Goal: Task Accomplishment & Management: Use online tool/utility

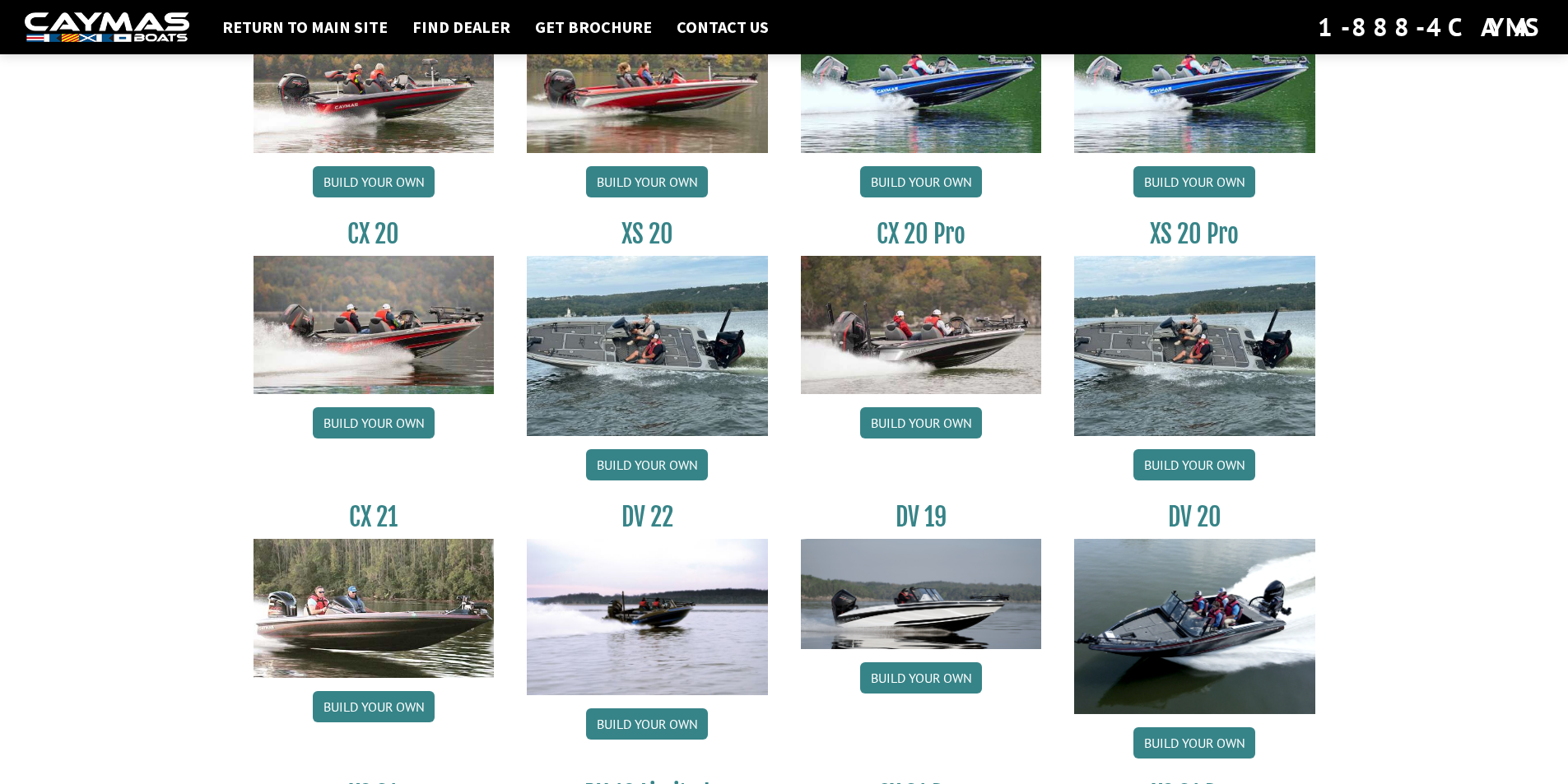
scroll to position [1563, 0]
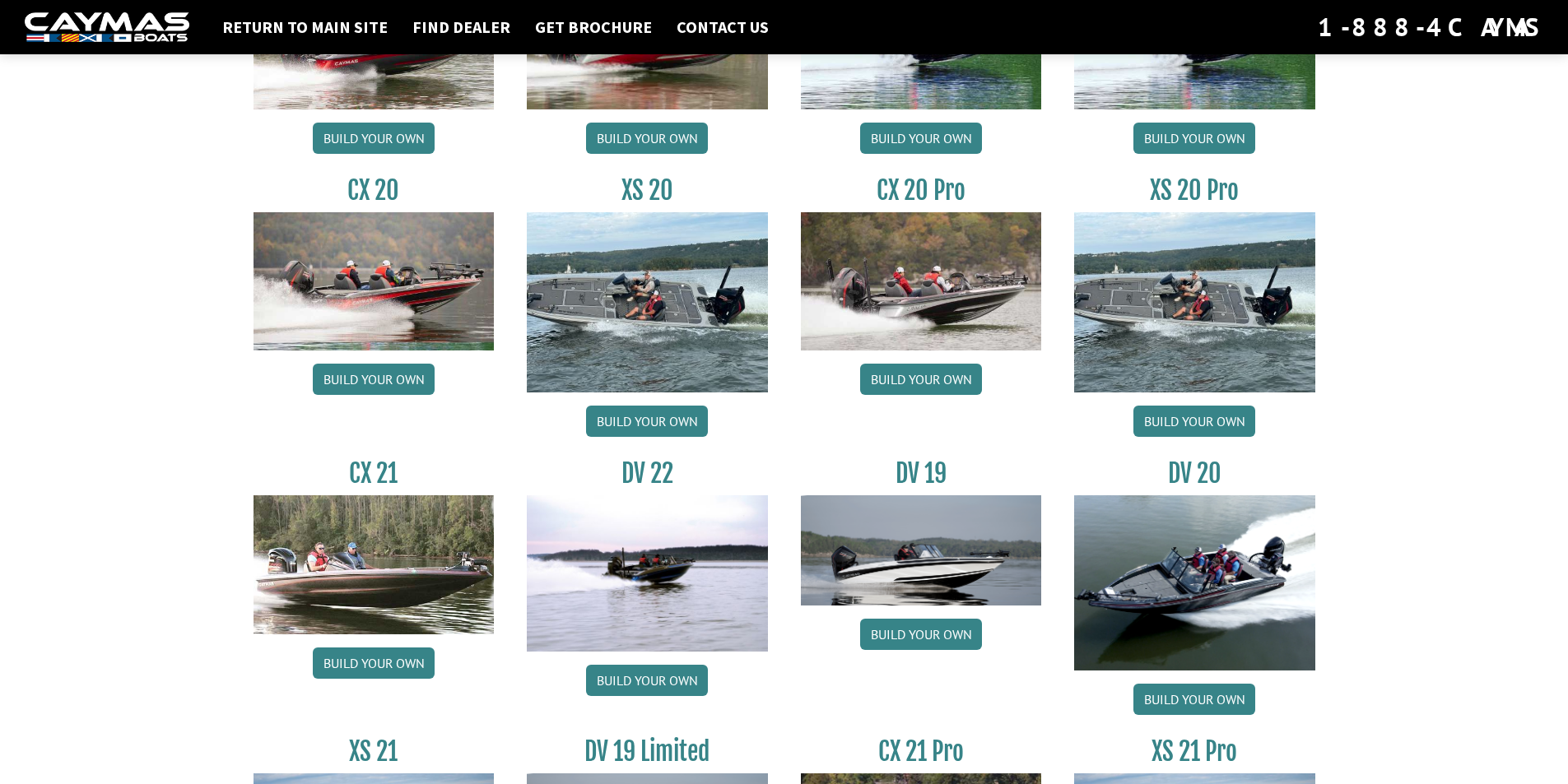
click at [610, 567] on img at bounding box center [647, 573] width 241 height 156
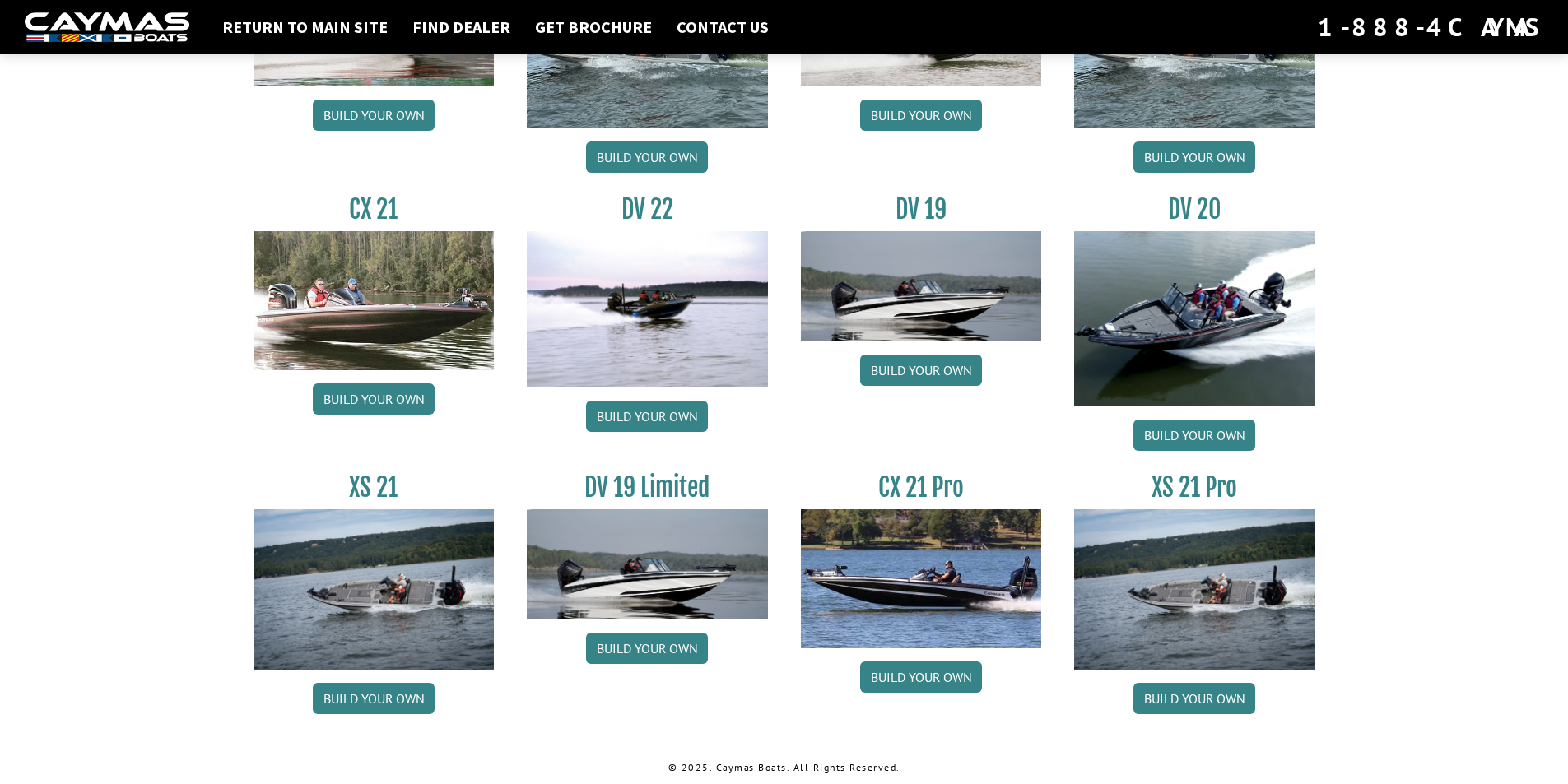
scroll to position [1832, 0]
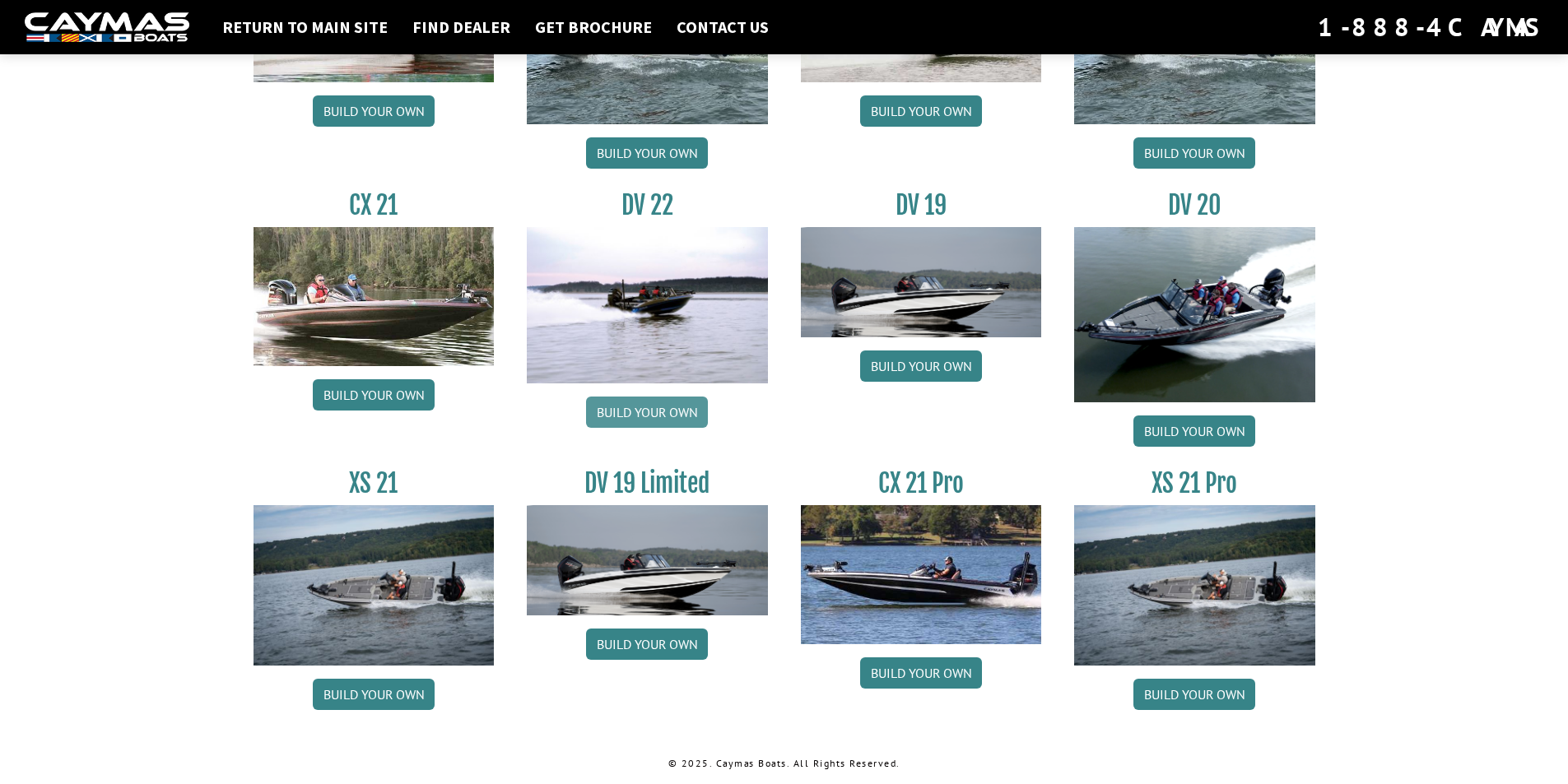
click at [657, 405] on link "Build your own" at bounding box center [647, 412] width 122 height 31
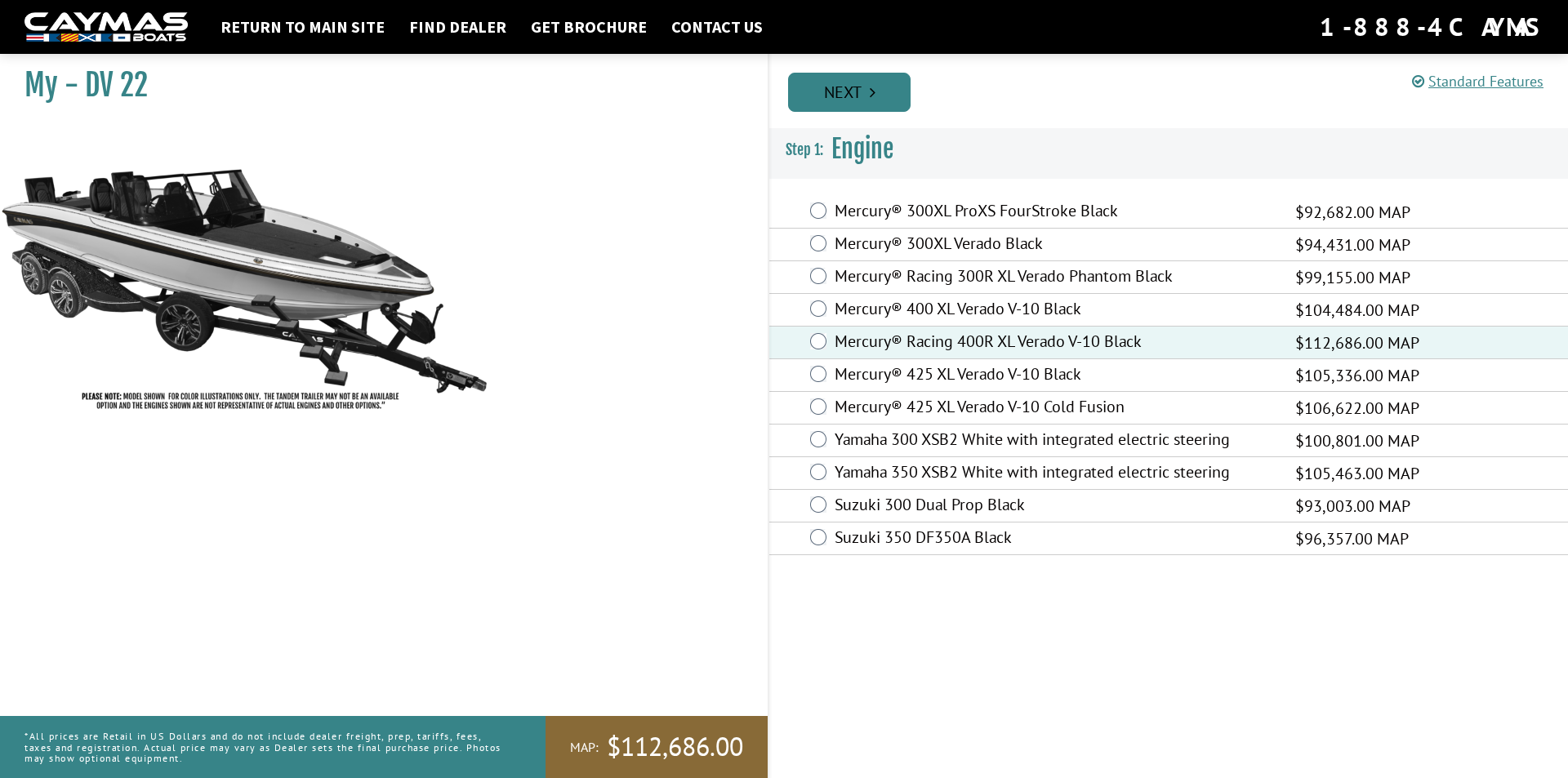
click at [862, 96] on link "Next" at bounding box center [849, 92] width 122 height 39
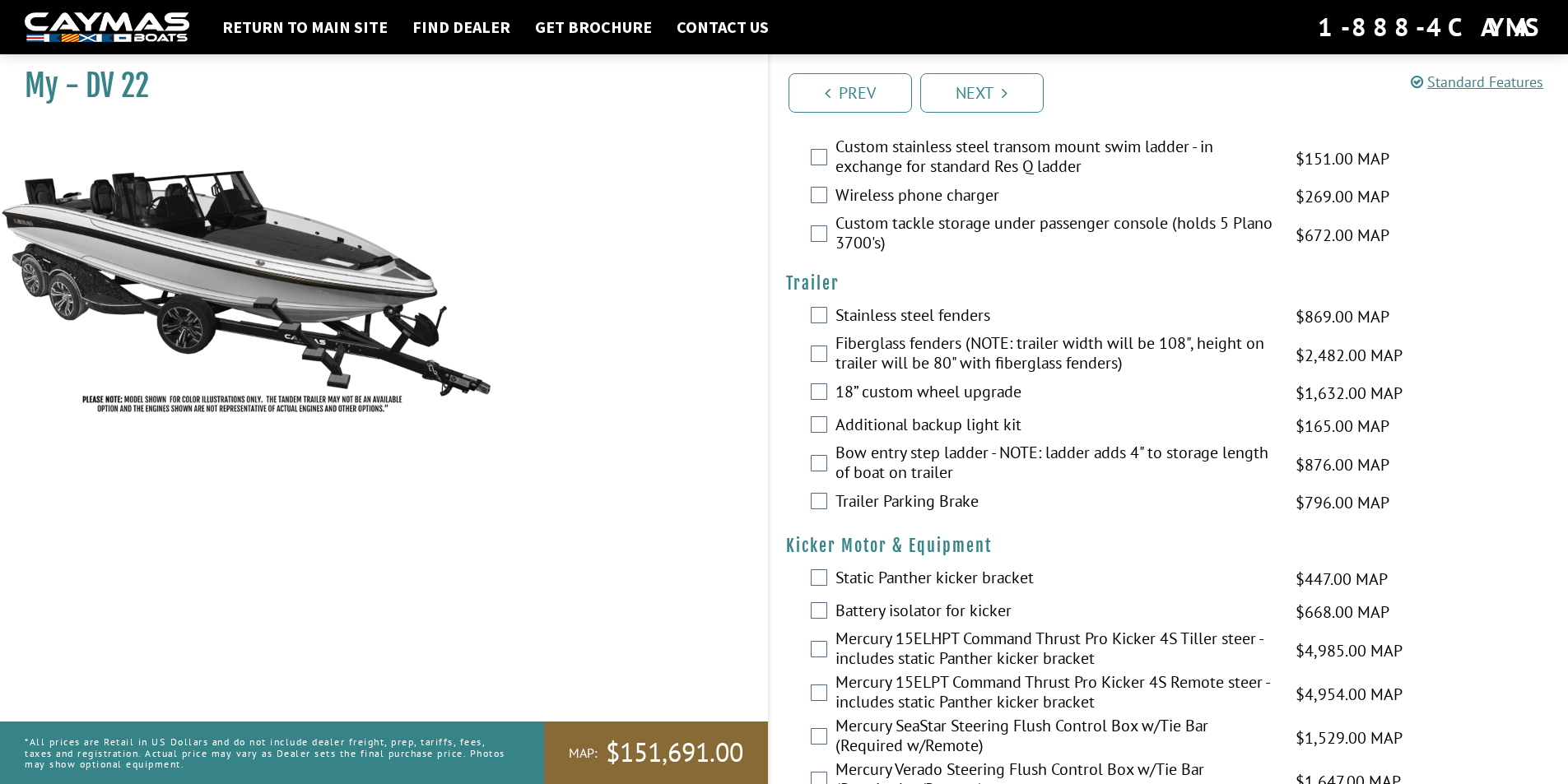
scroll to position [3457, 0]
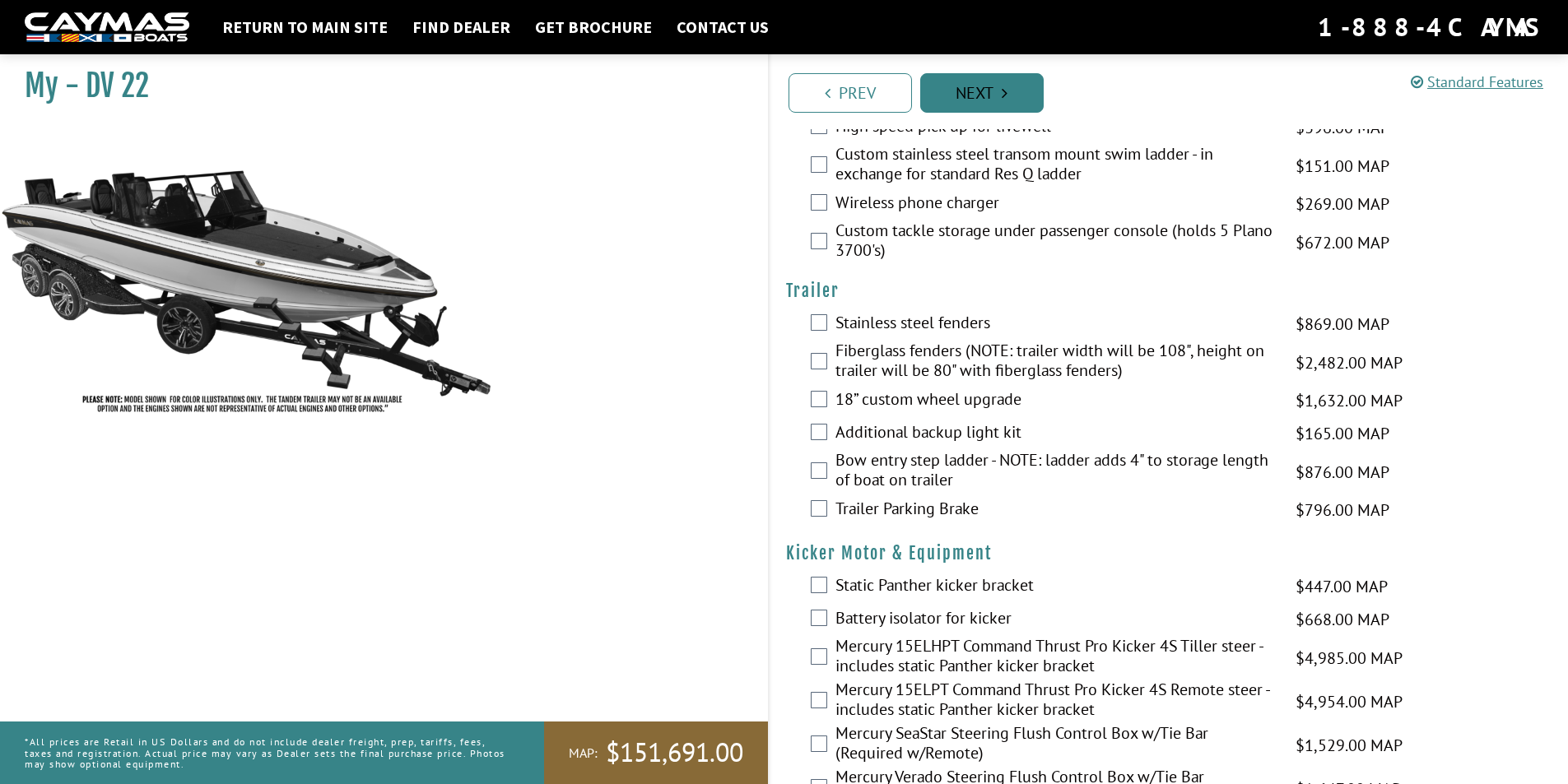
click at [969, 92] on link "Next" at bounding box center [982, 93] width 123 height 39
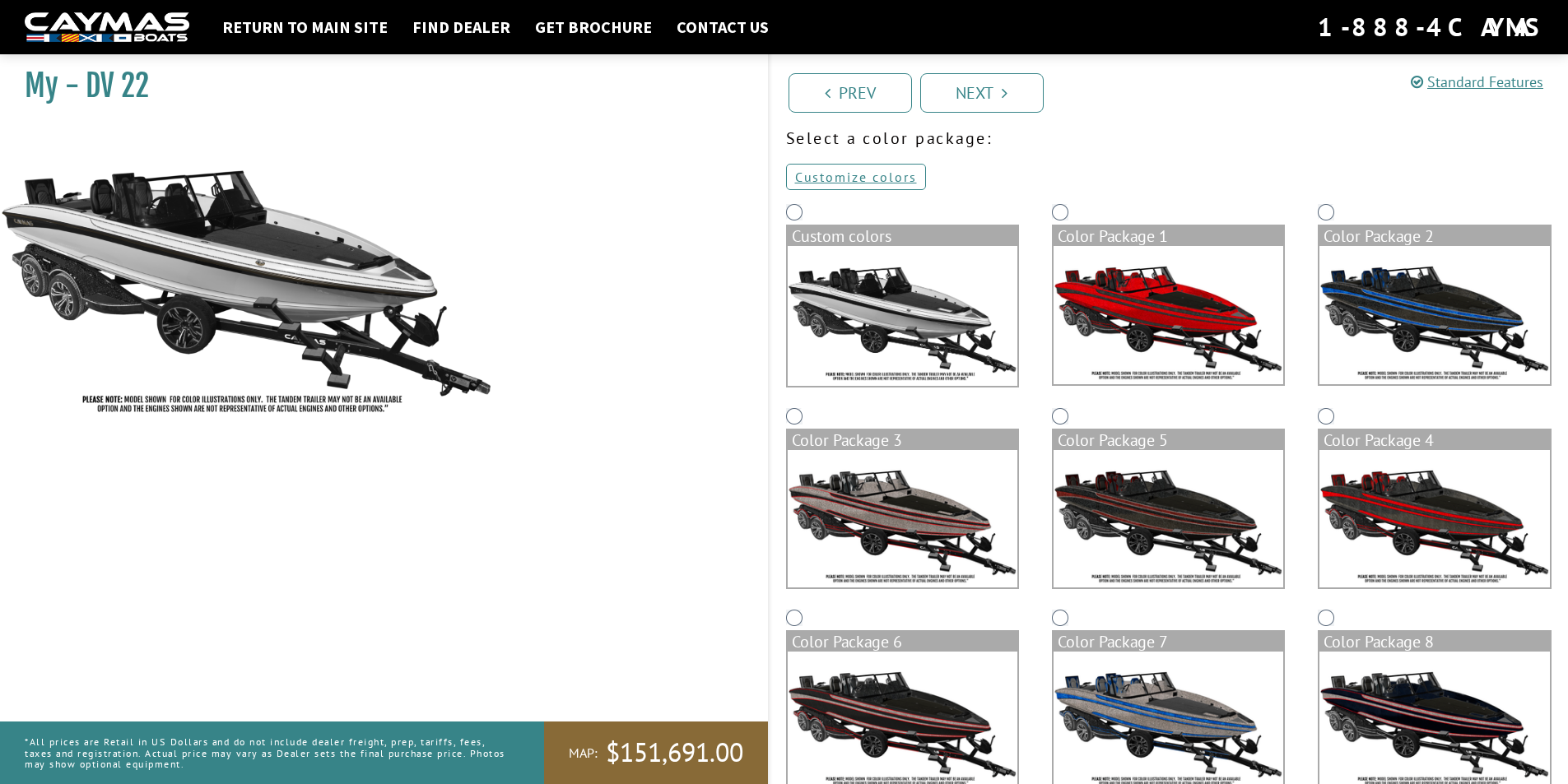
scroll to position [65, 0]
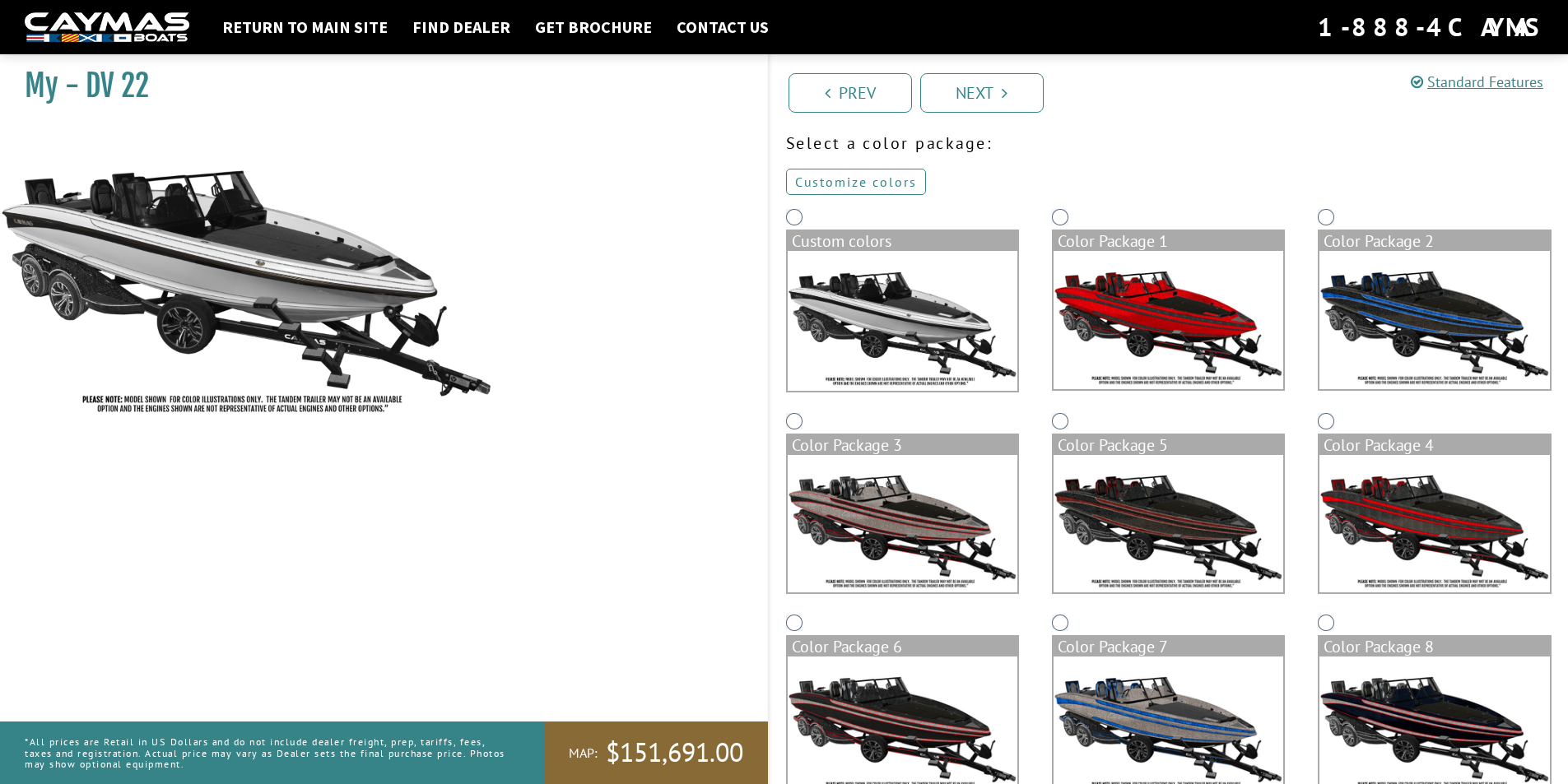
click at [841, 178] on link "Customize colors" at bounding box center [856, 182] width 140 height 26
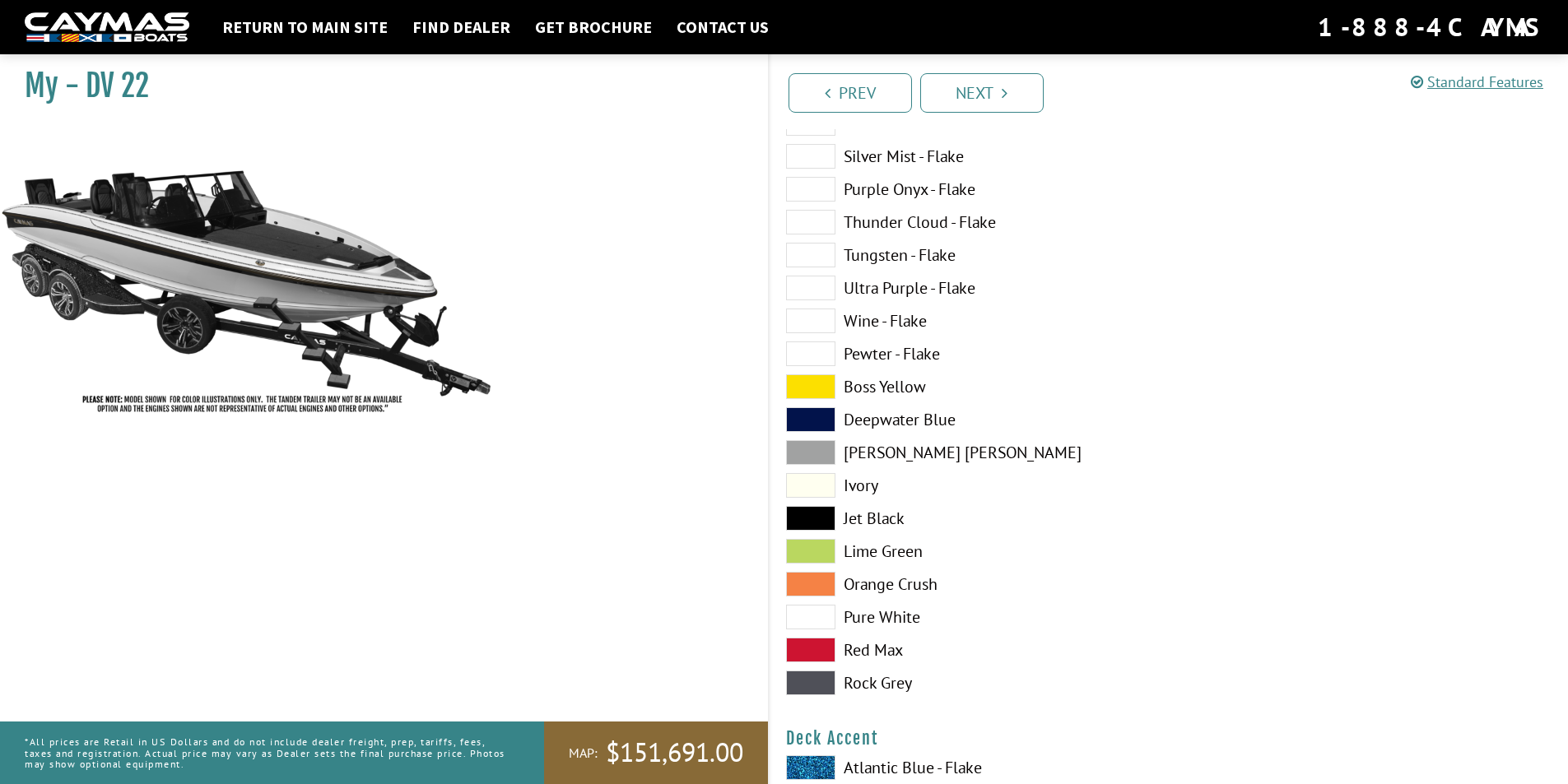
scroll to position [558, 0]
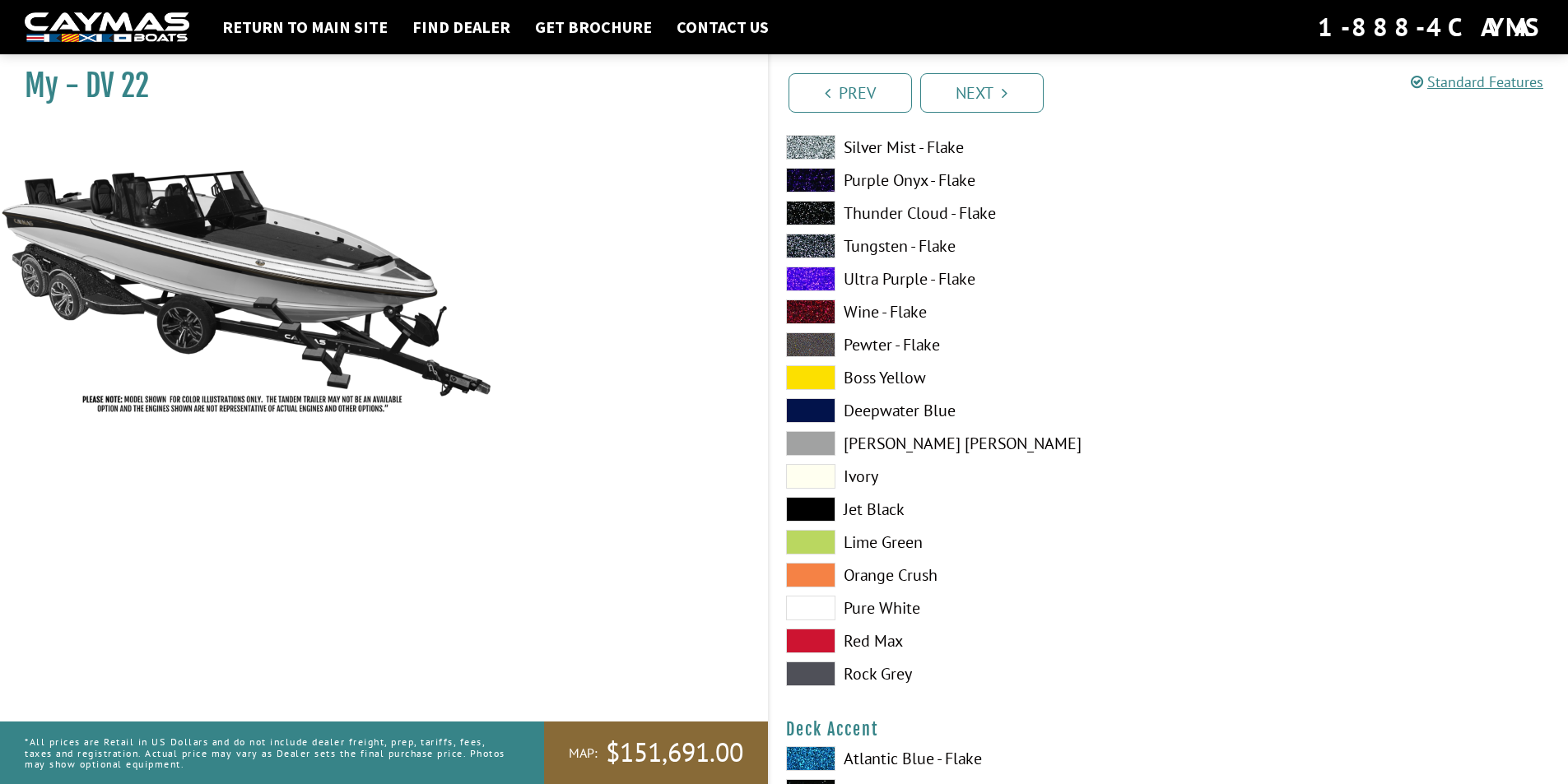
click at [811, 602] on span at bounding box center [811, 607] width 50 height 24
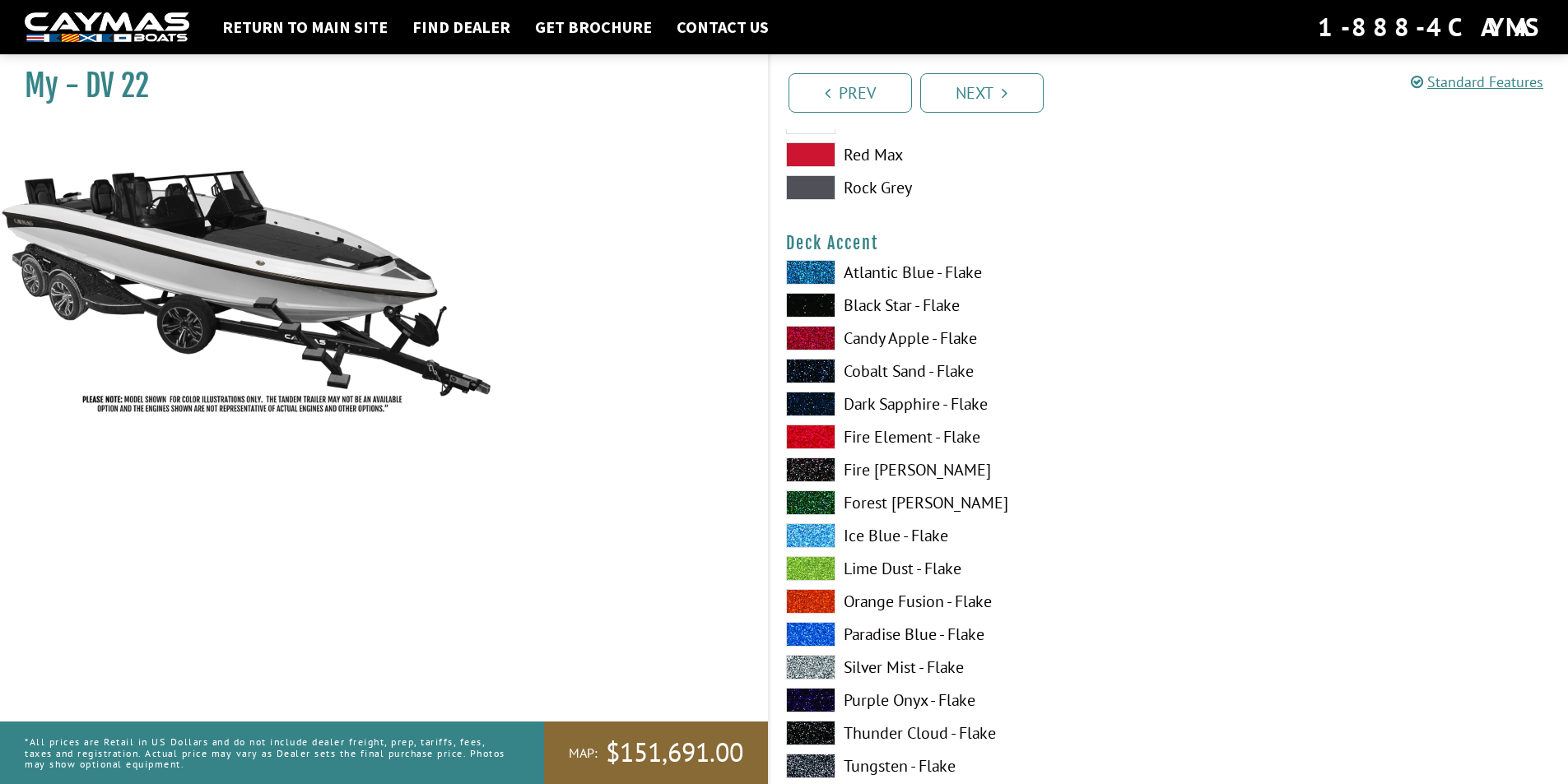
scroll to position [1052, 0]
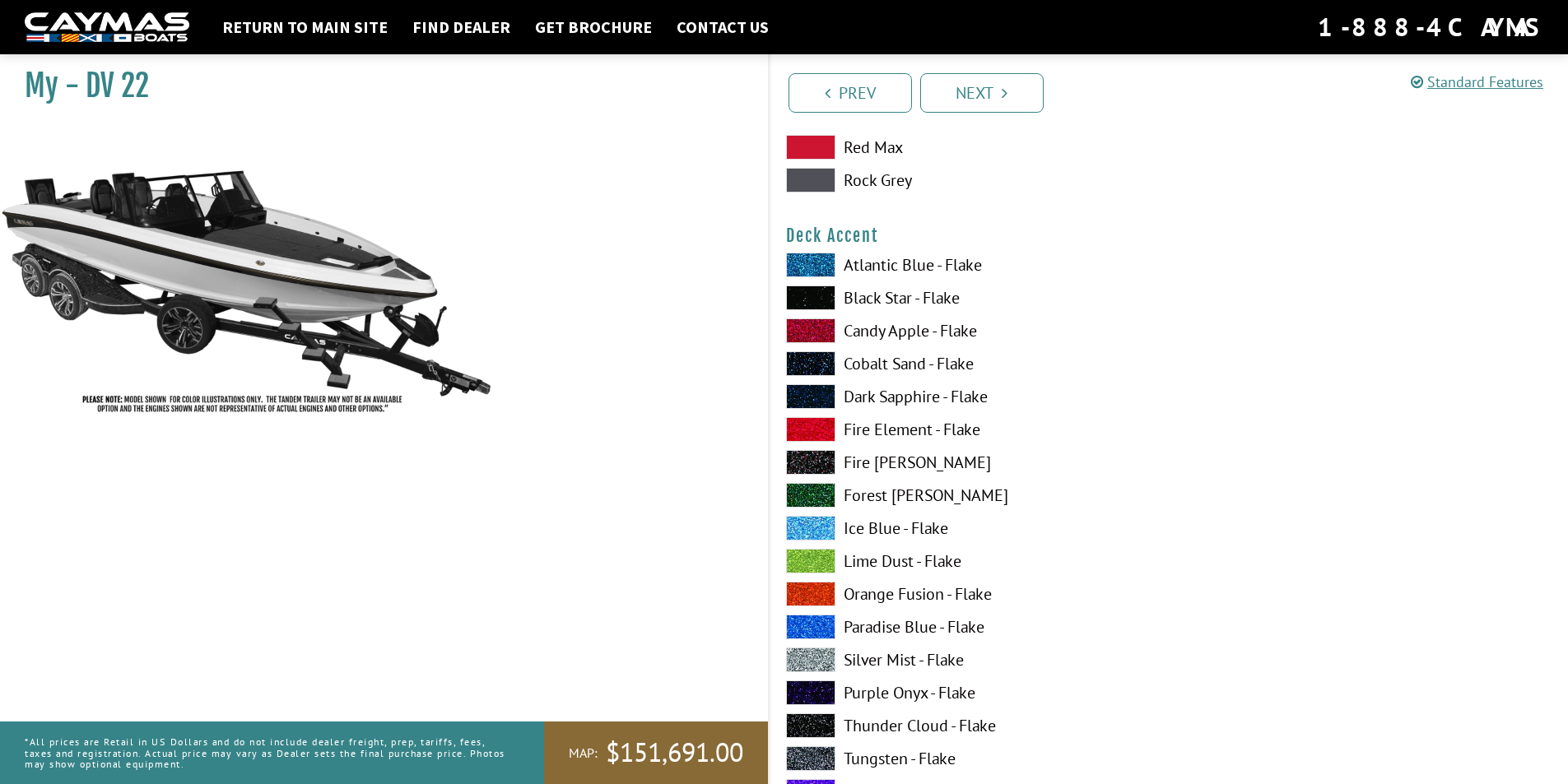
click at [817, 594] on span at bounding box center [811, 594] width 50 height 24
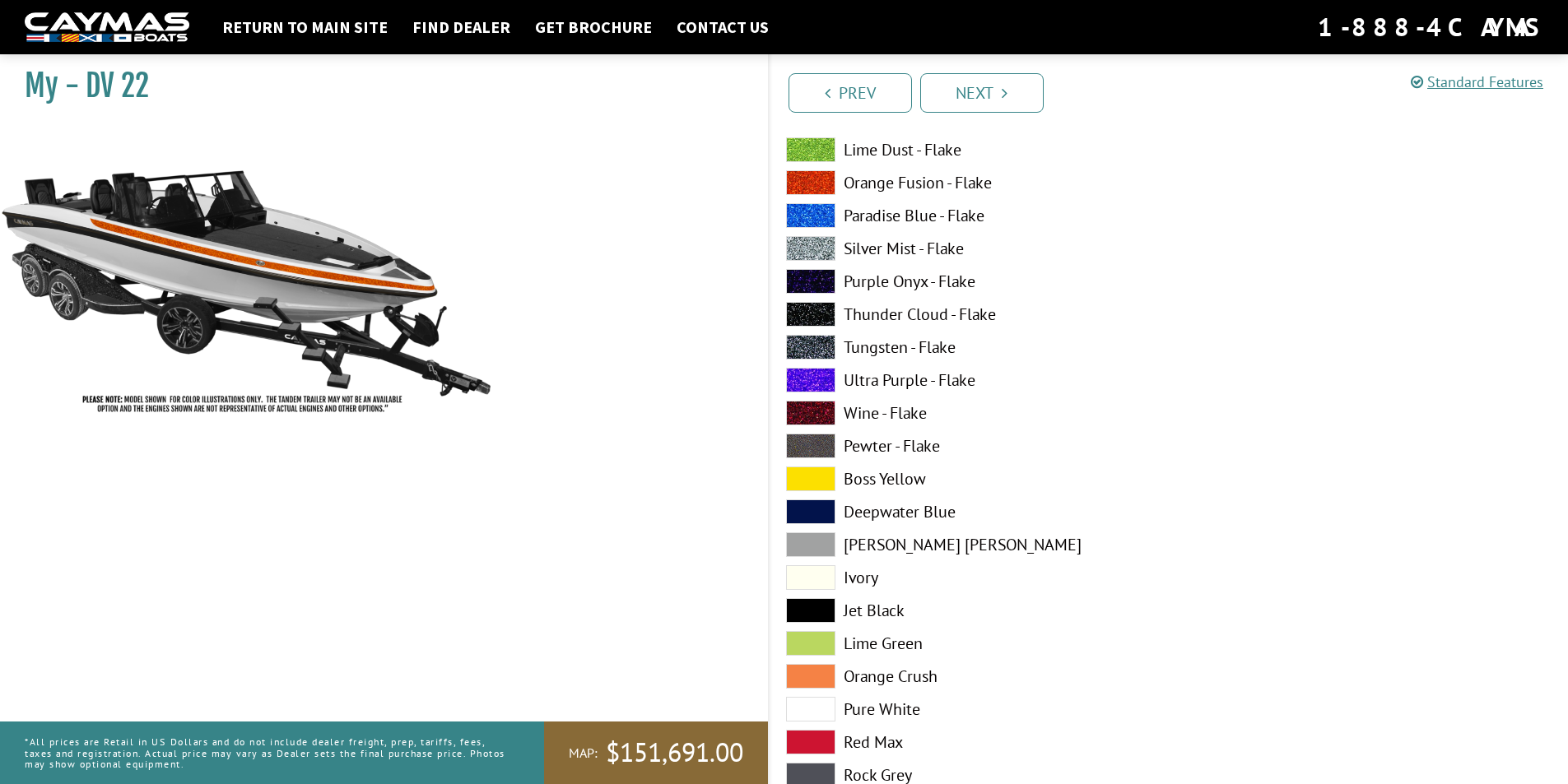
scroll to position [1546, 0]
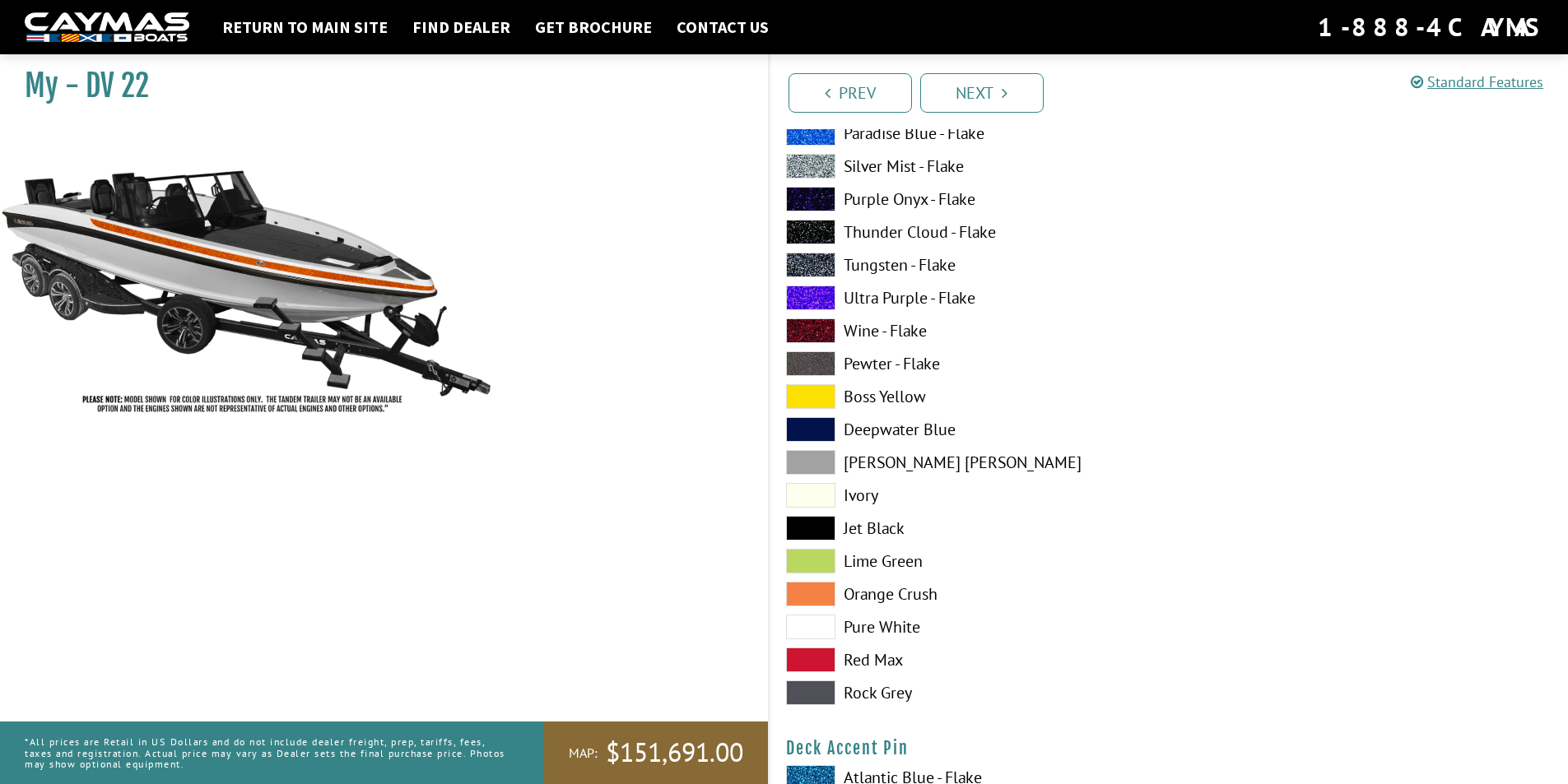
click at [812, 591] on span at bounding box center [811, 594] width 50 height 24
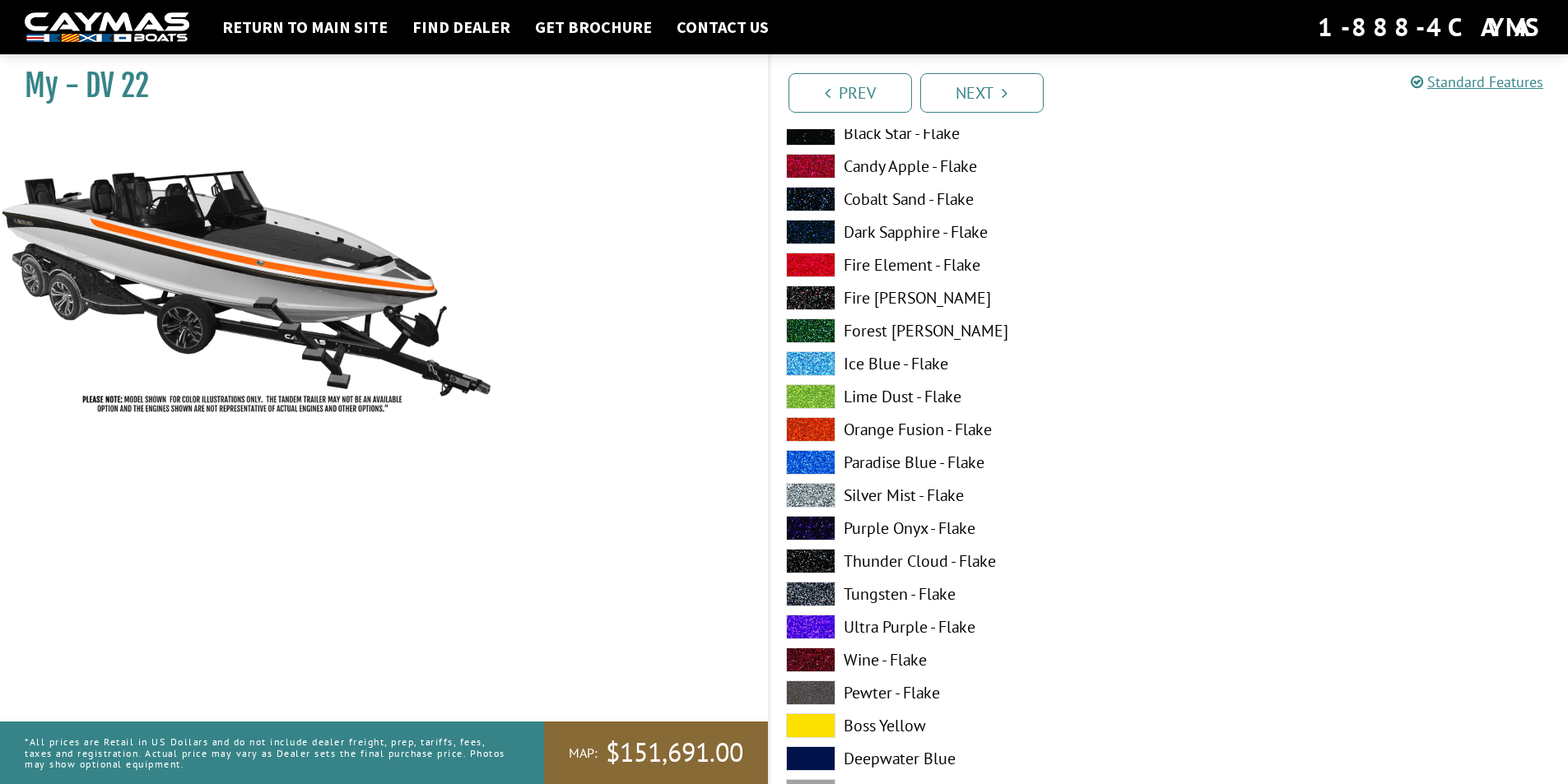
scroll to position [1052, 0]
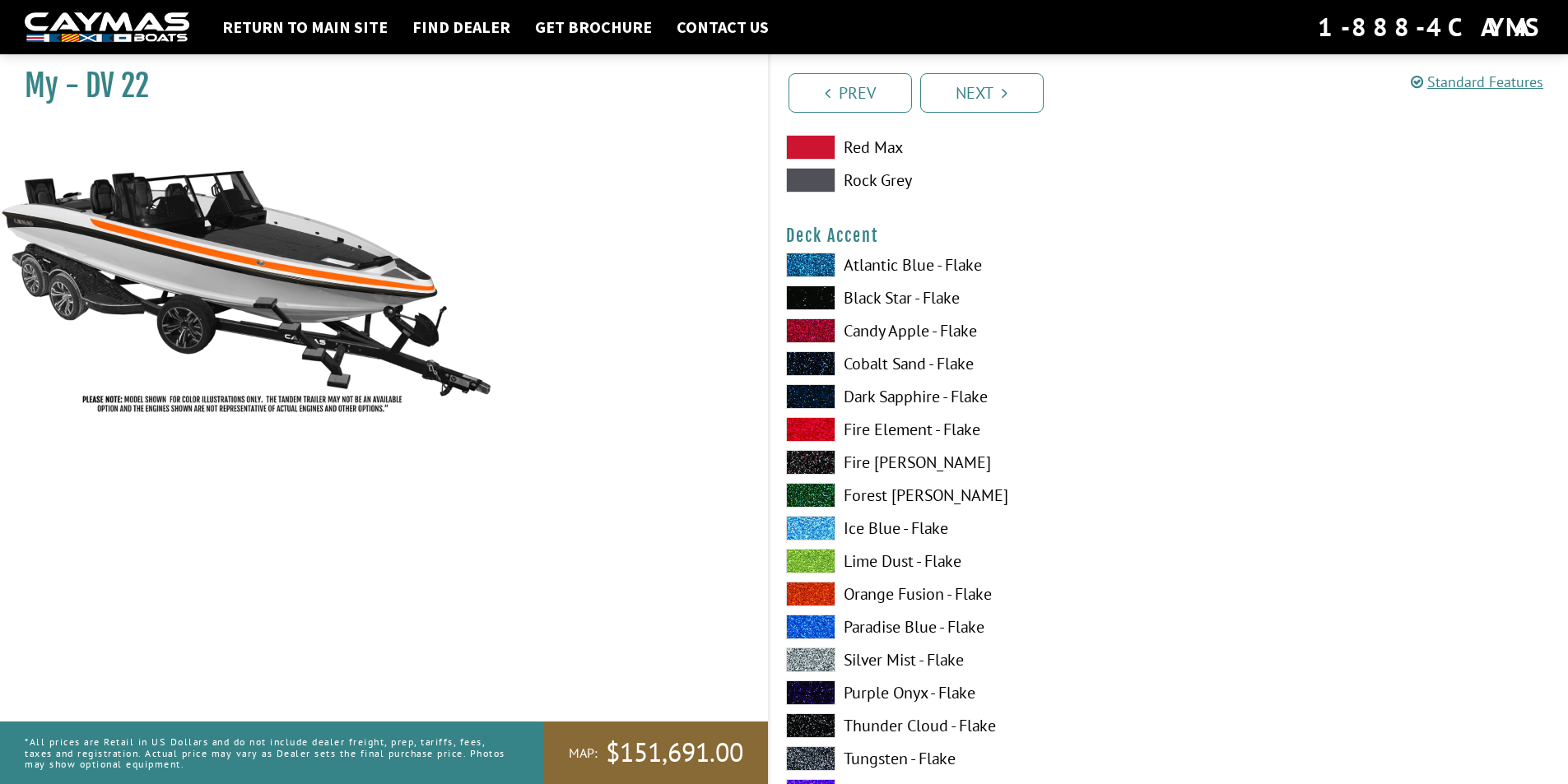
click at [810, 590] on span at bounding box center [811, 594] width 50 height 24
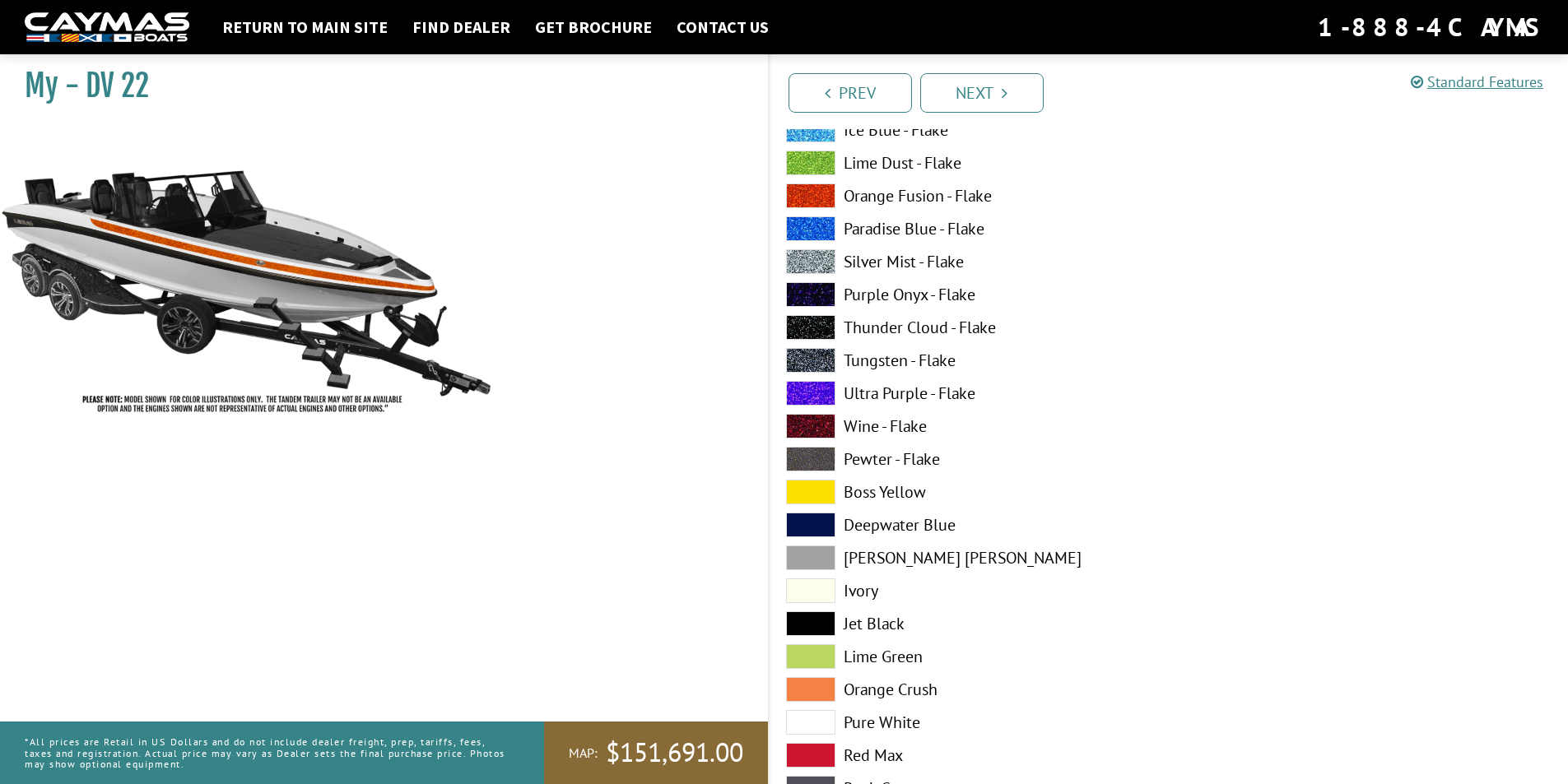
scroll to position [1546, 0]
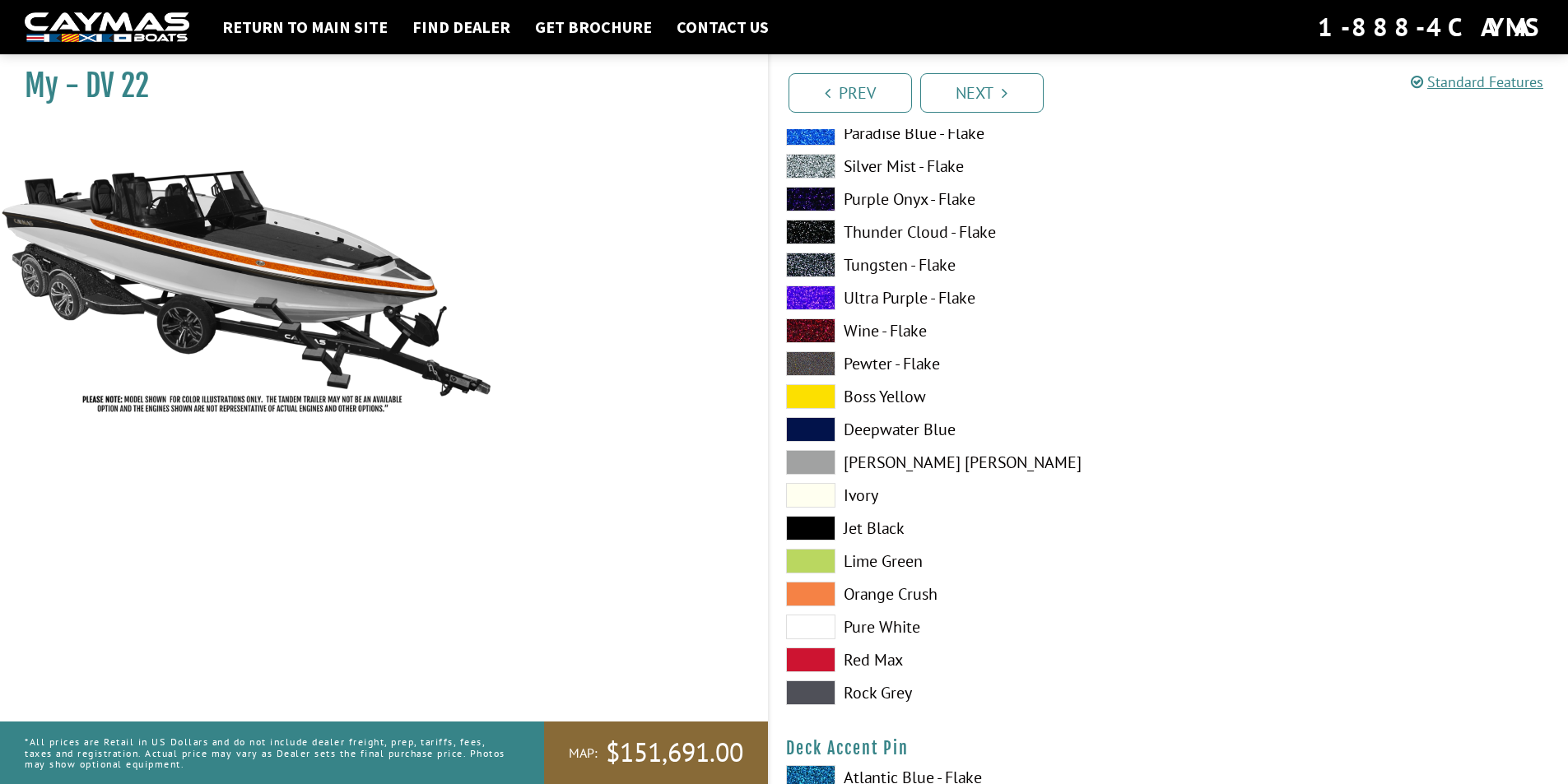
click at [823, 594] on span at bounding box center [811, 594] width 50 height 24
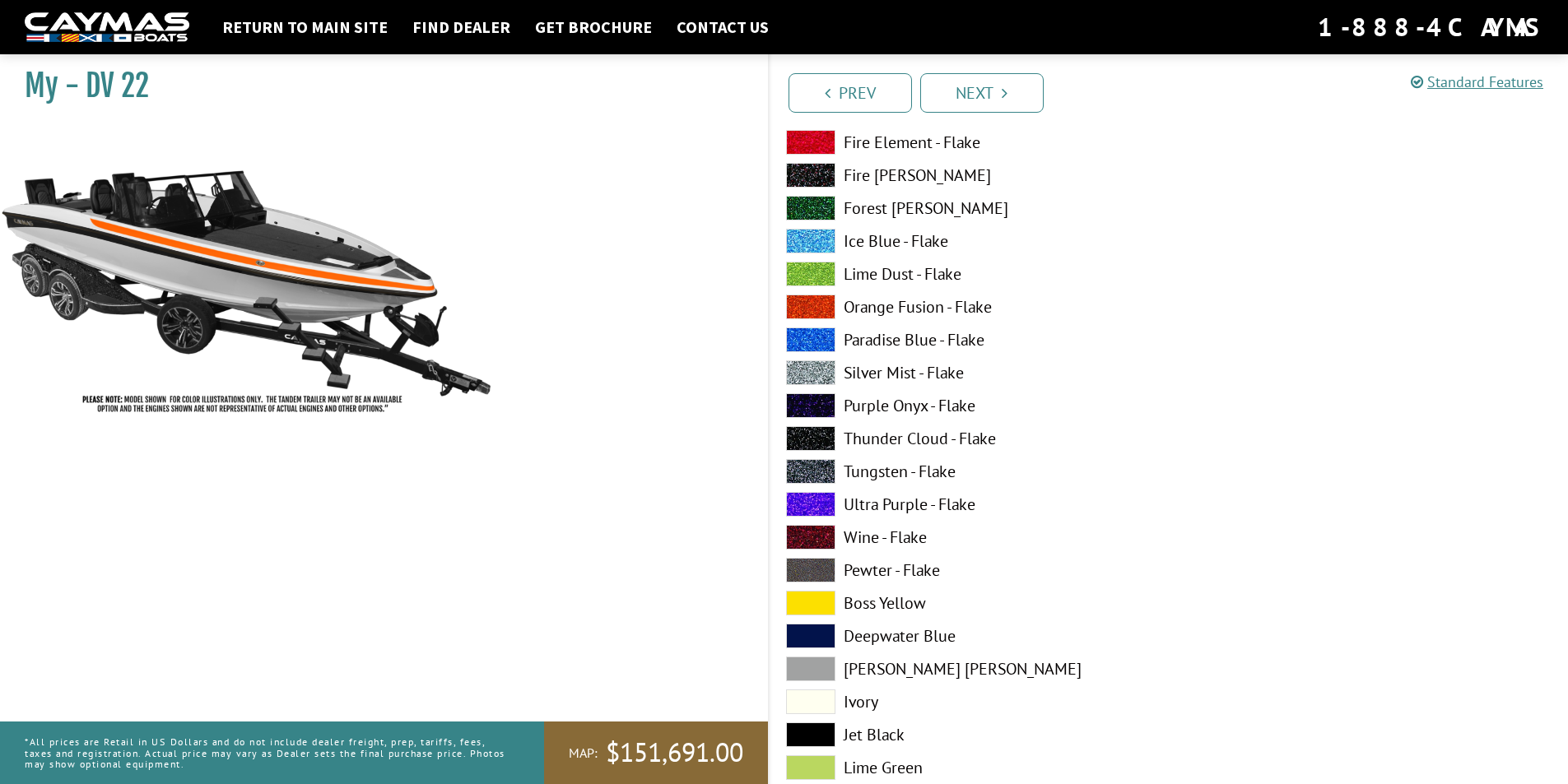
scroll to position [1300, 0]
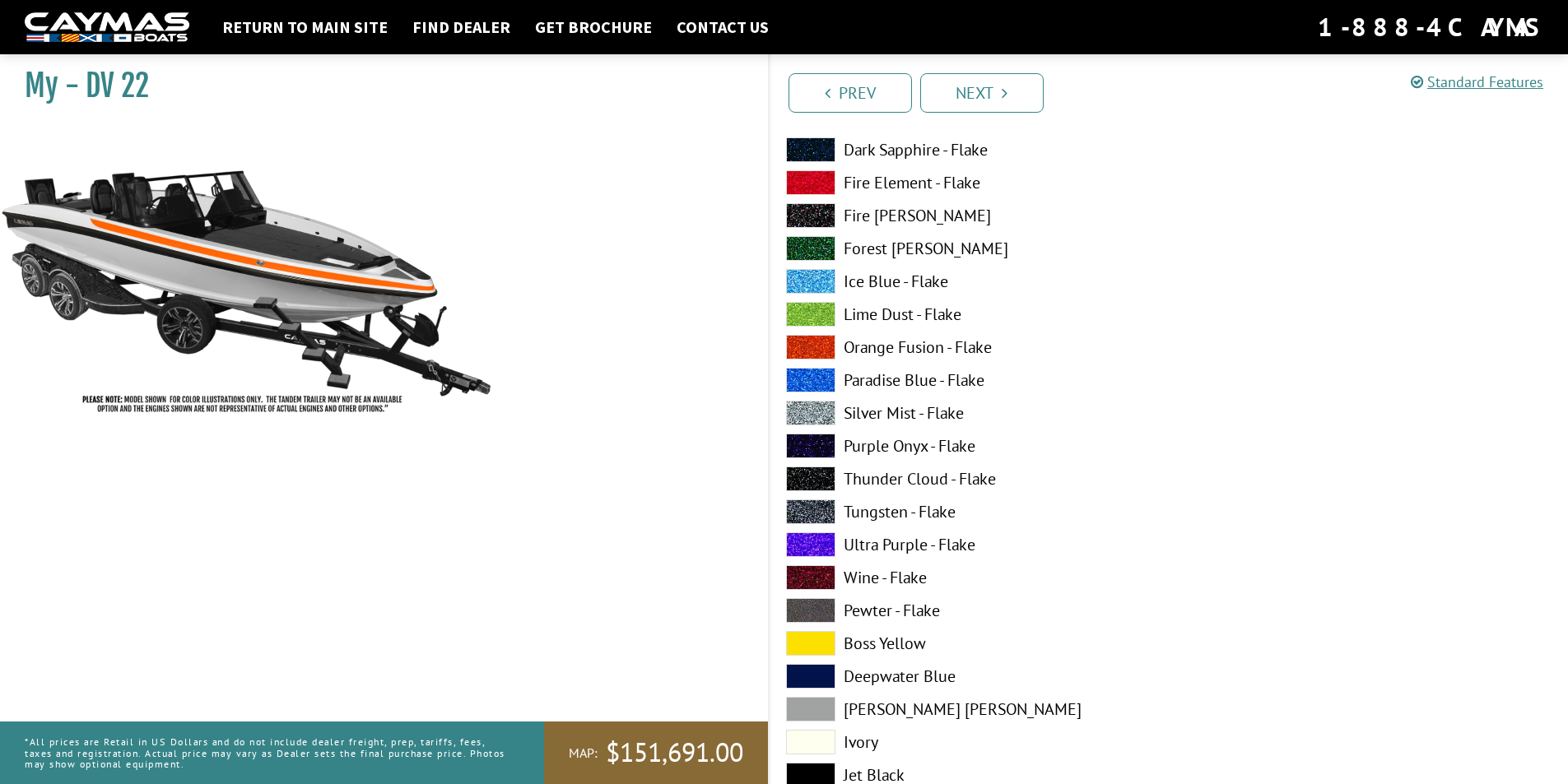
click at [818, 346] on span at bounding box center [811, 347] width 50 height 24
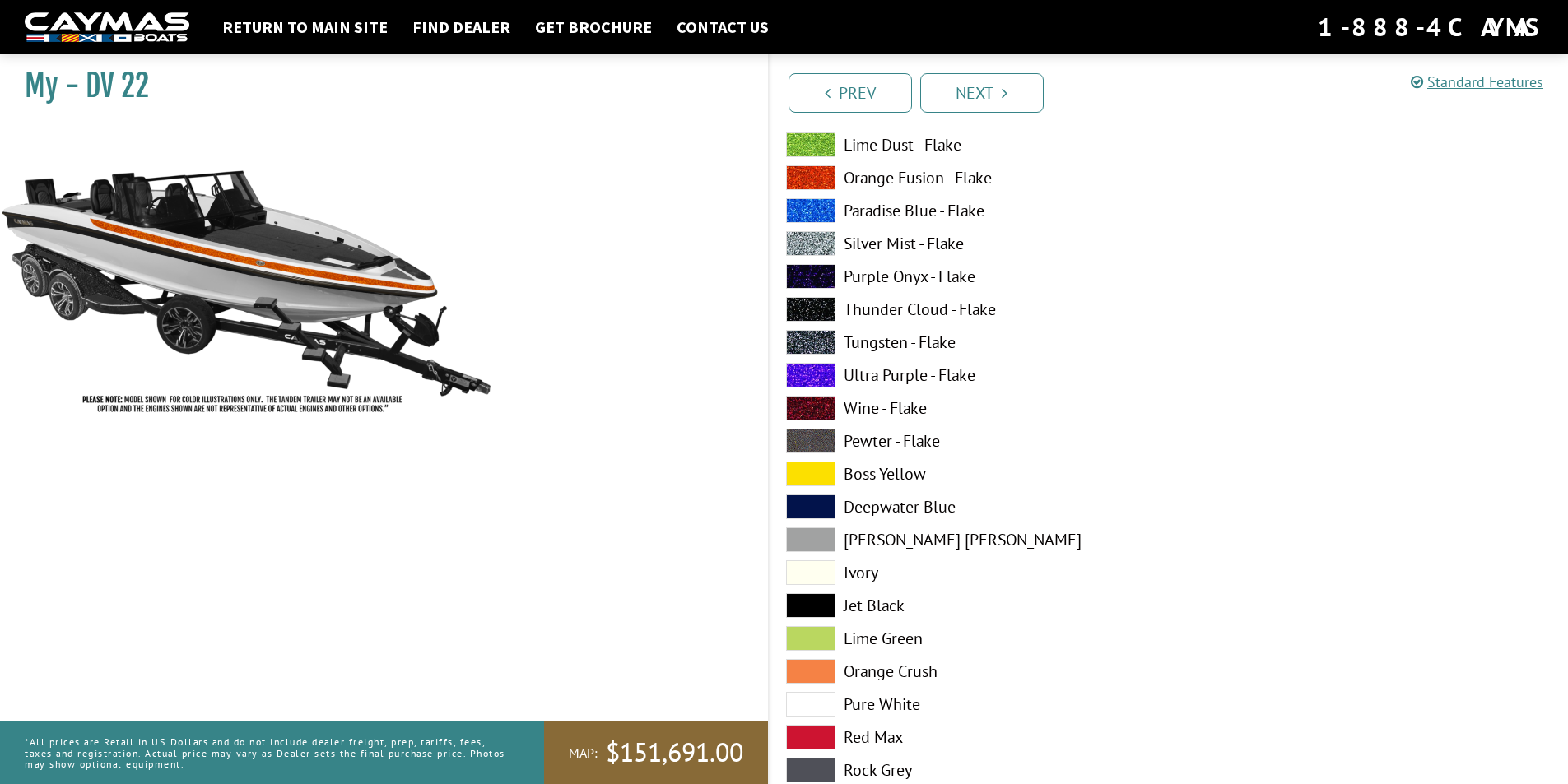
scroll to position [1629, 0]
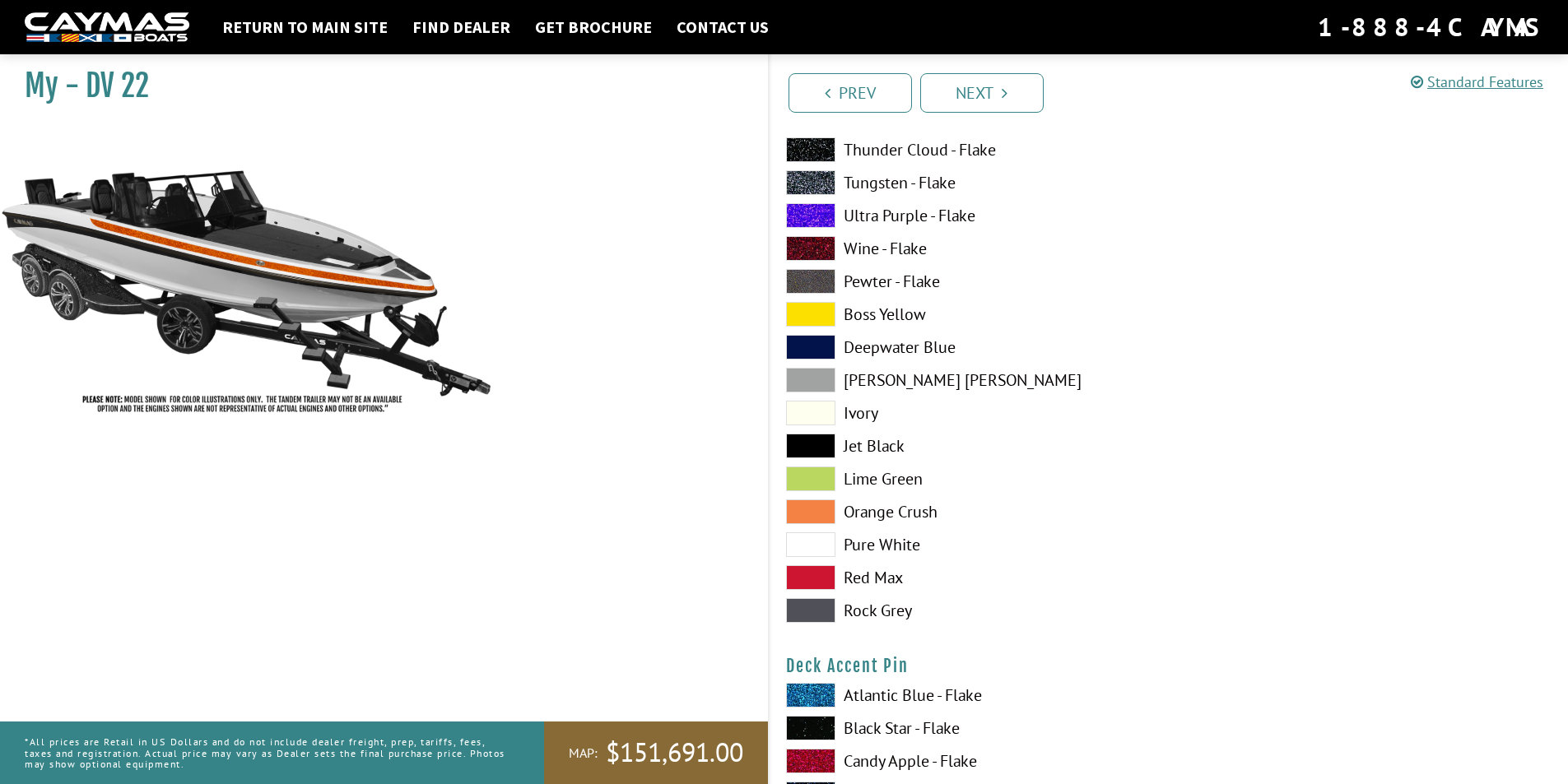
click at [805, 510] on span at bounding box center [811, 512] width 50 height 24
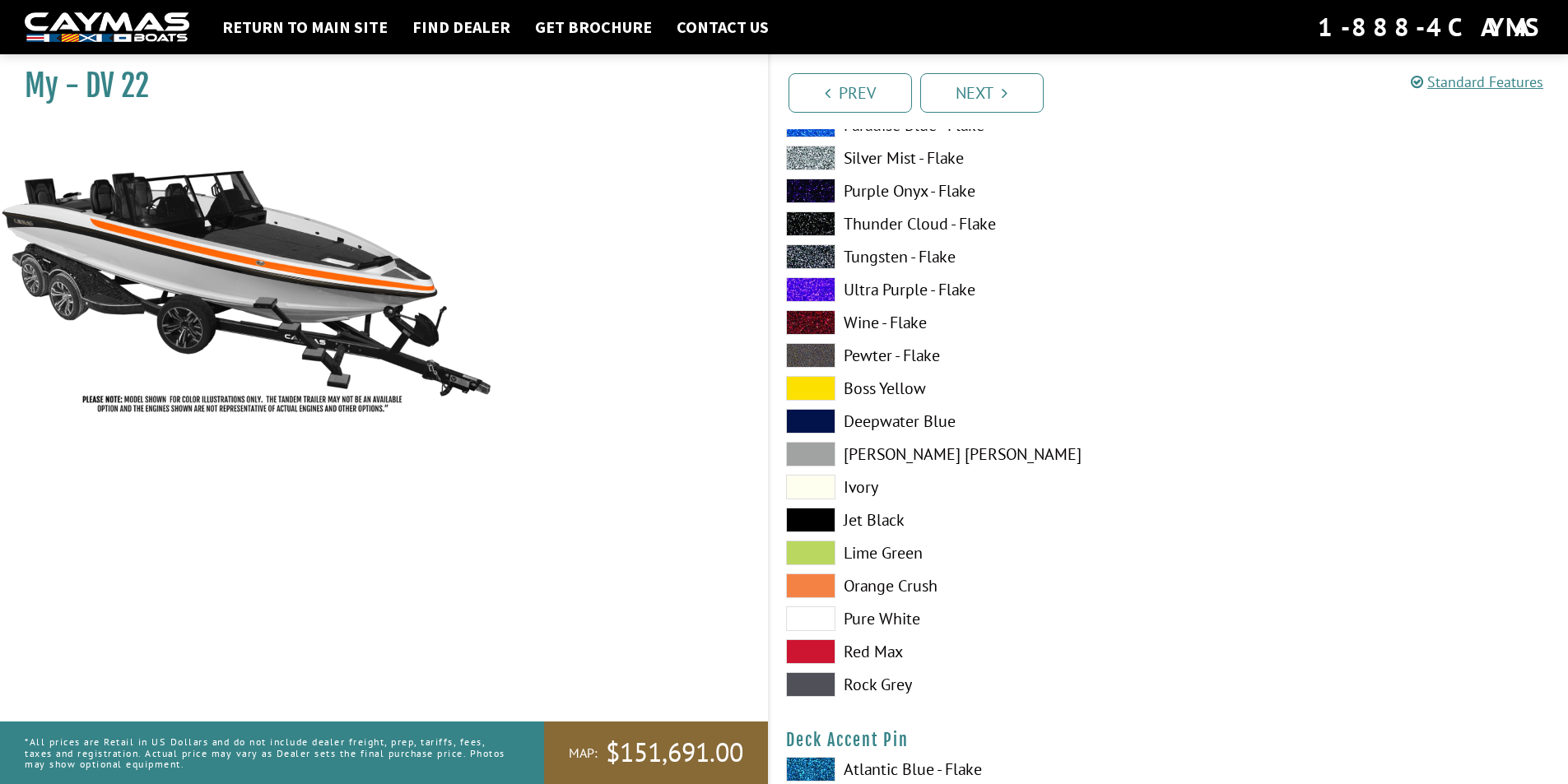
scroll to position [1464, 0]
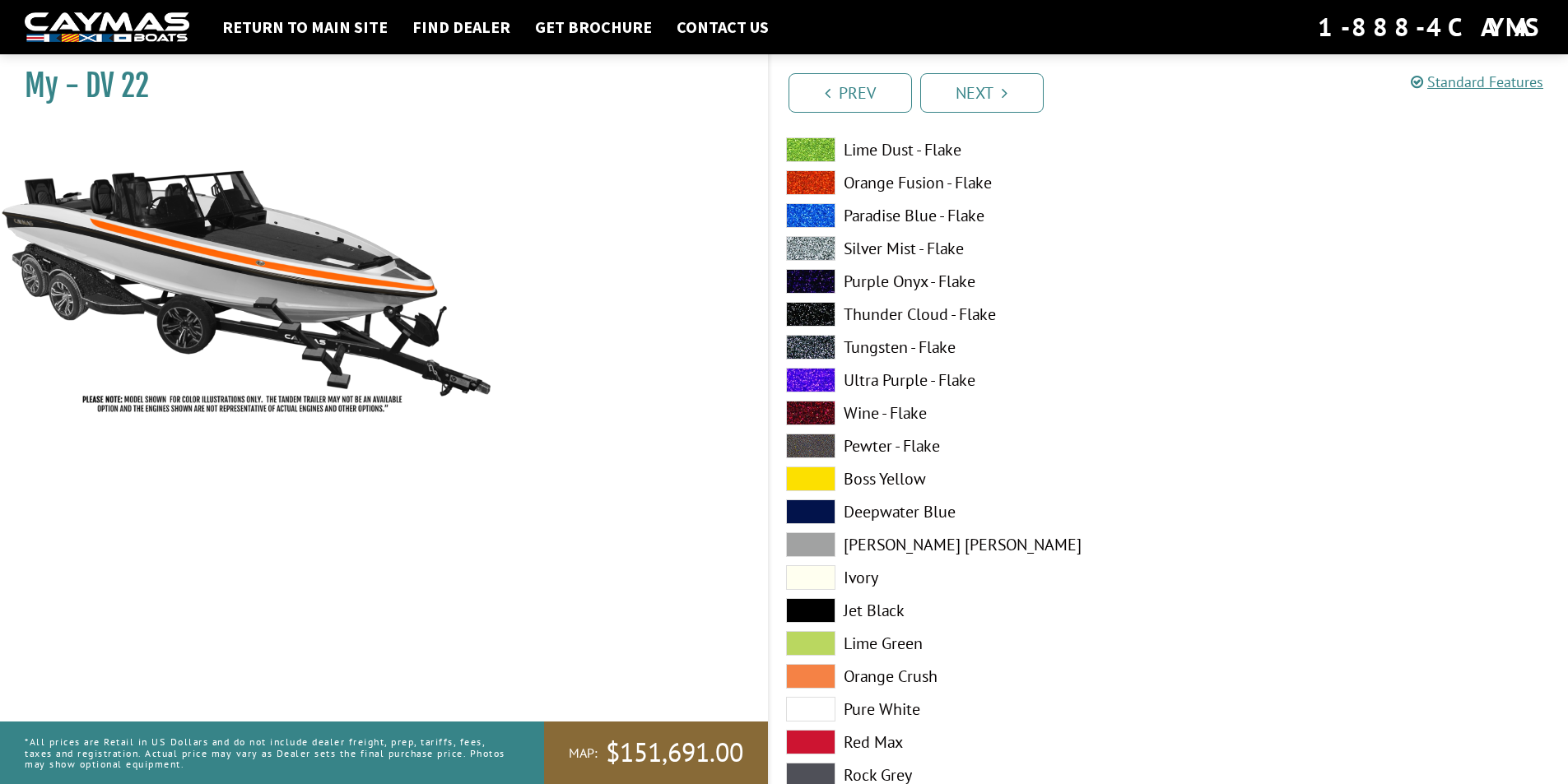
click at [825, 186] on span at bounding box center [811, 182] width 50 height 24
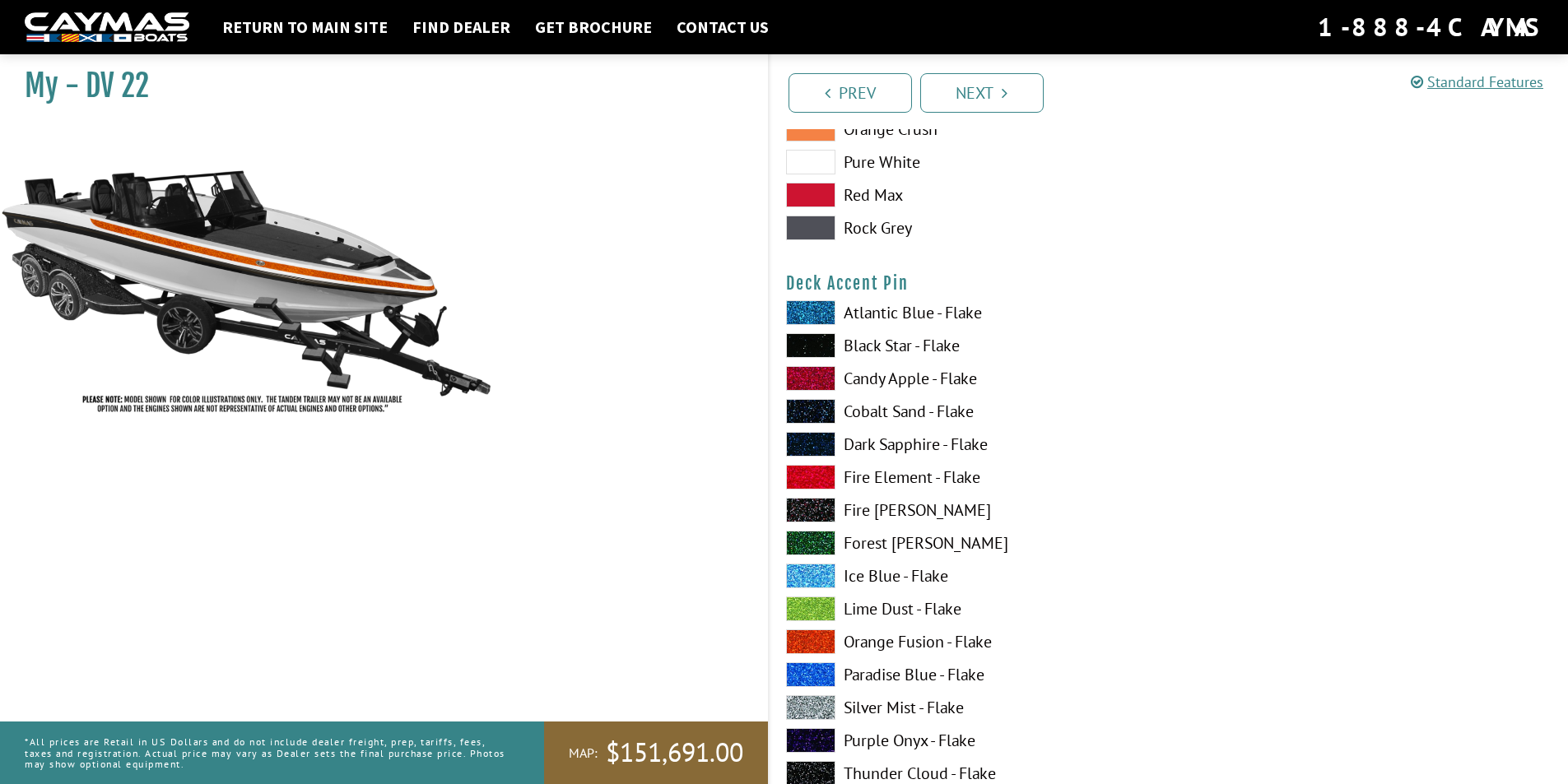
scroll to position [2040, 0]
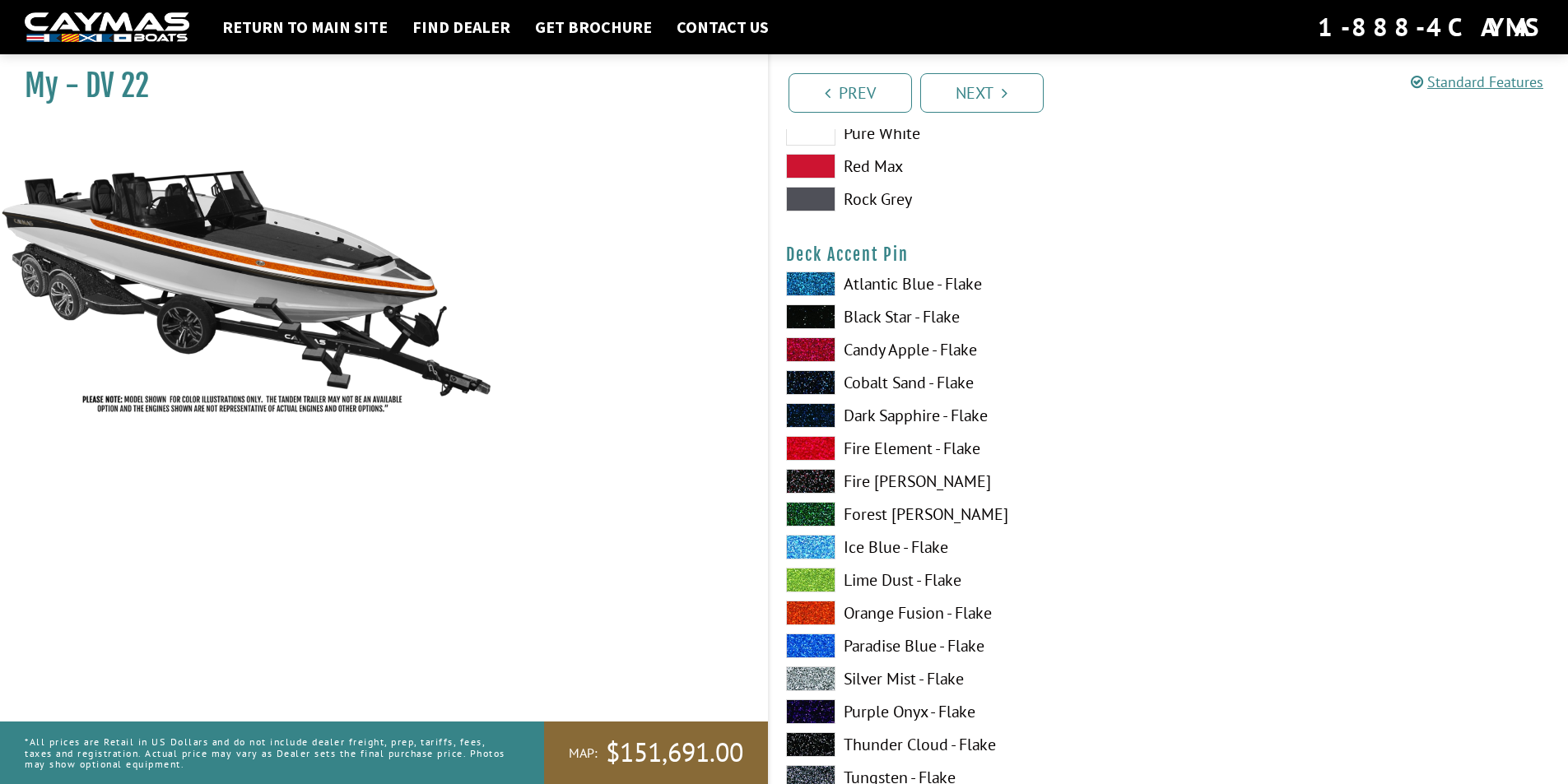
click at [825, 604] on span at bounding box center [811, 612] width 50 height 24
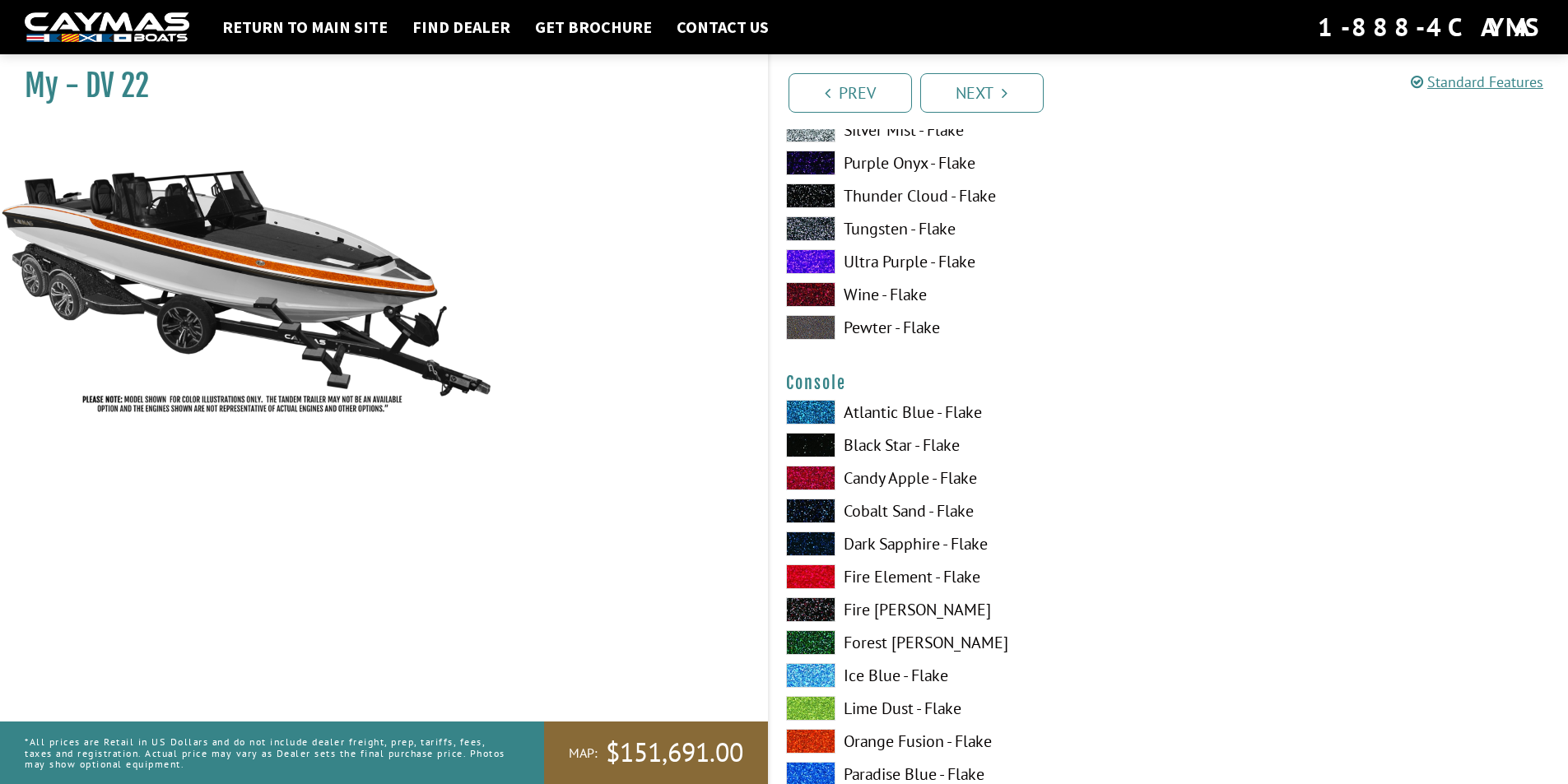
scroll to position [2780, 0]
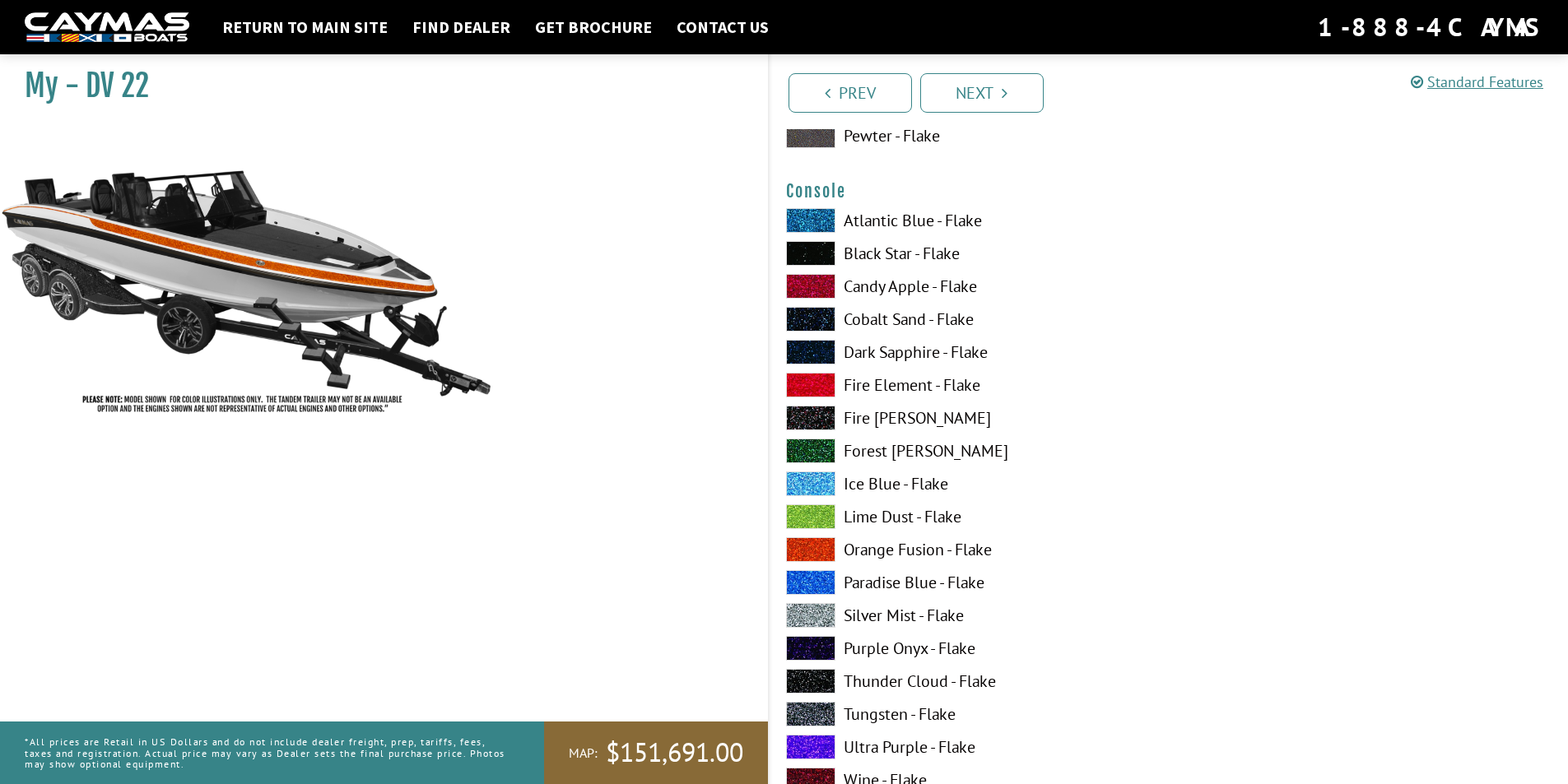
click at [825, 547] on span at bounding box center [811, 549] width 50 height 24
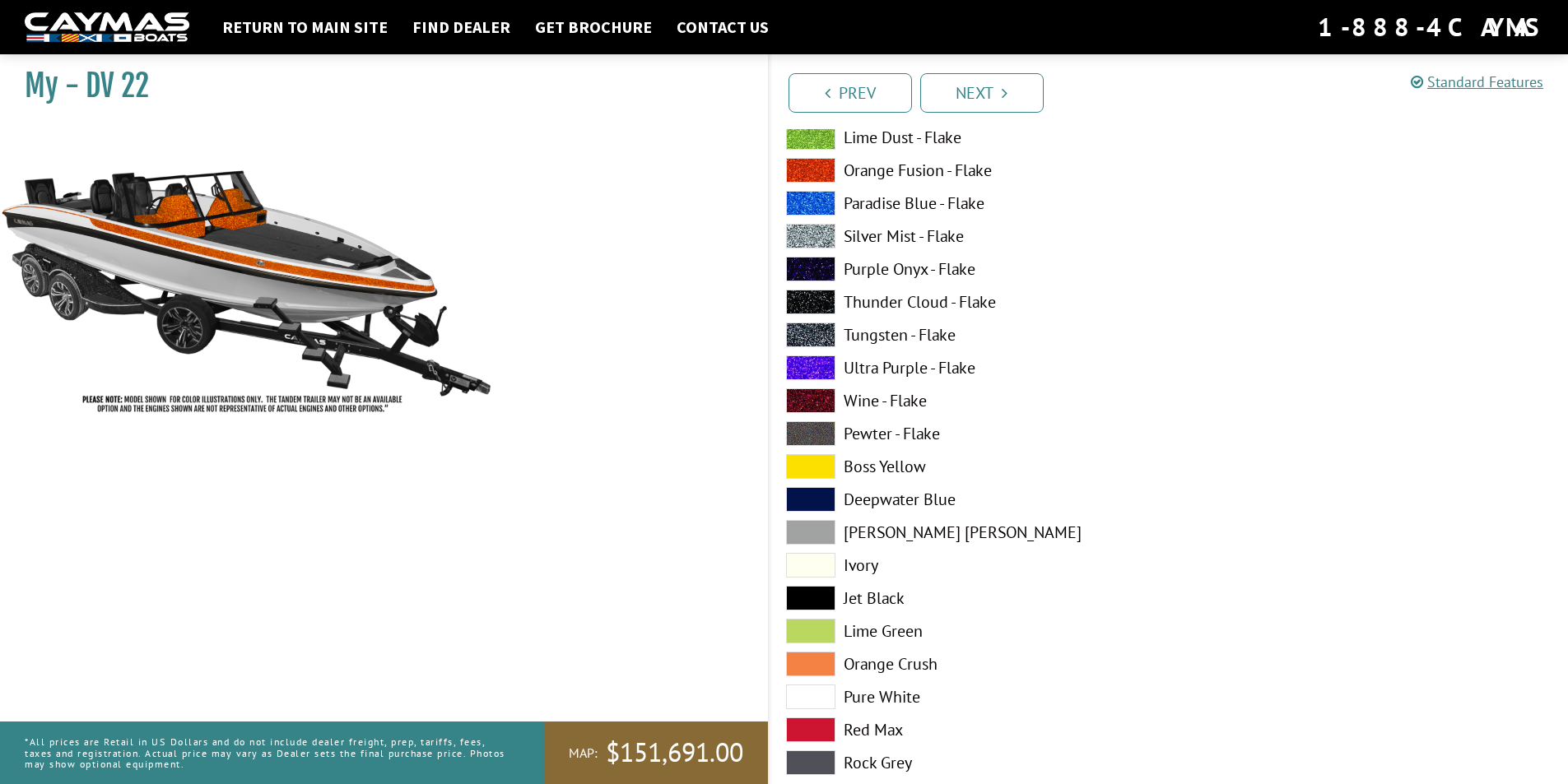
scroll to position [3192, 0]
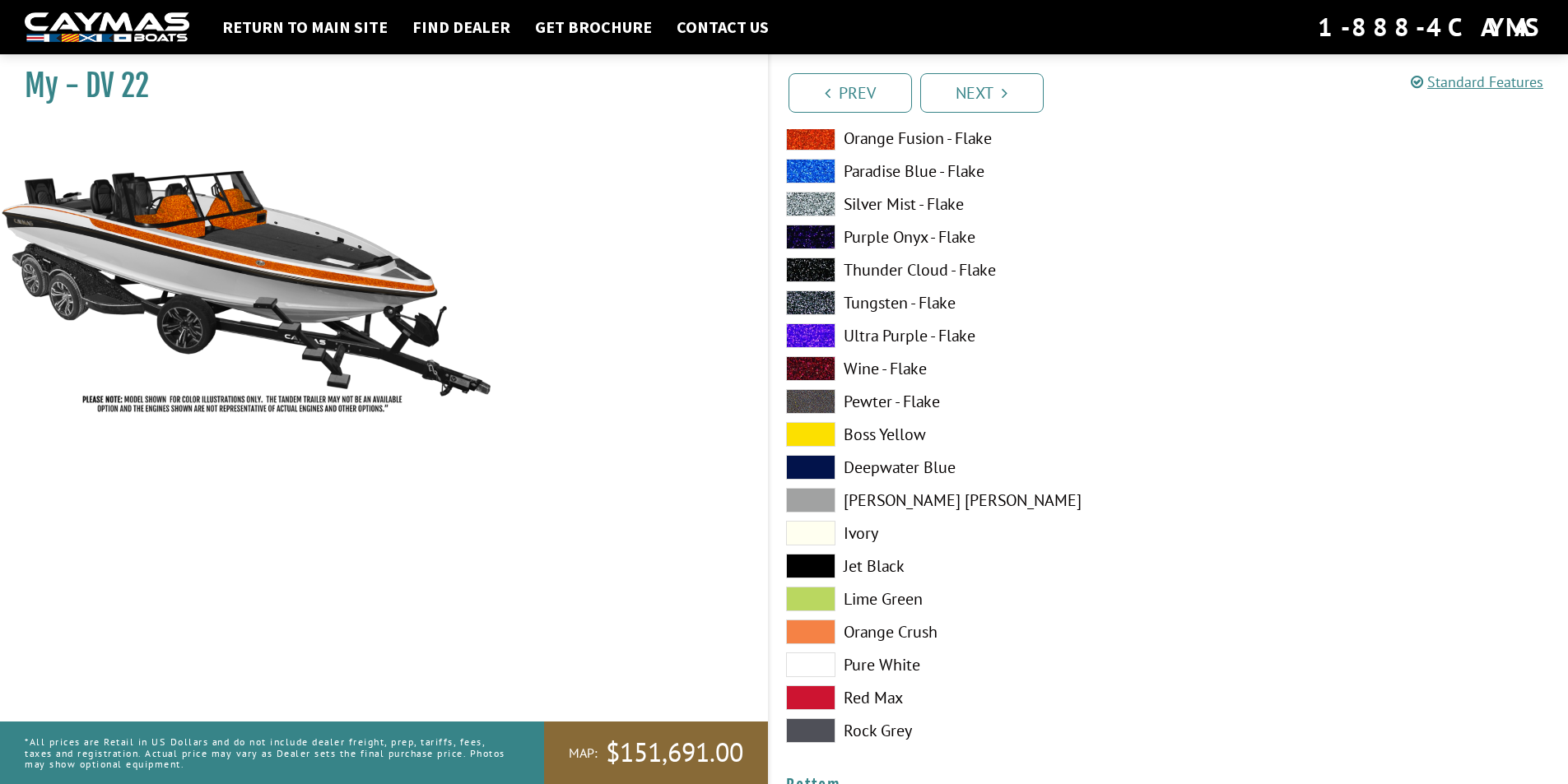
click at [830, 659] on span at bounding box center [811, 664] width 50 height 24
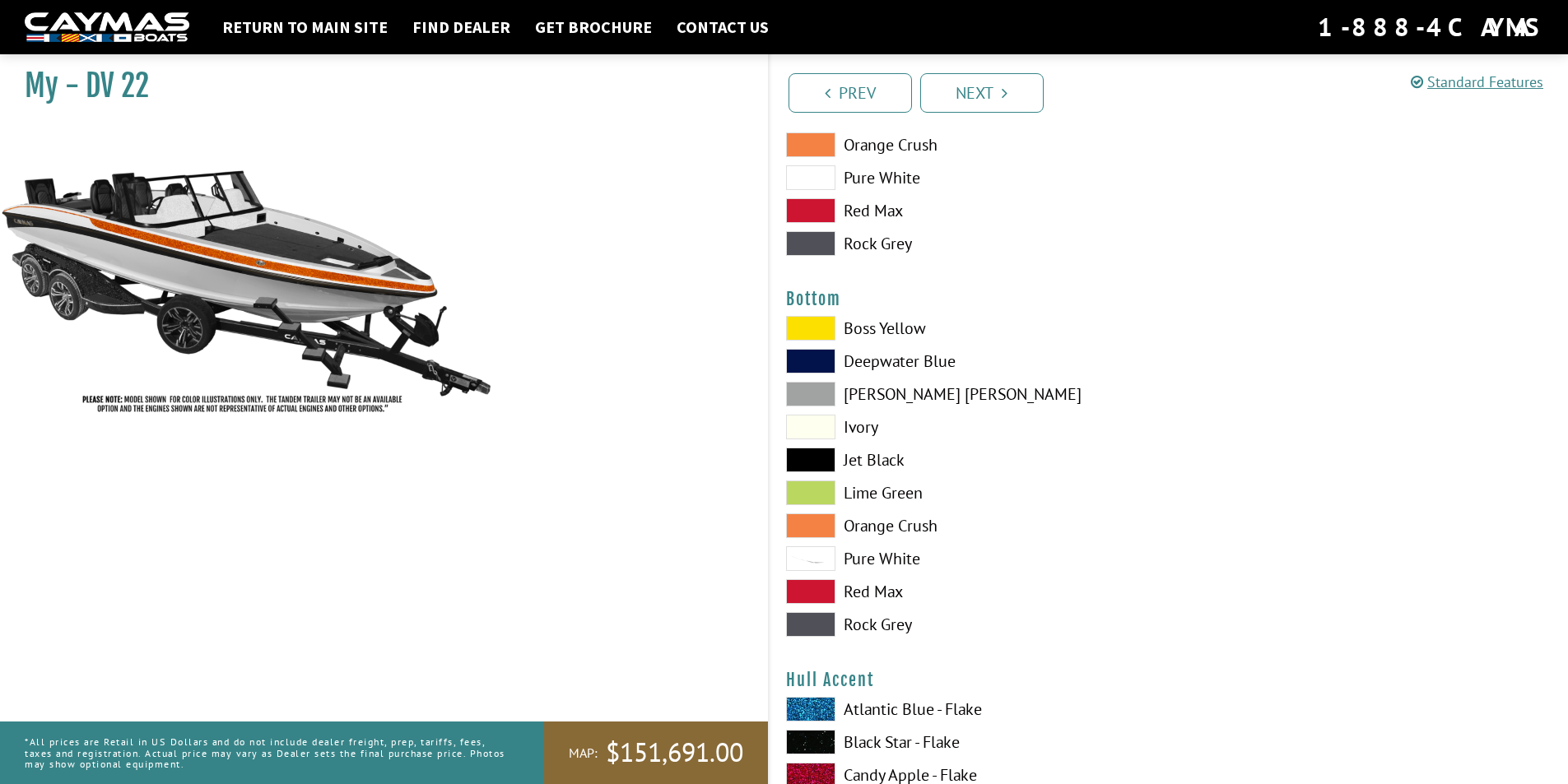
scroll to position [3685, 0]
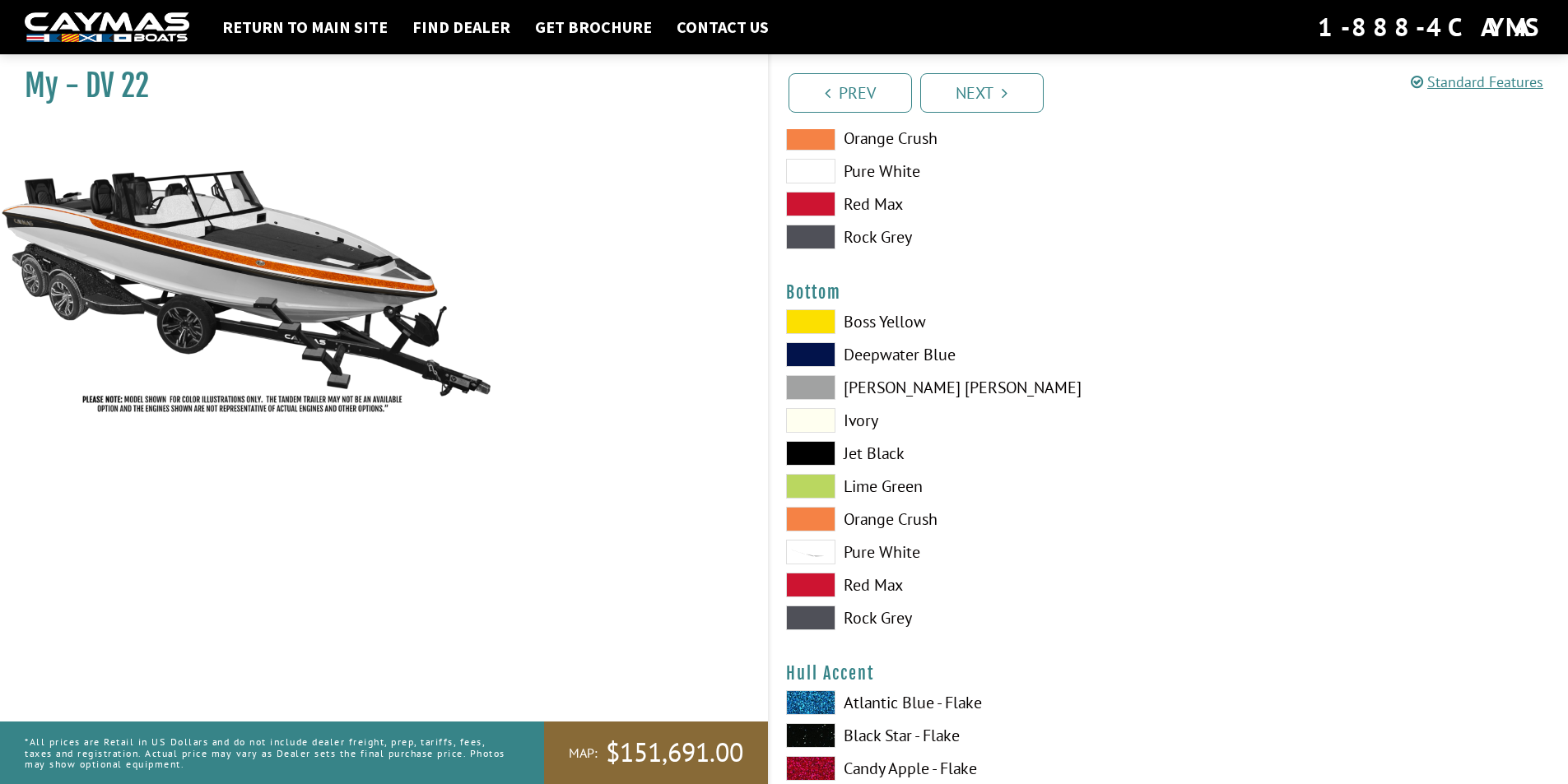
click at [819, 519] on span at bounding box center [811, 518] width 50 height 24
click at [814, 458] on span at bounding box center [811, 453] width 50 height 24
click at [826, 612] on span at bounding box center [811, 617] width 50 height 24
click at [816, 578] on span at bounding box center [811, 585] width 50 height 24
click at [817, 477] on span at bounding box center [811, 485] width 50 height 24
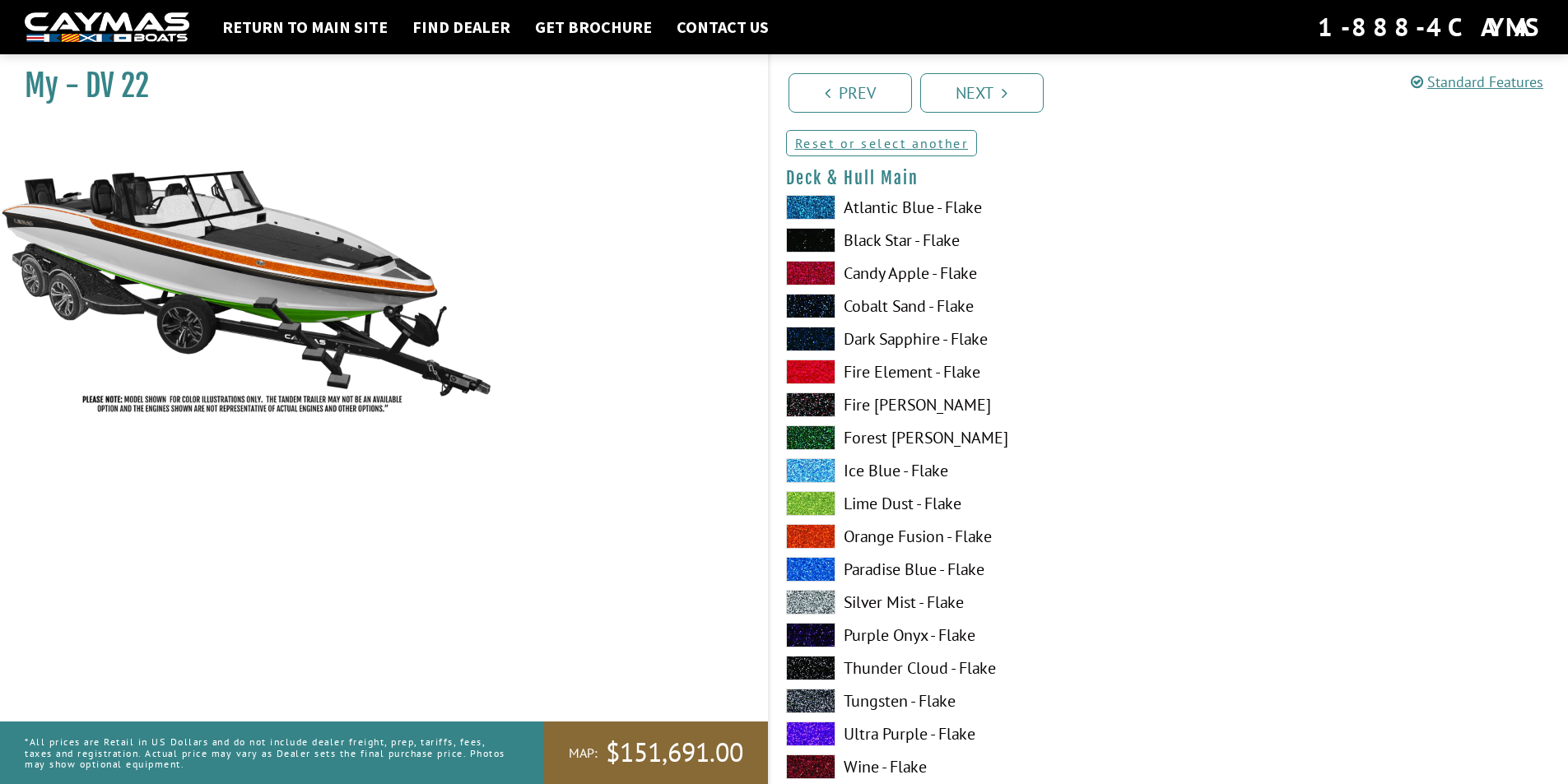
scroll to position [247, 0]
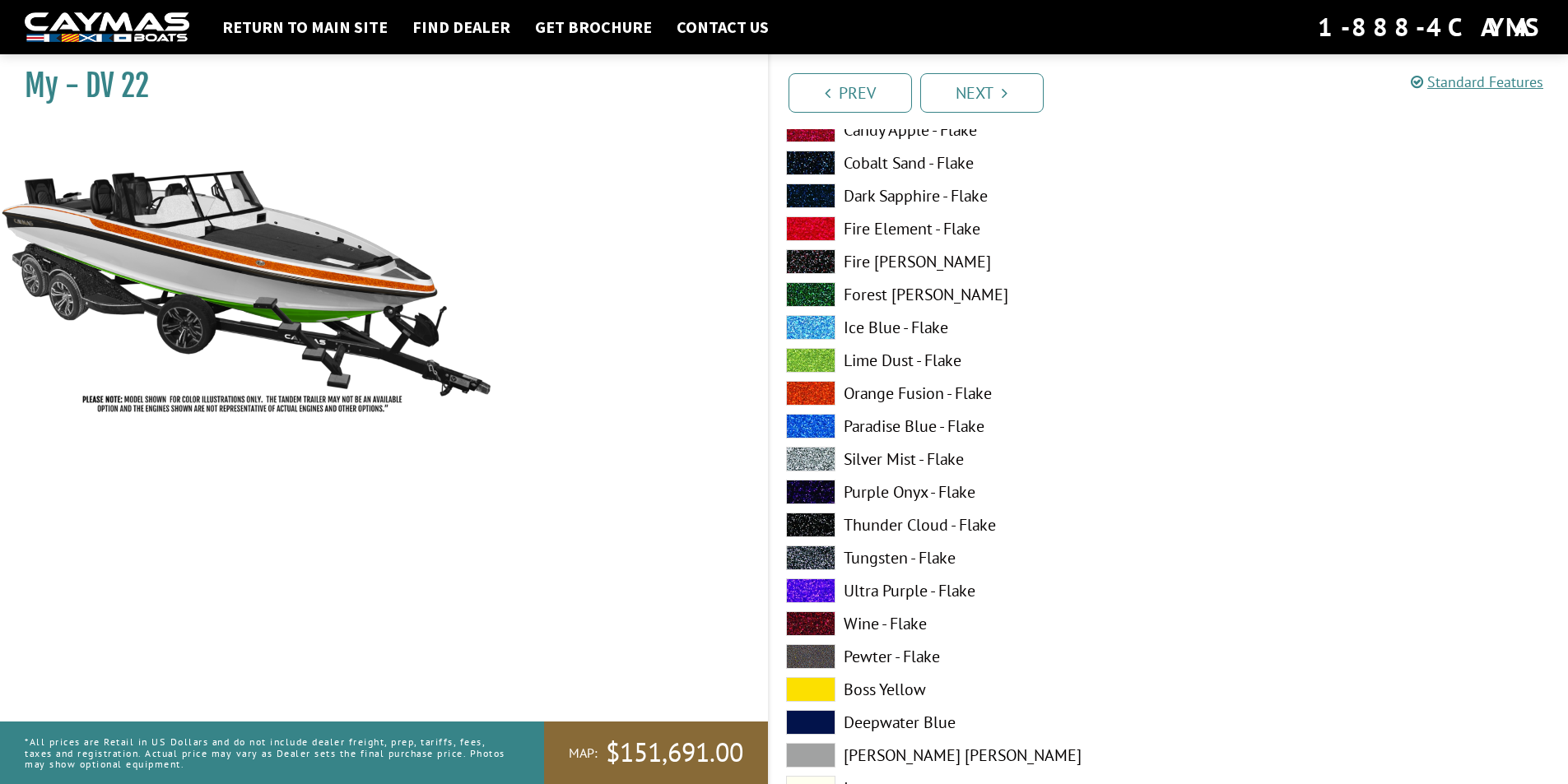
click at [803, 356] on span at bounding box center [811, 359] width 50 height 24
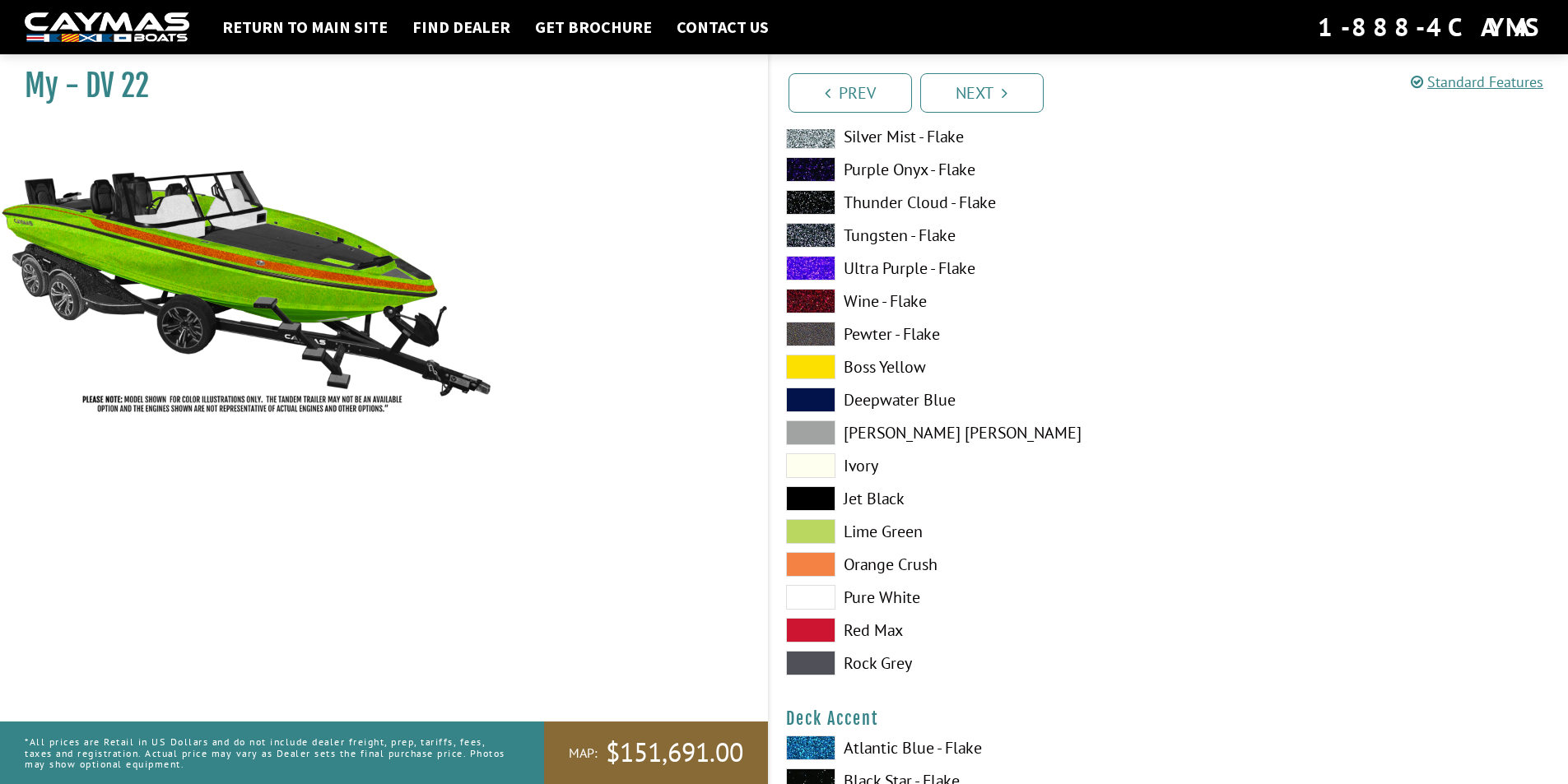
scroll to position [576, 0]
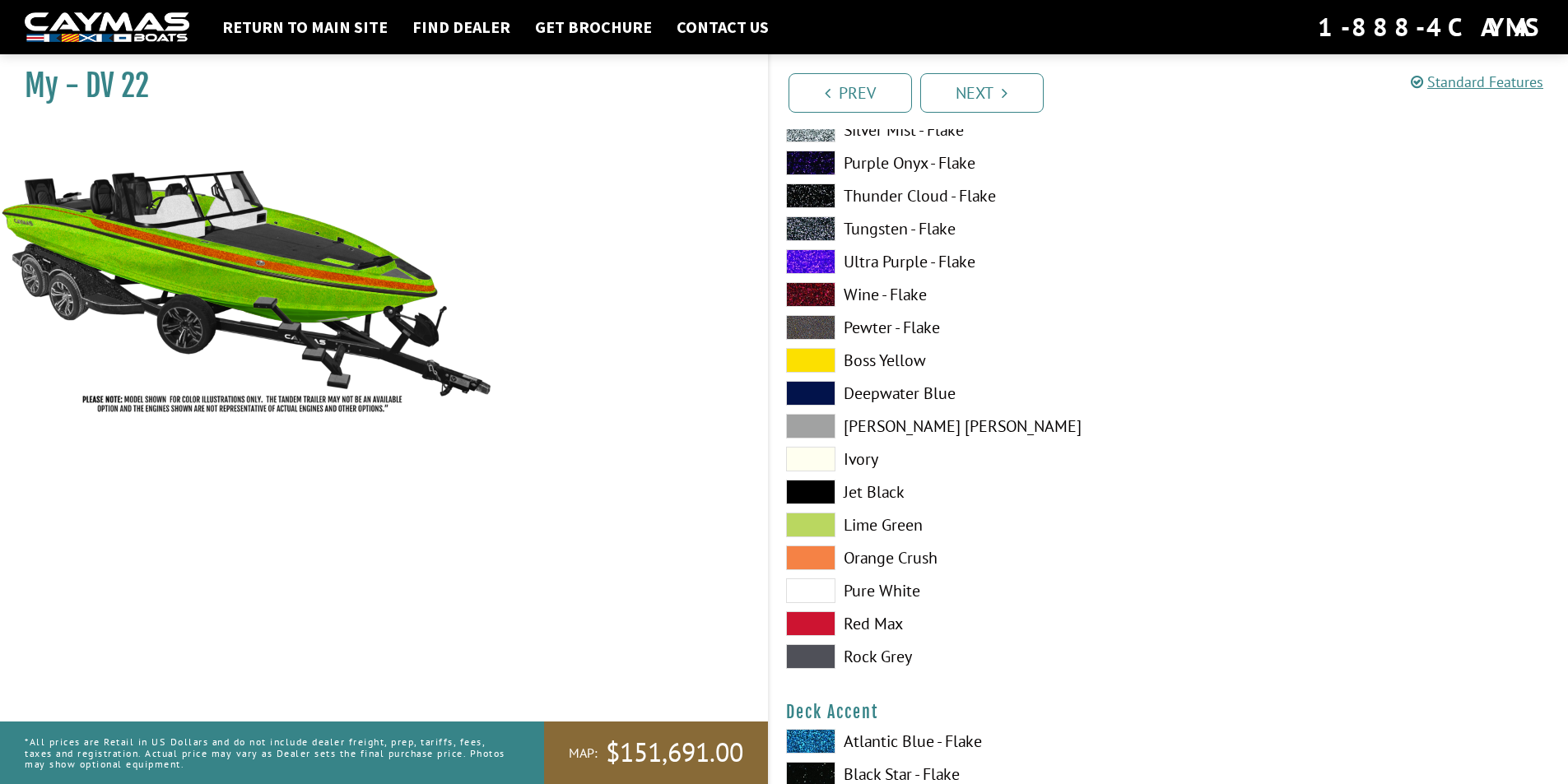
click at [819, 589] on span at bounding box center [811, 590] width 50 height 24
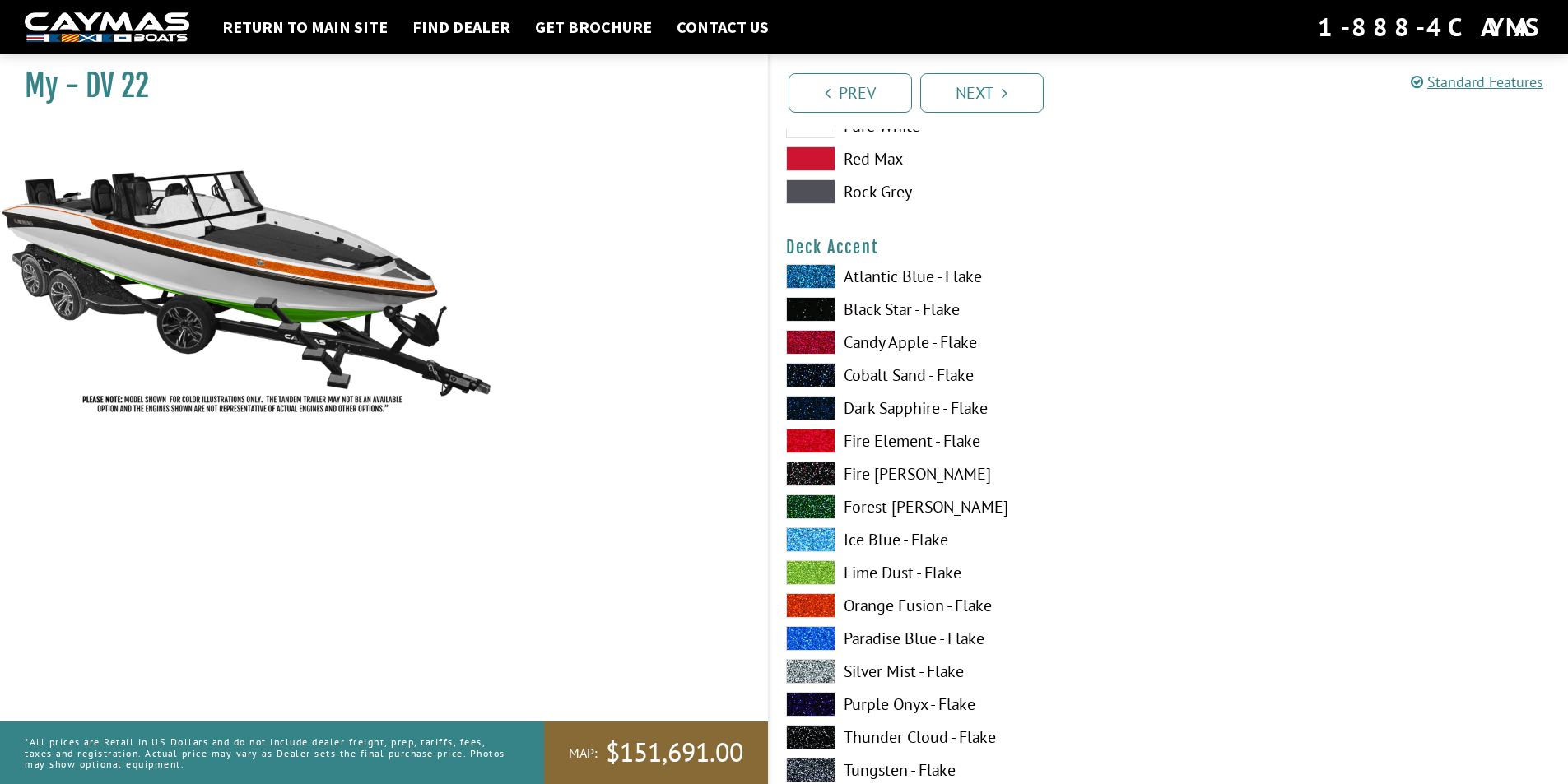
scroll to position [1069, 0]
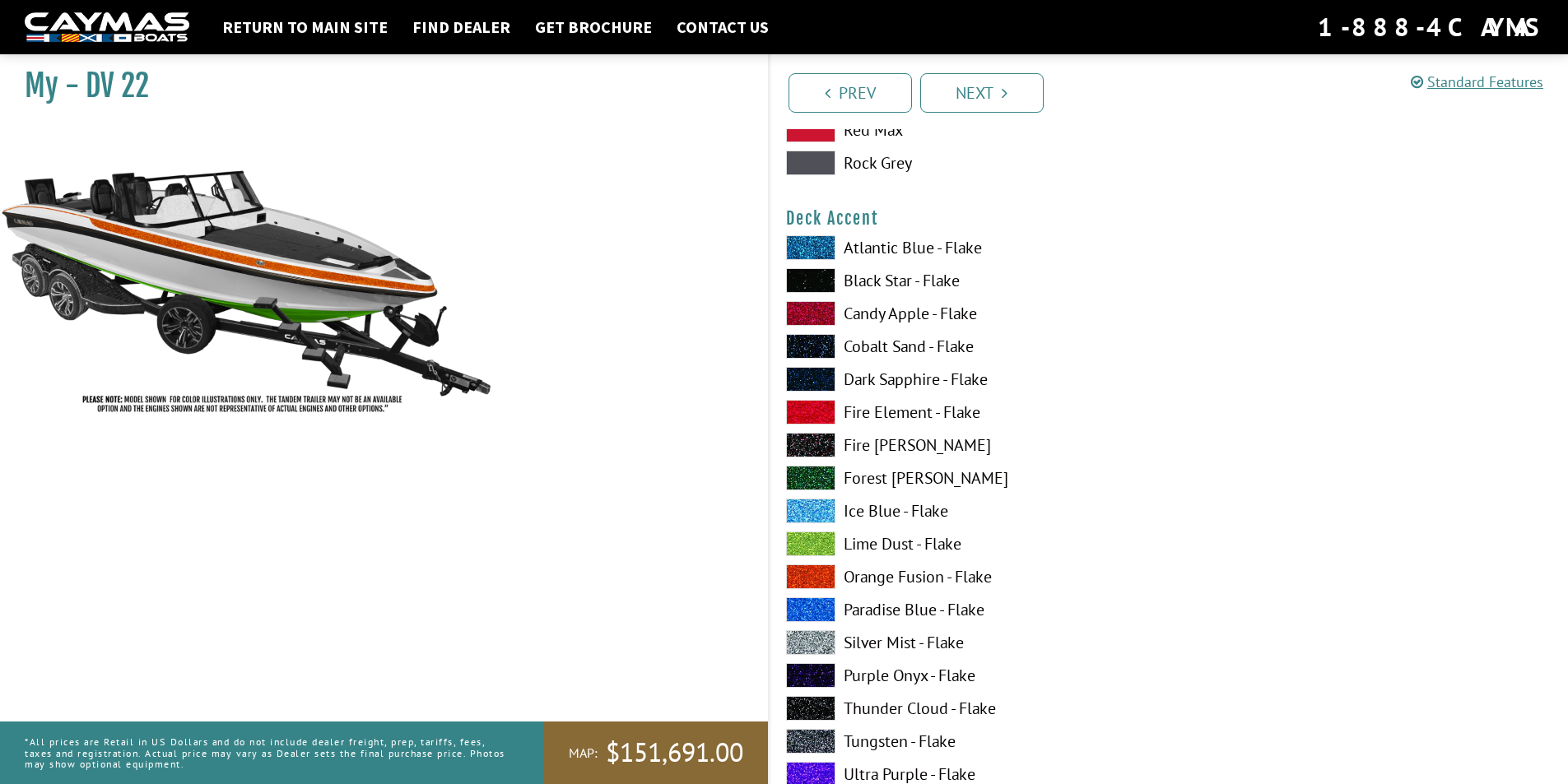
click at [820, 537] on span at bounding box center [811, 543] width 50 height 24
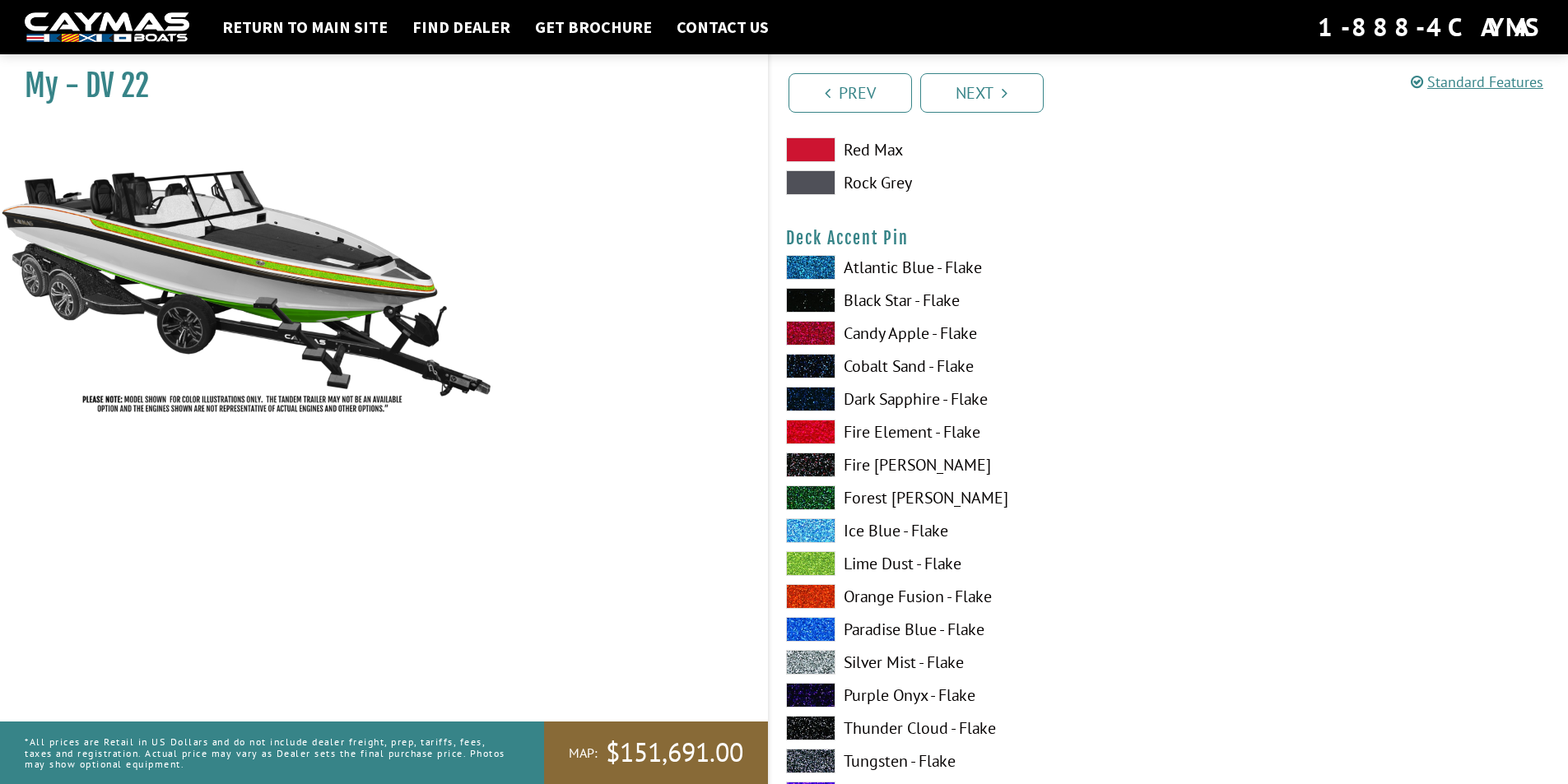
scroll to position [2057, 0]
click at [809, 592] on span at bounding box center [811, 595] width 50 height 24
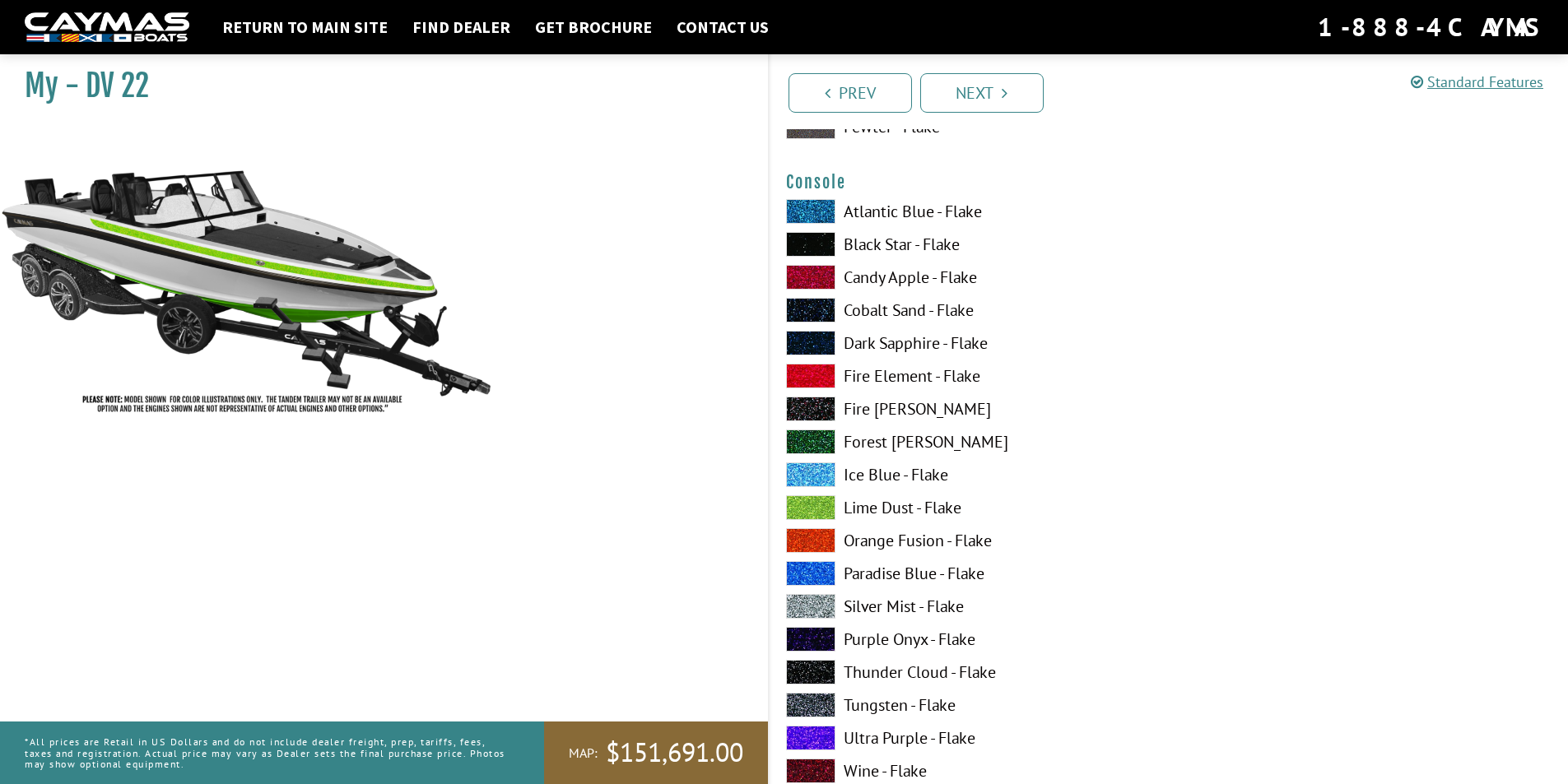
scroll to position [2797, 0]
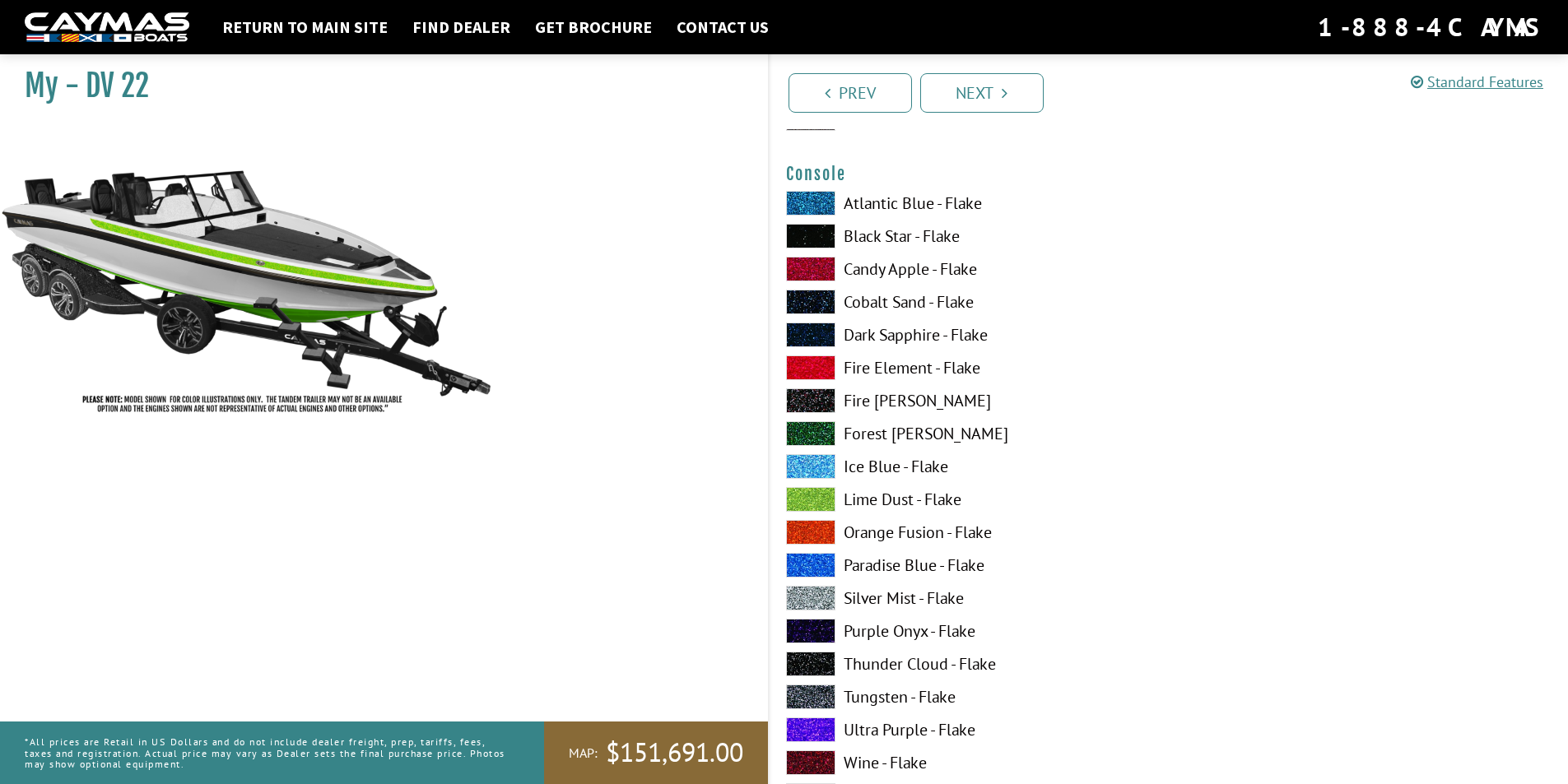
click at [806, 491] on span at bounding box center [811, 499] width 50 height 24
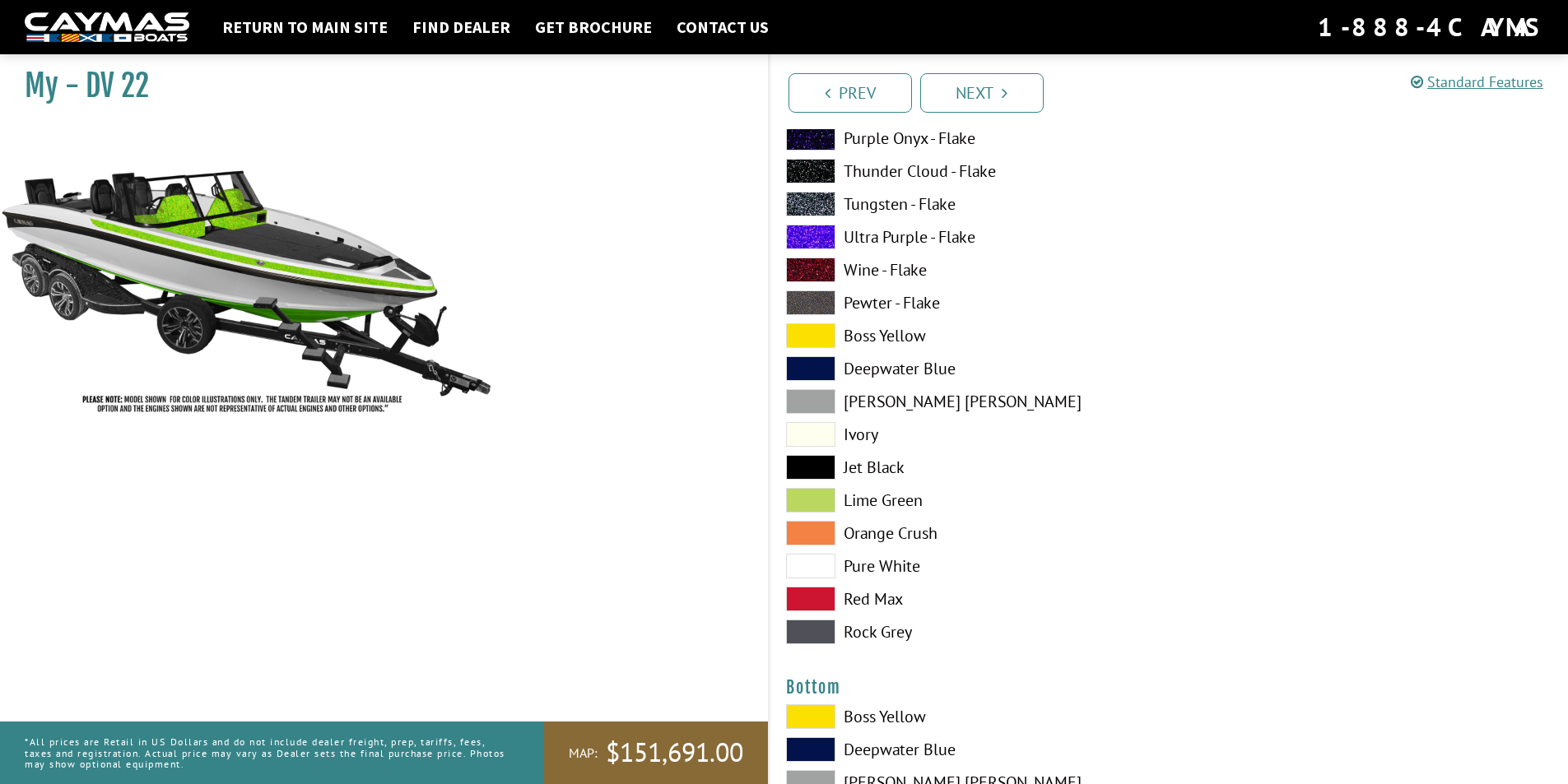
scroll to position [3291, 0]
click at [819, 560] on span at bounding box center [811, 564] width 50 height 24
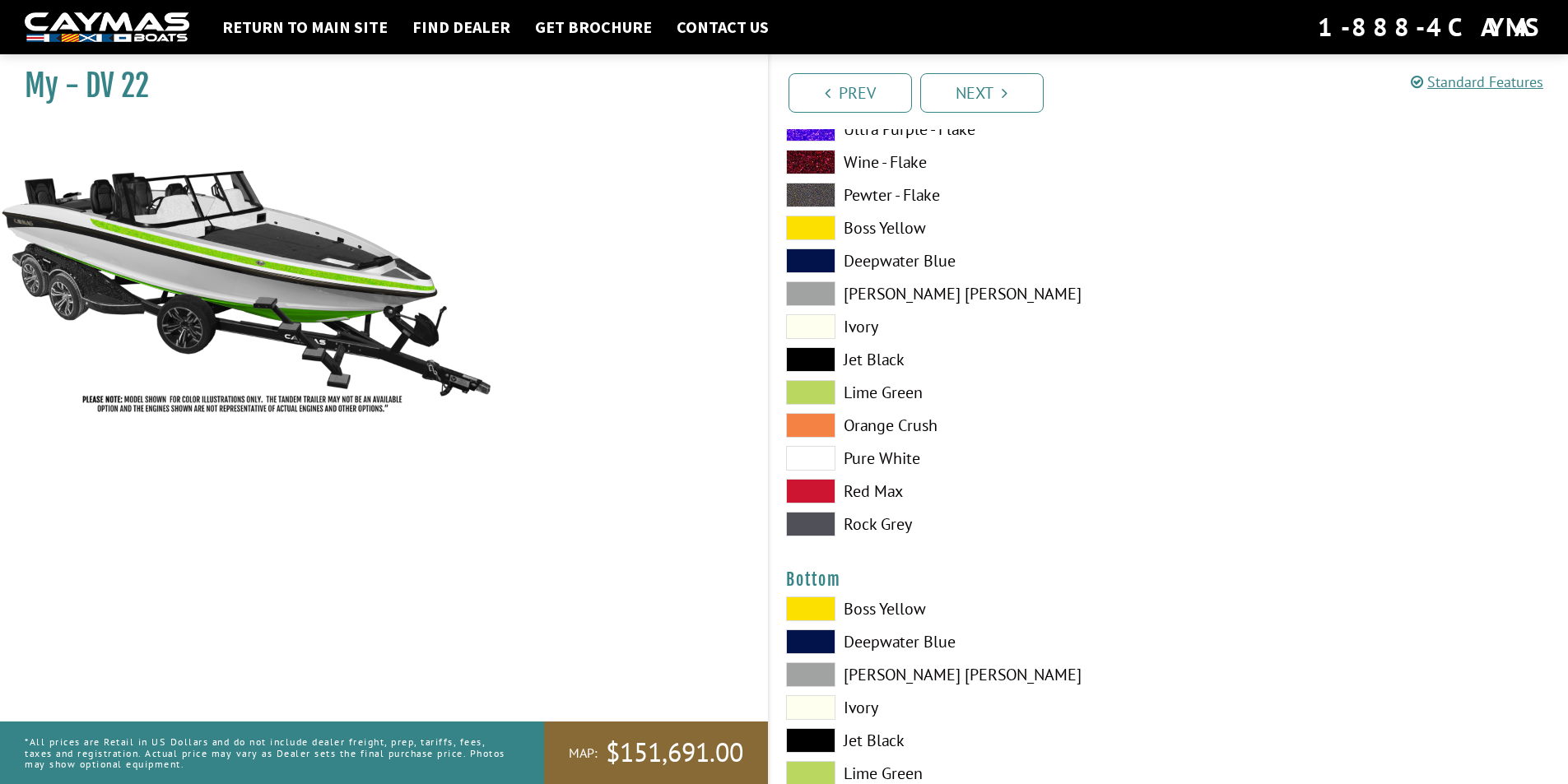
scroll to position [3620, 0]
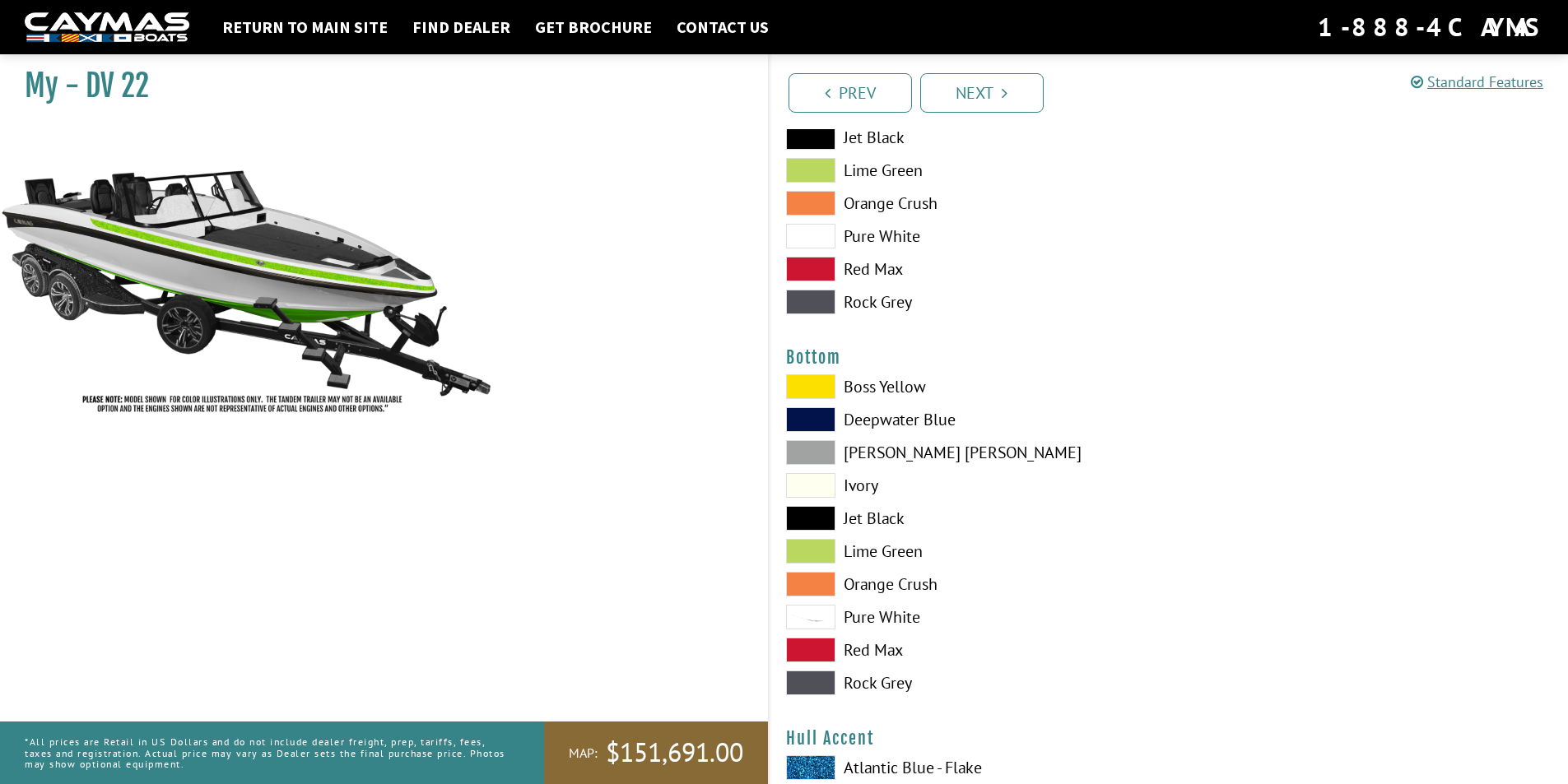
click at [823, 551] on span at bounding box center [811, 551] width 50 height 24
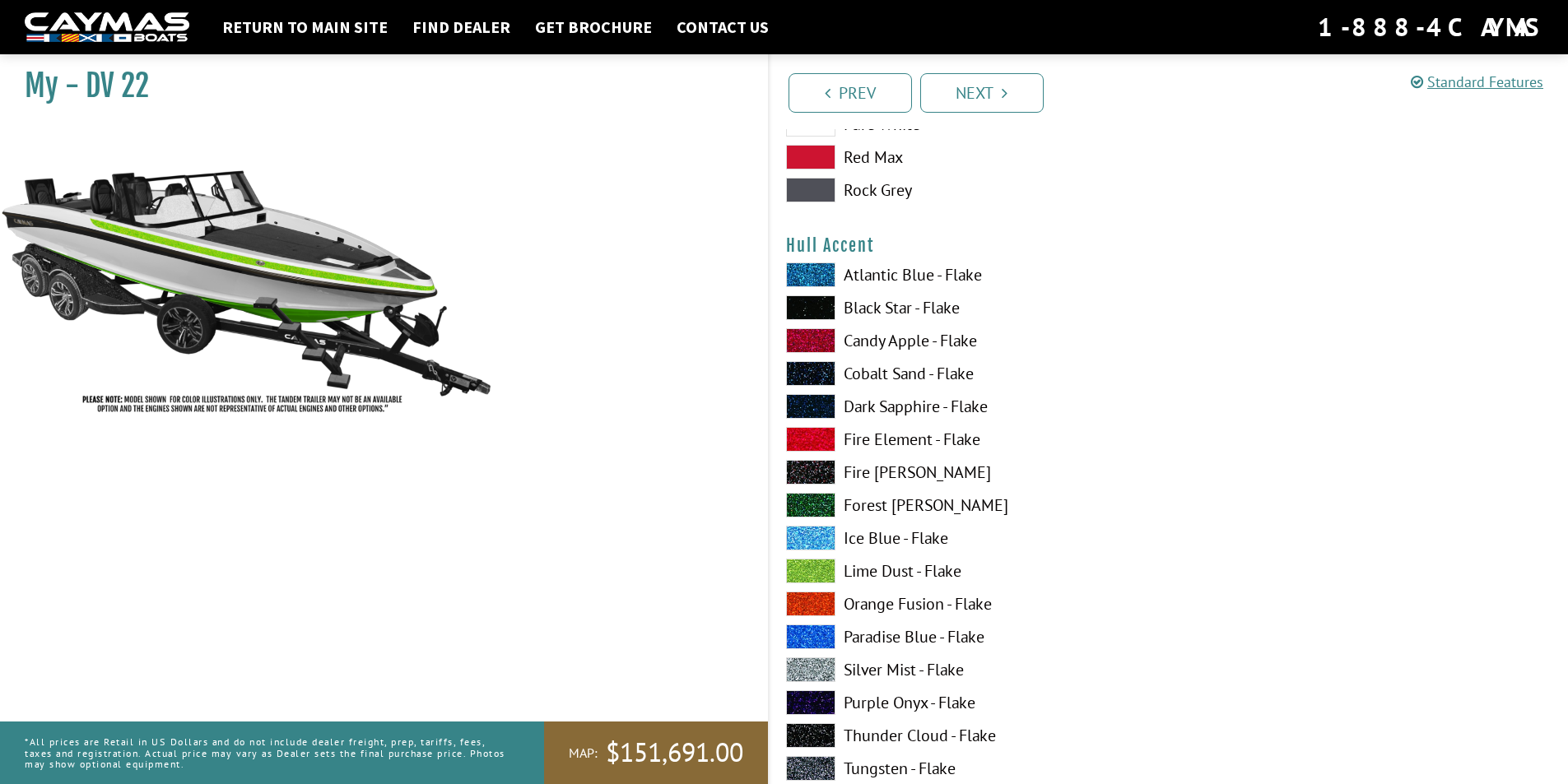
scroll to position [4113, 0]
click at [825, 573] on span at bounding box center [811, 569] width 50 height 24
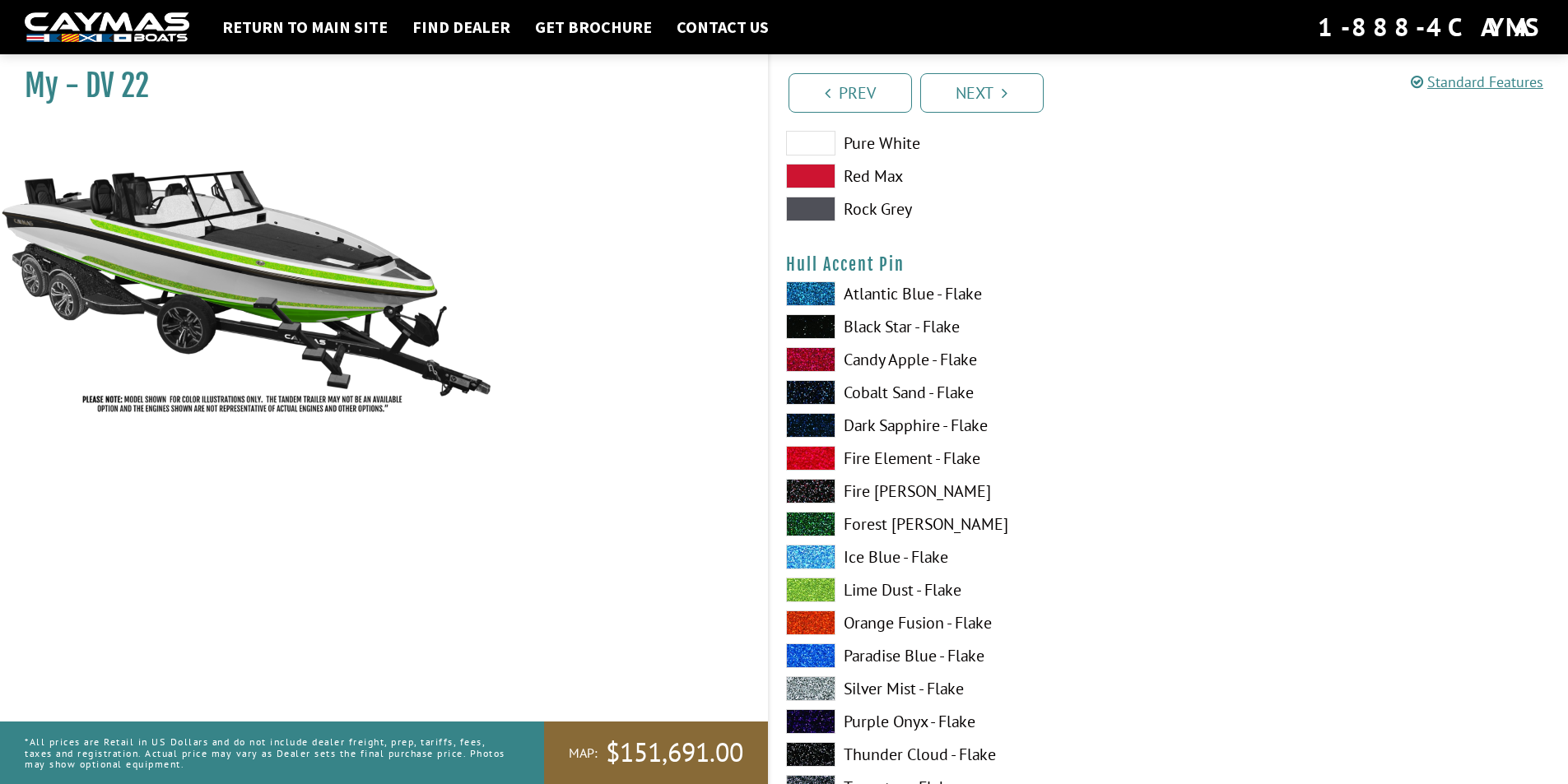
scroll to position [5101, 0]
click at [818, 584] on span at bounding box center [811, 589] width 50 height 24
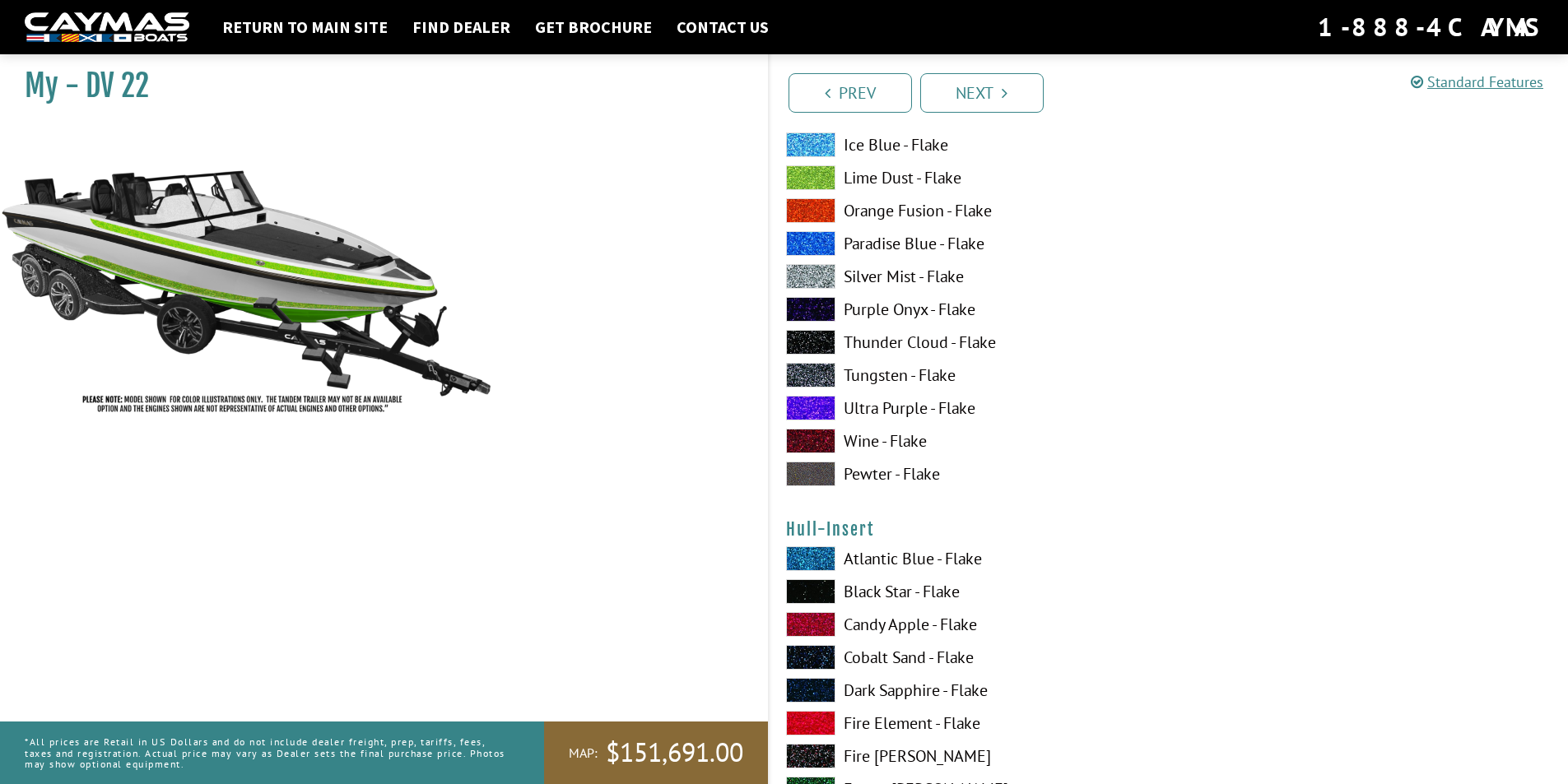
scroll to position [5841, 0]
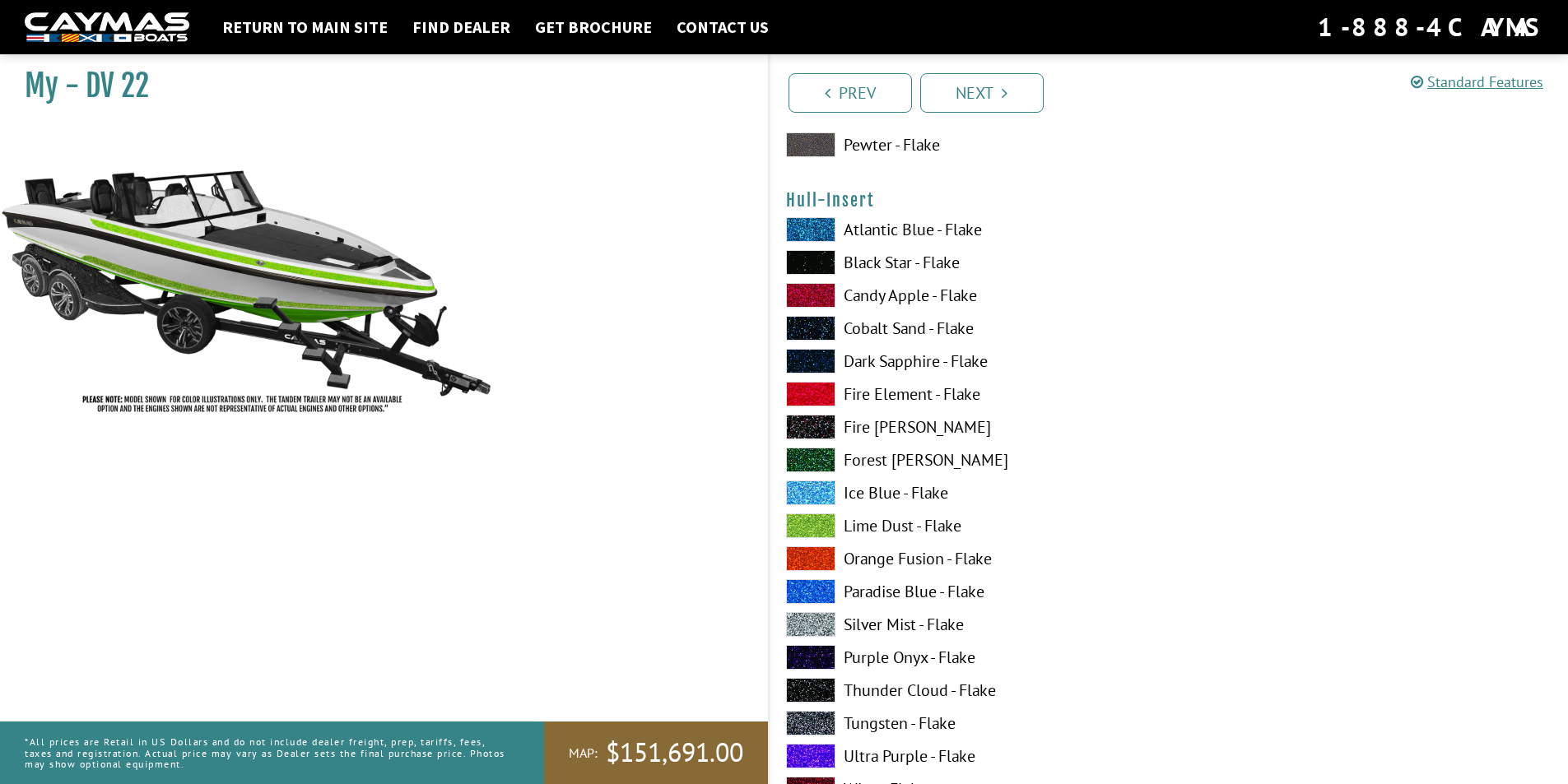
click at [821, 522] on span at bounding box center [811, 525] width 50 height 24
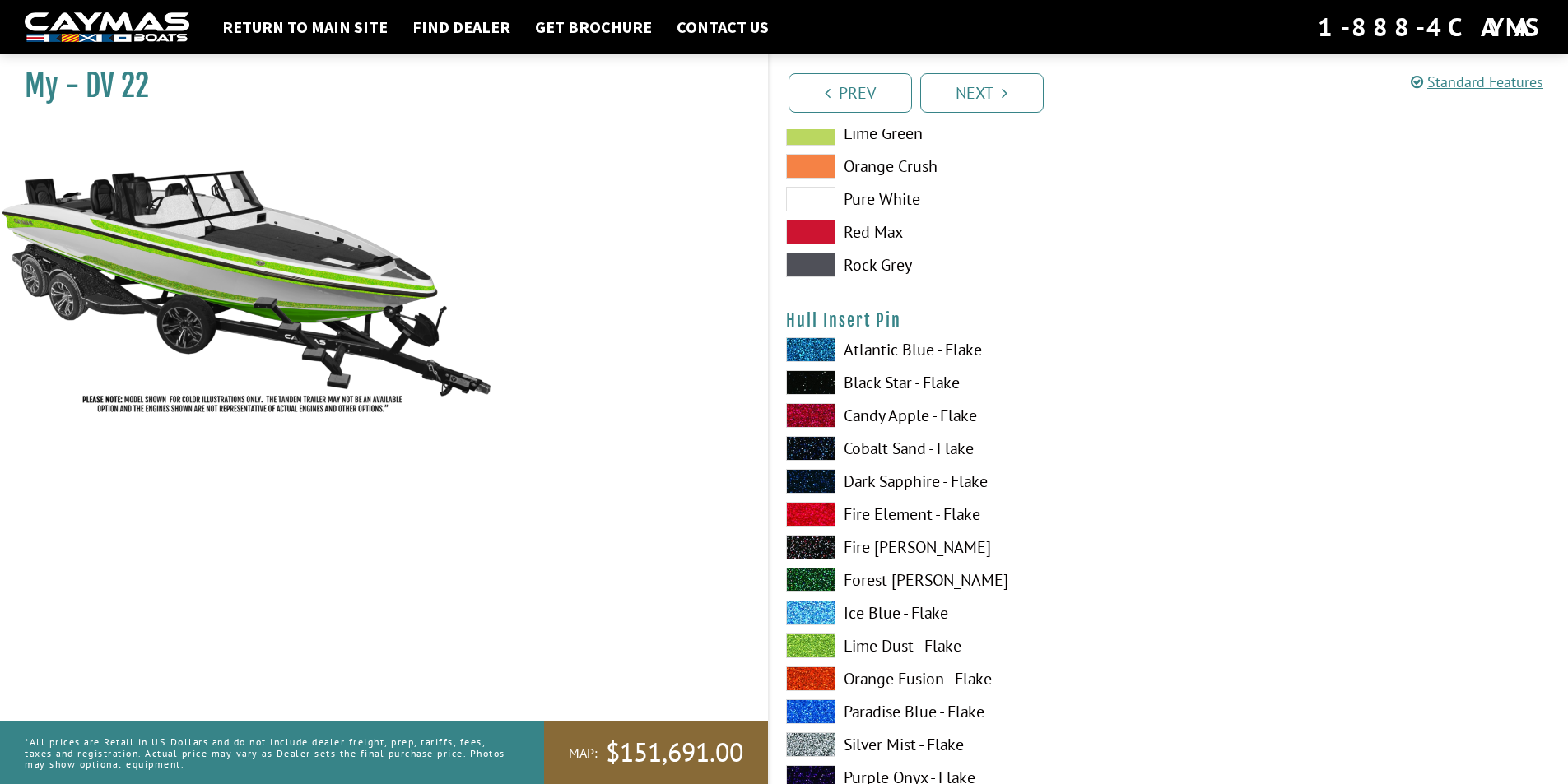
scroll to position [6829, 0]
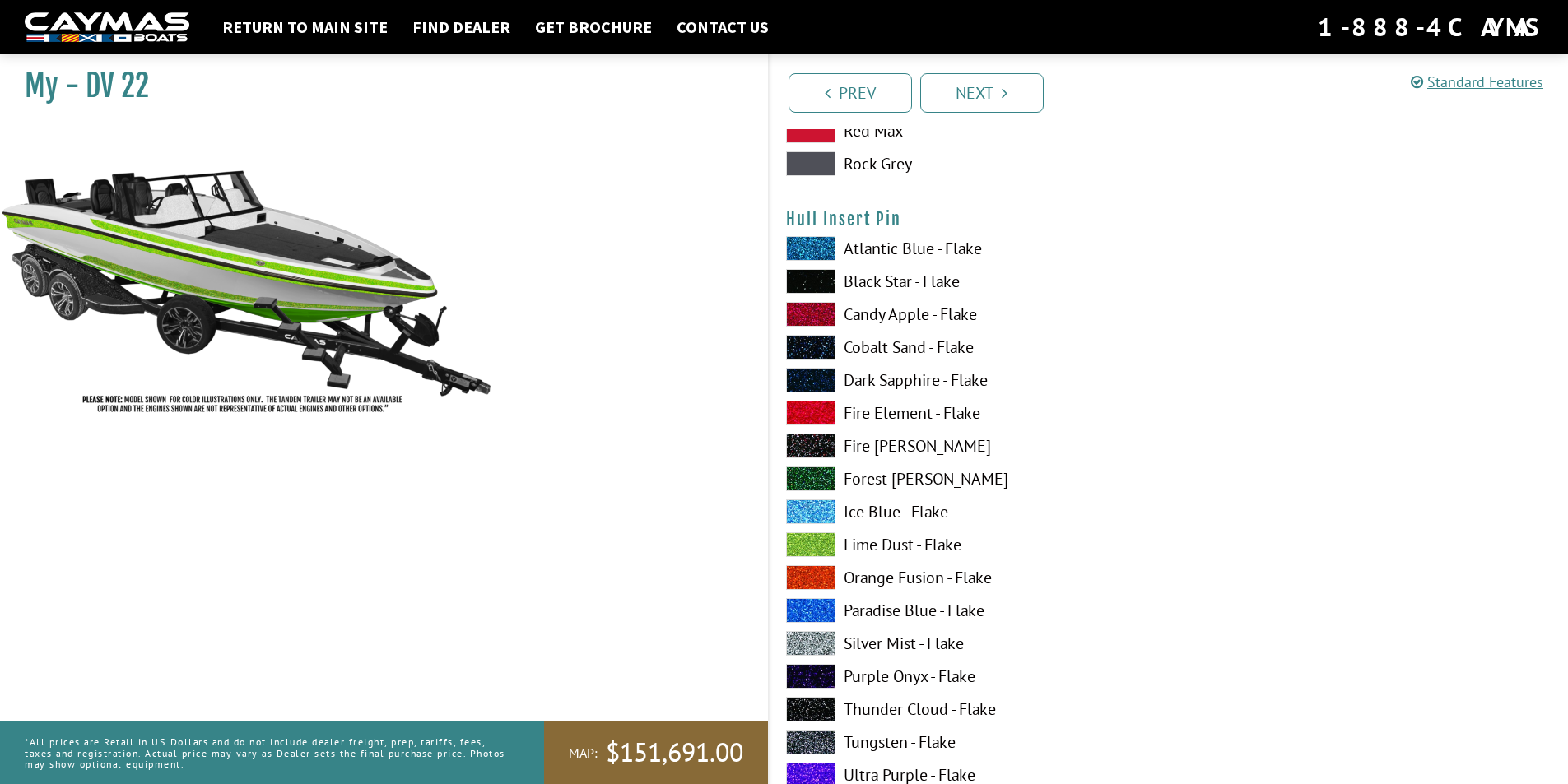
click at [819, 545] on span at bounding box center [811, 544] width 50 height 24
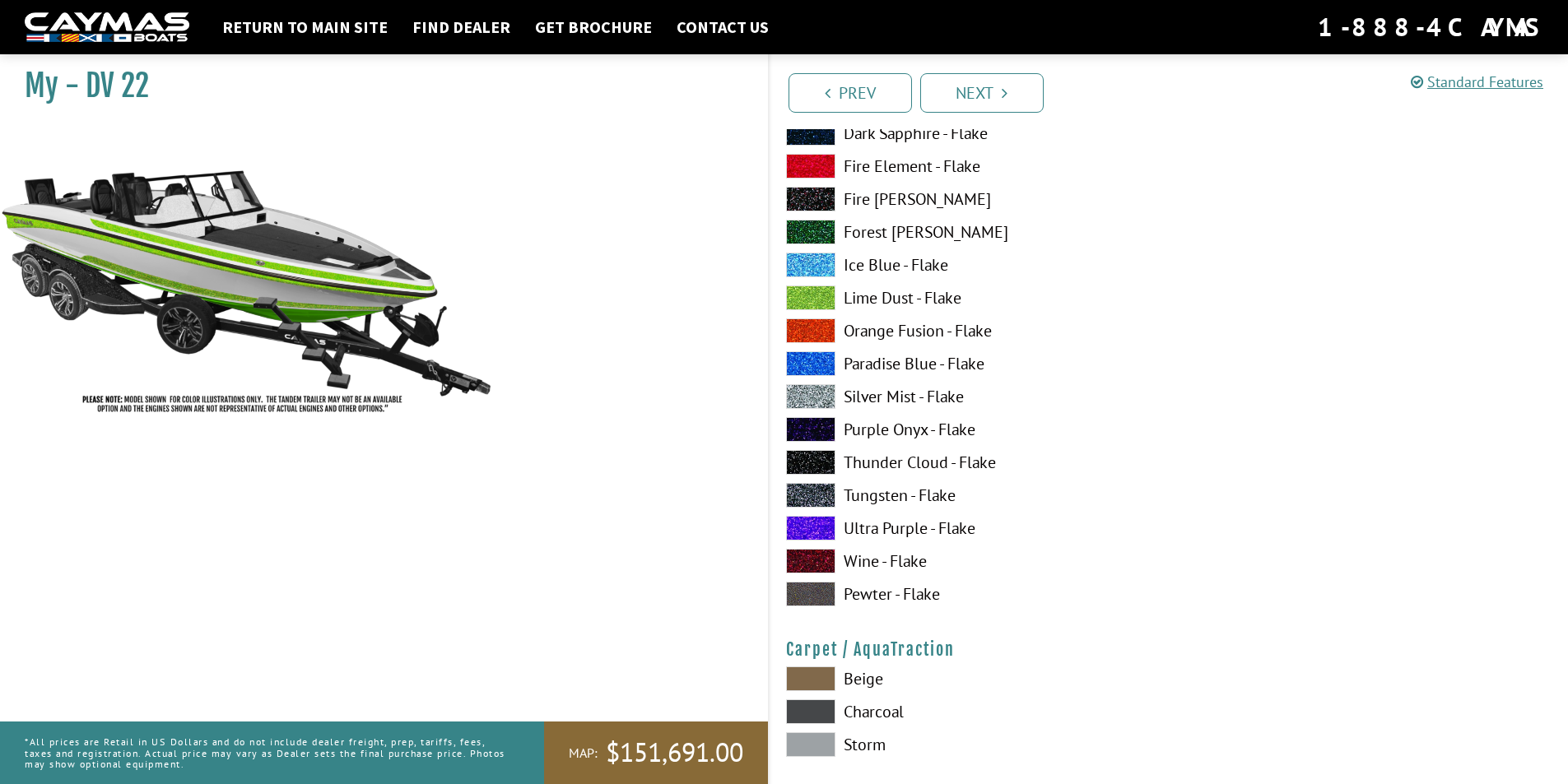
scroll to position [7241, 0]
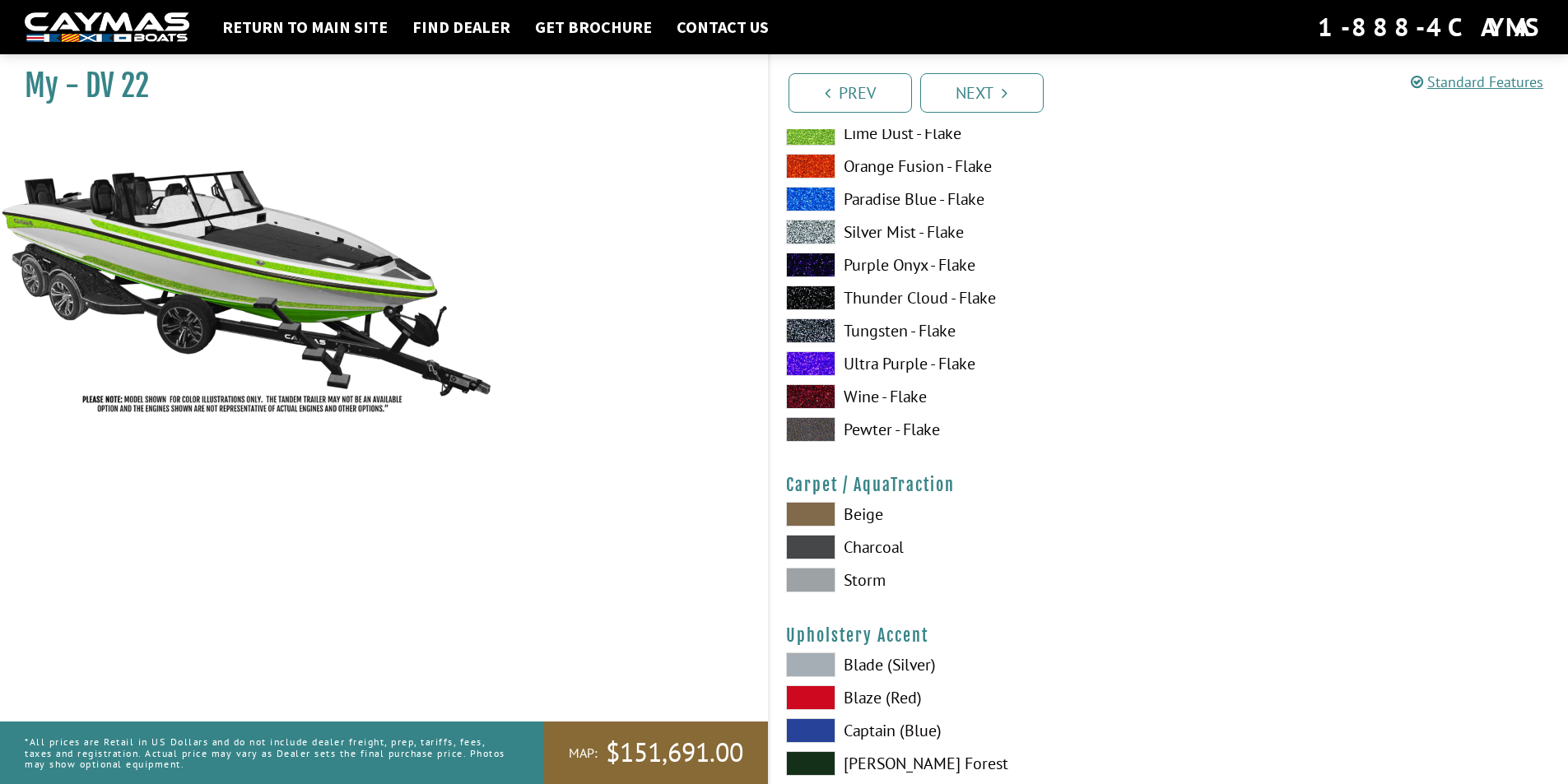
click at [820, 547] on span at bounding box center [811, 547] width 50 height 24
click at [817, 571] on span at bounding box center [811, 579] width 50 height 24
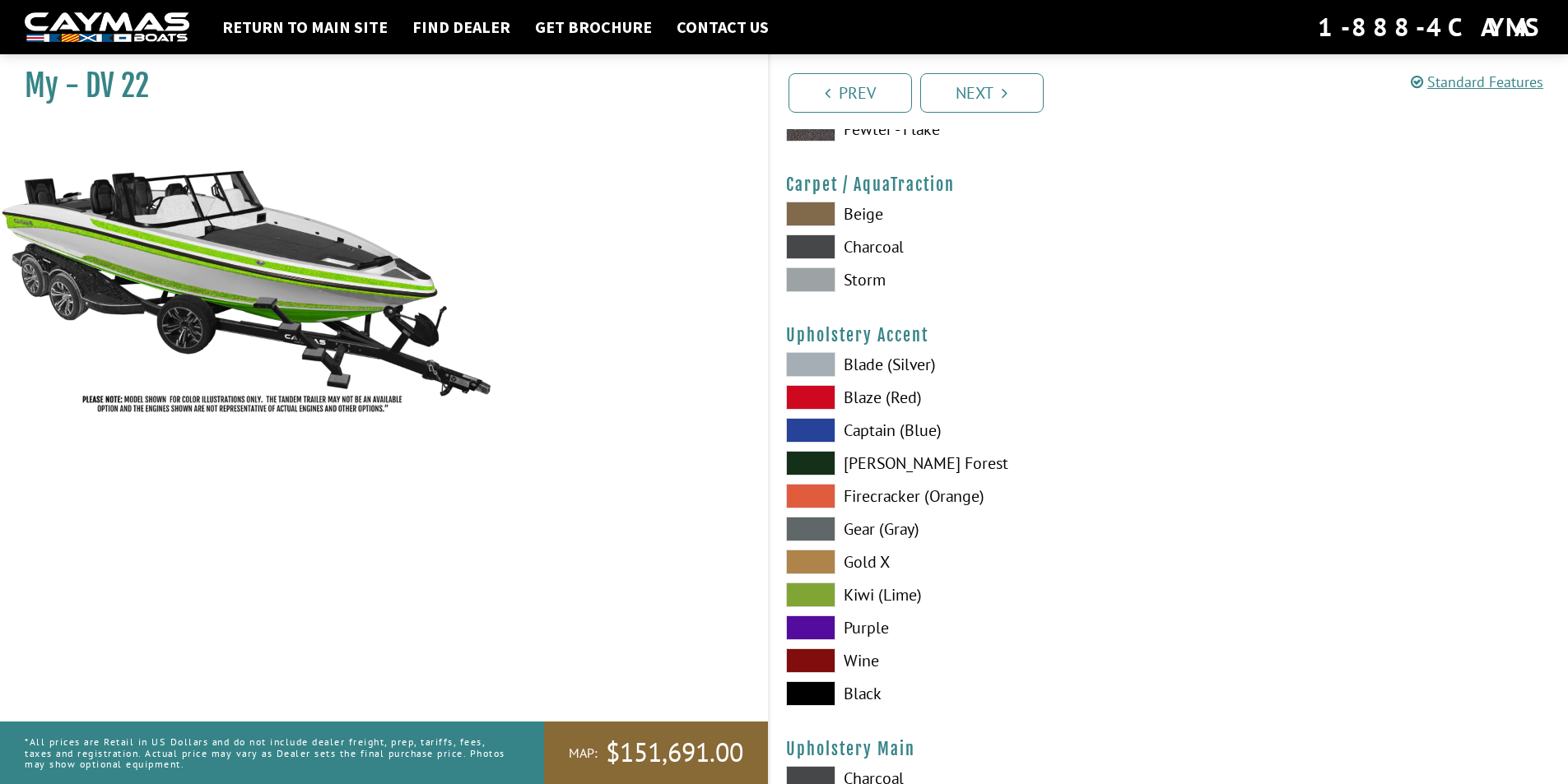
scroll to position [7570, 0]
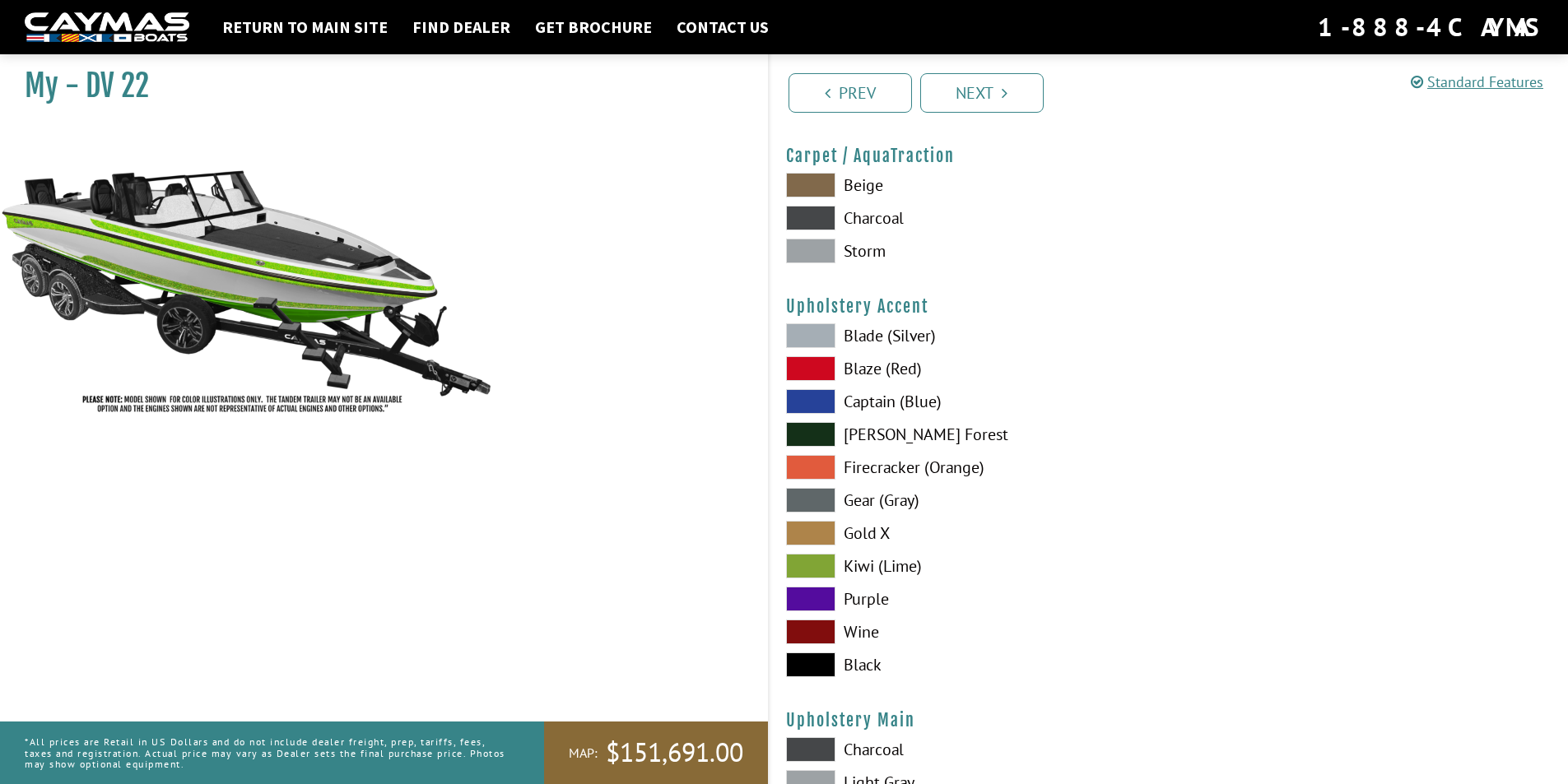
click at [815, 561] on span at bounding box center [811, 565] width 50 height 24
click at [816, 333] on span at bounding box center [811, 335] width 50 height 24
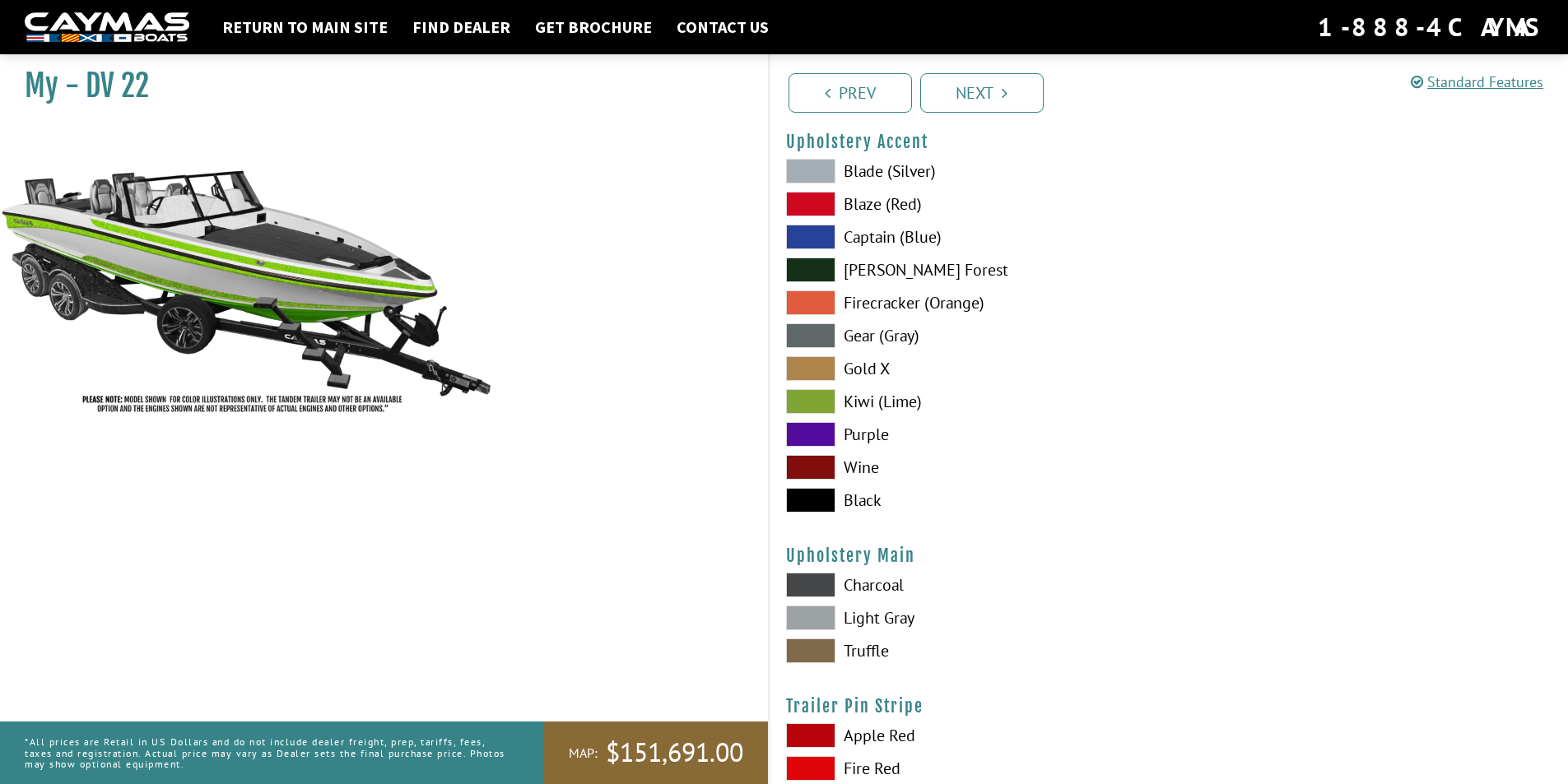
scroll to position [7652, 0]
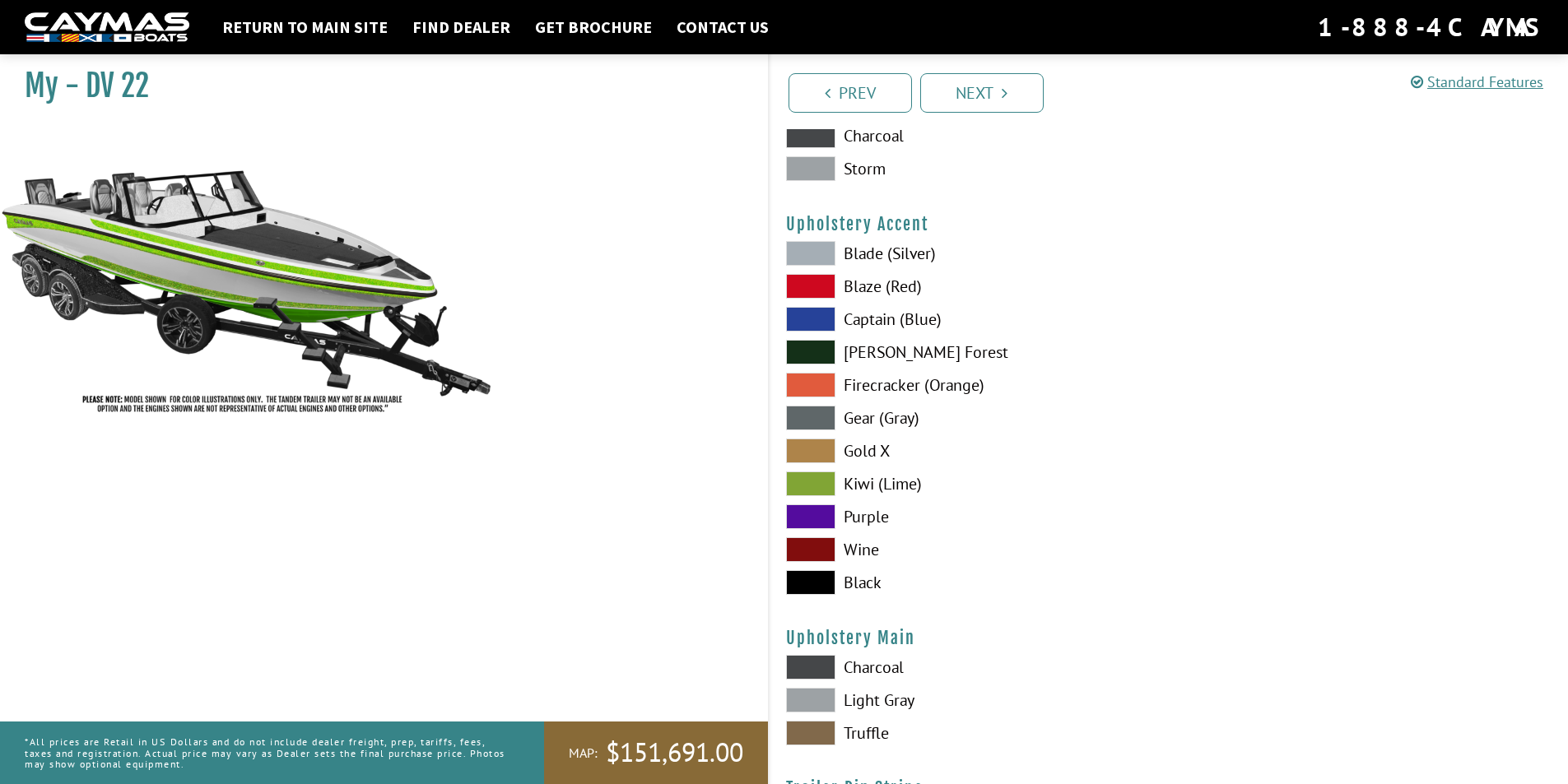
click at [814, 485] on span at bounding box center [811, 483] width 50 height 24
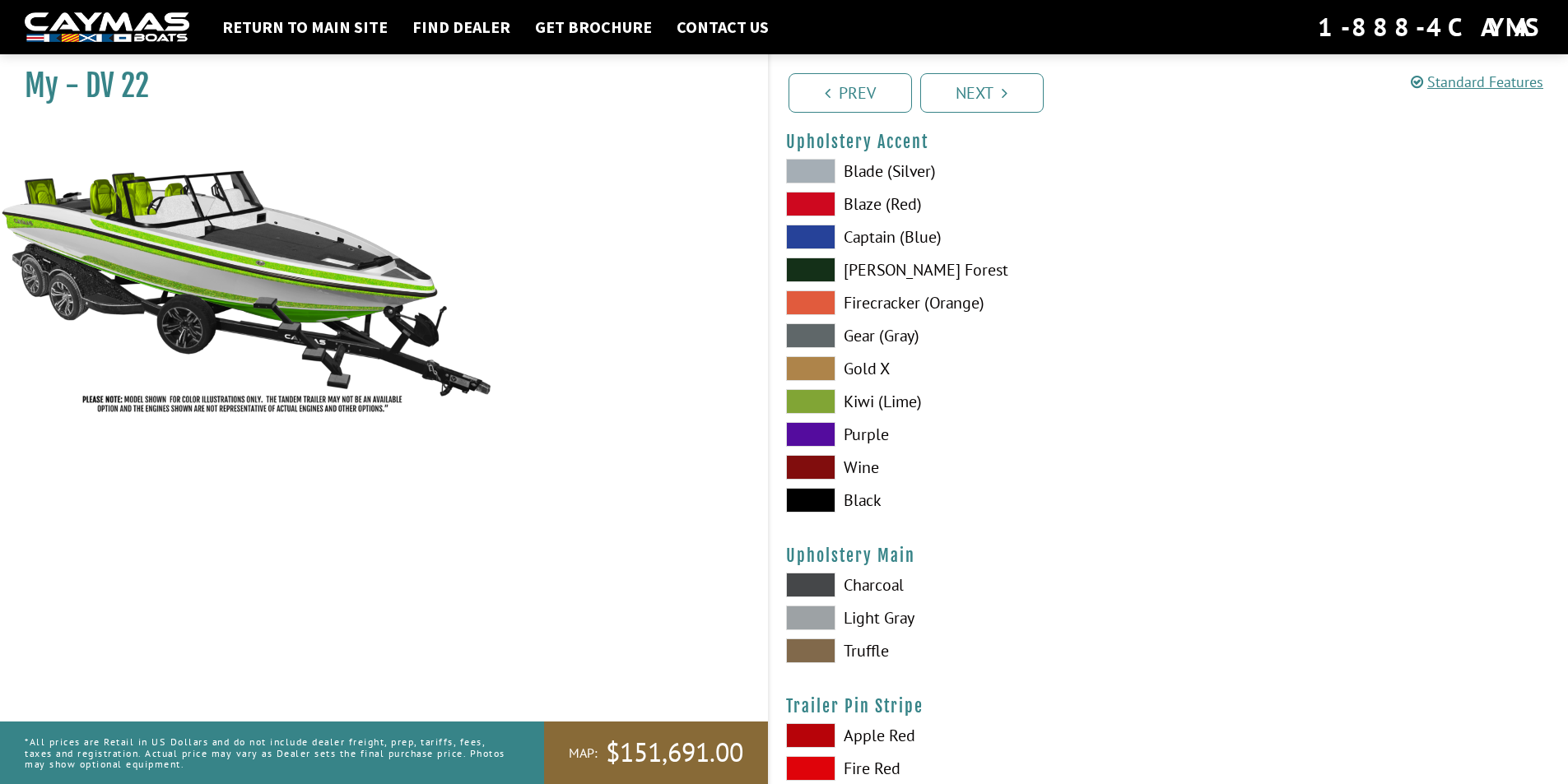
click at [815, 616] on span at bounding box center [811, 617] width 50 height 24
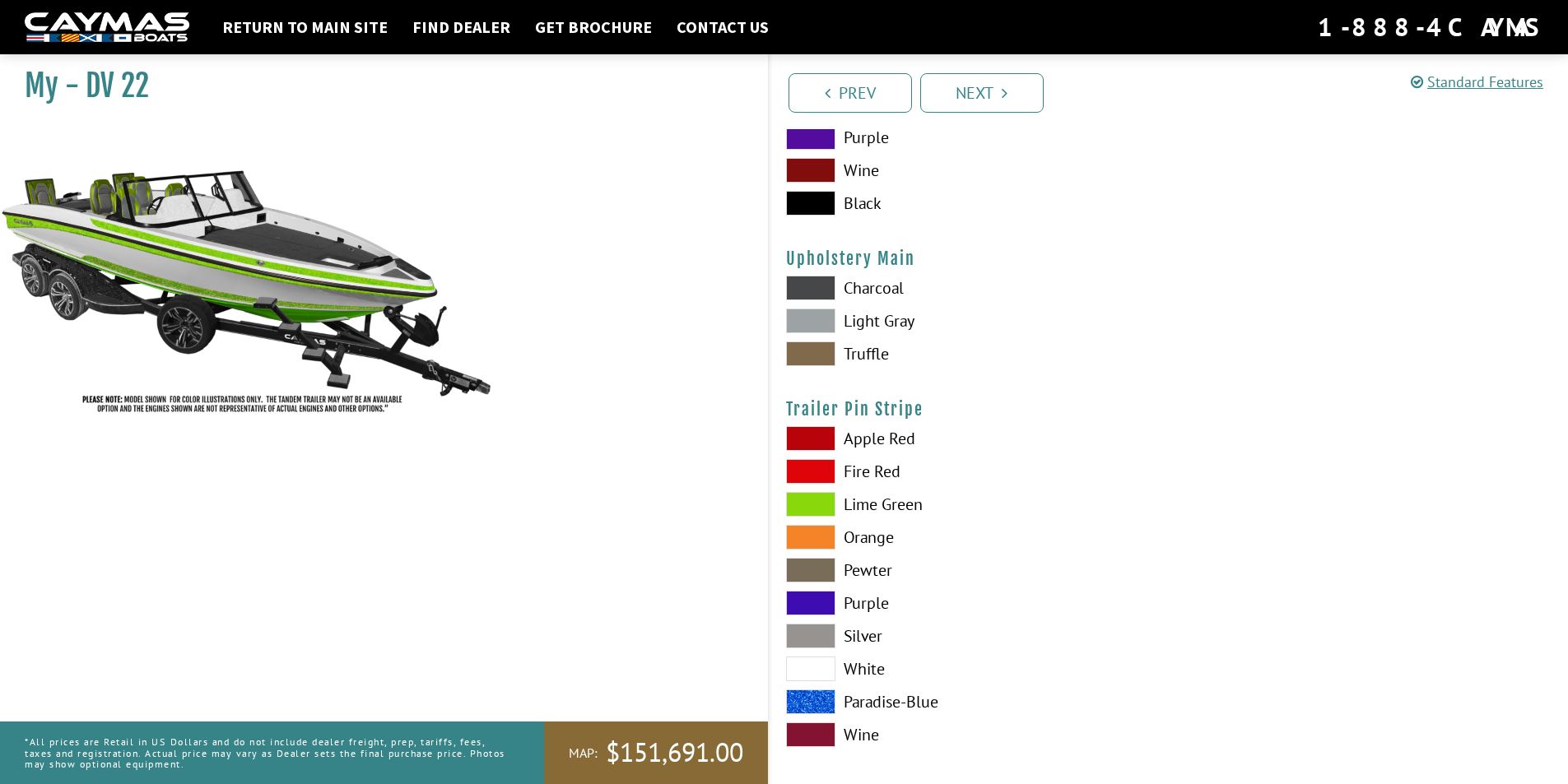
scroll to position [8042, 0]
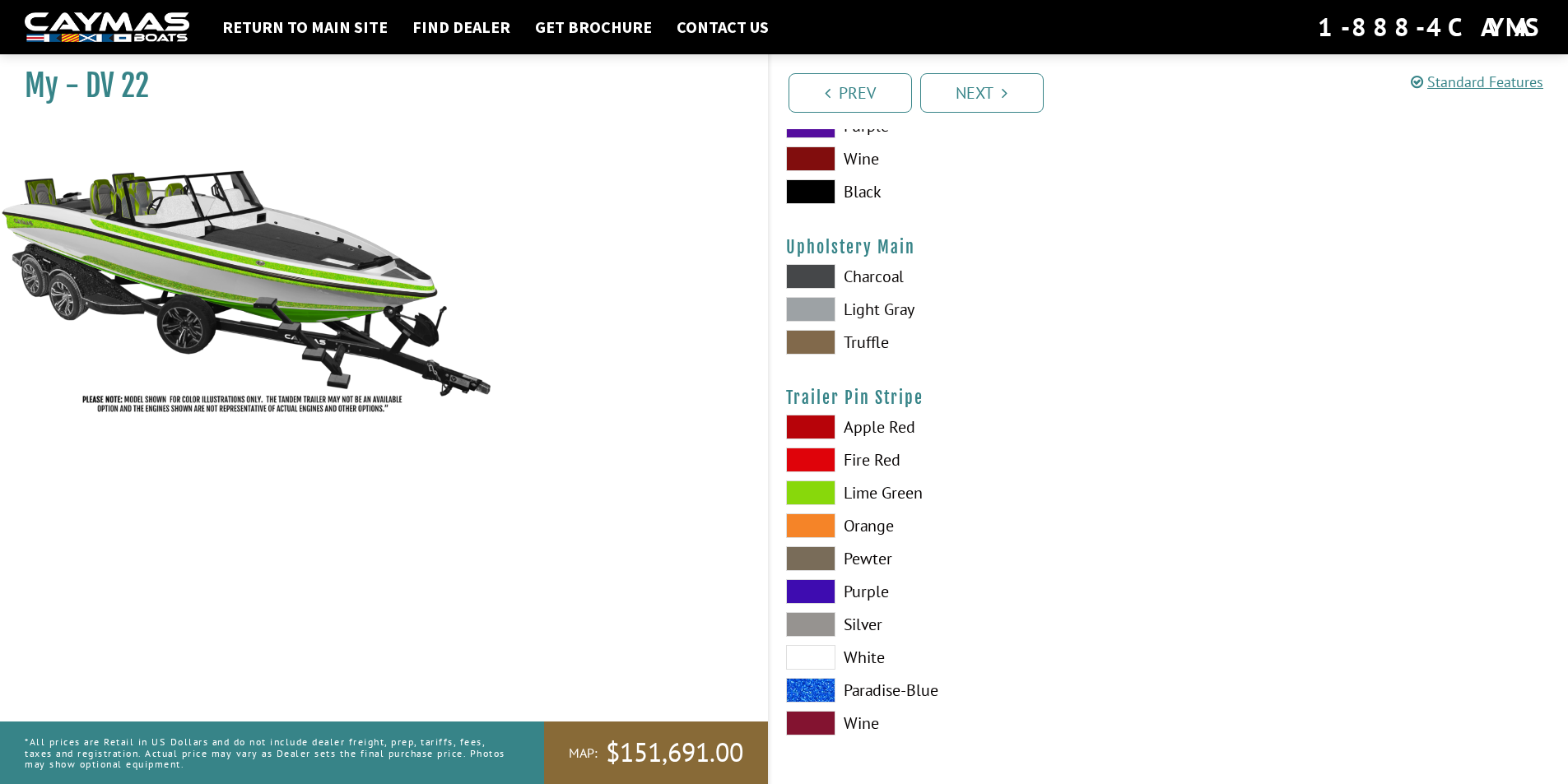
click at [814, 497] on span at bounding box center [811, 492] width 50 height 24
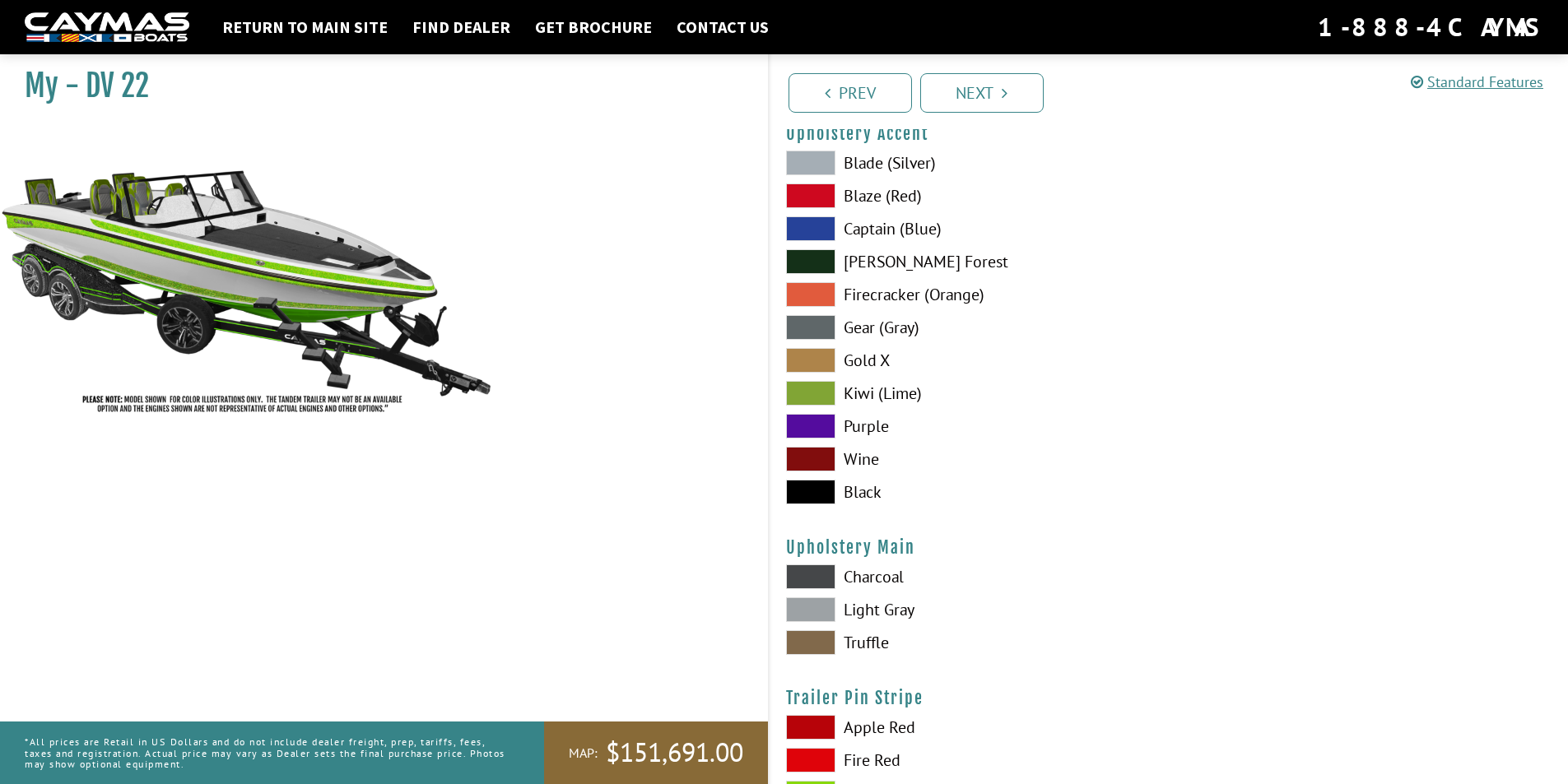
scroll to position [7713, 0]
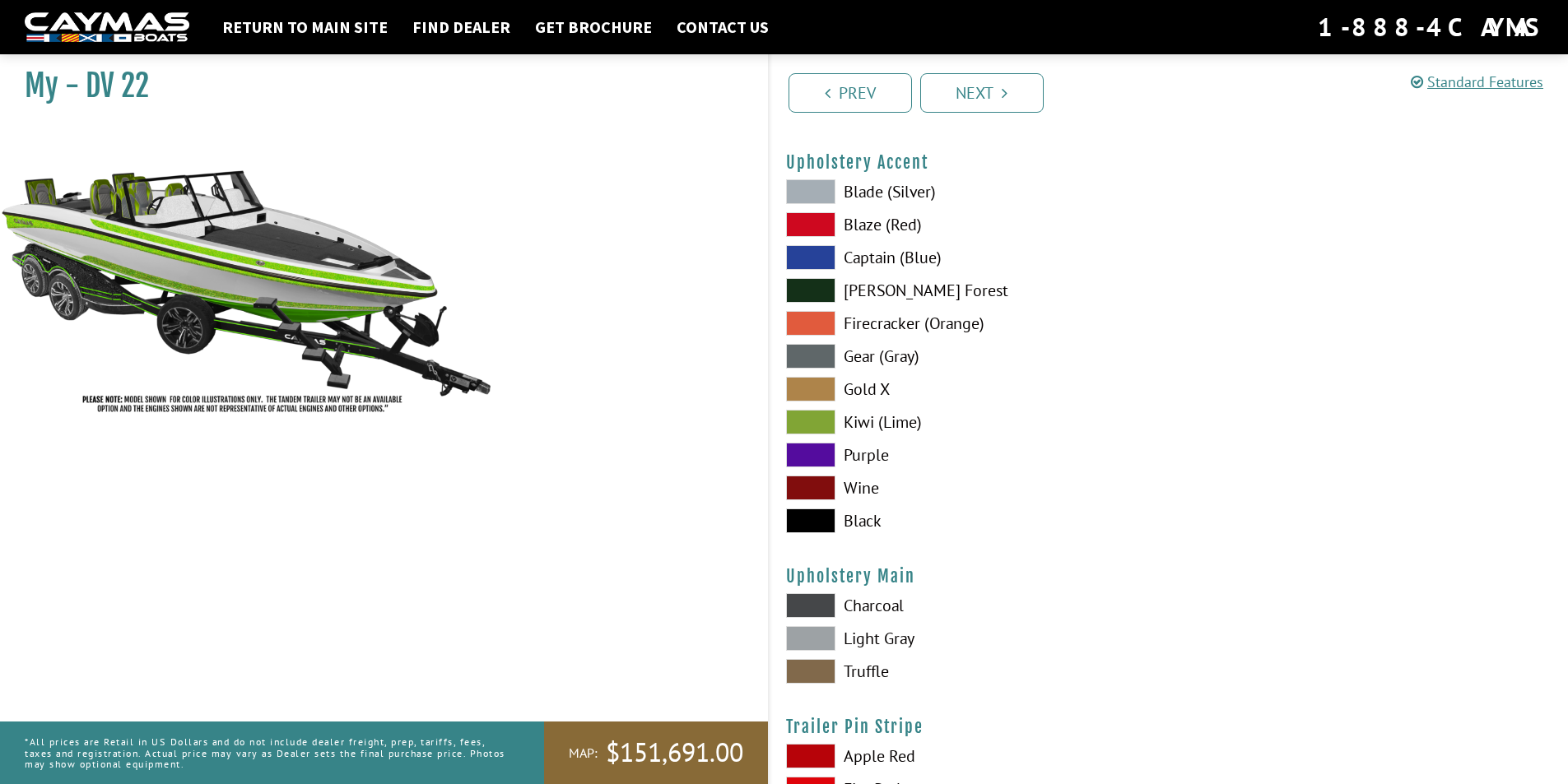
click at [814, 321] on span at bounding box center [811, 323] width 50 height 24
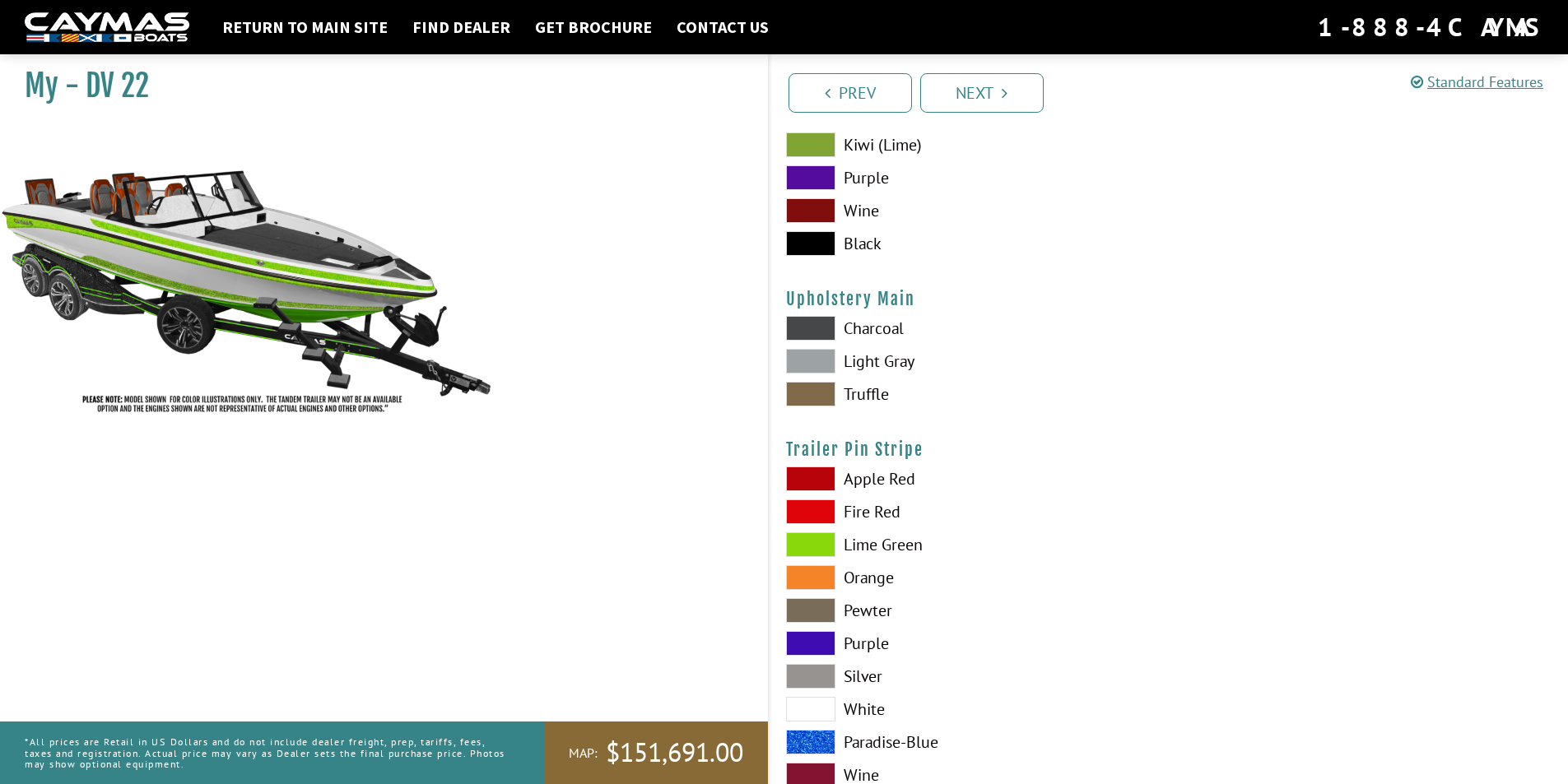
scroll to position [8042, 0]
